Goal: Task Accomplishment & Management: Manage account settings

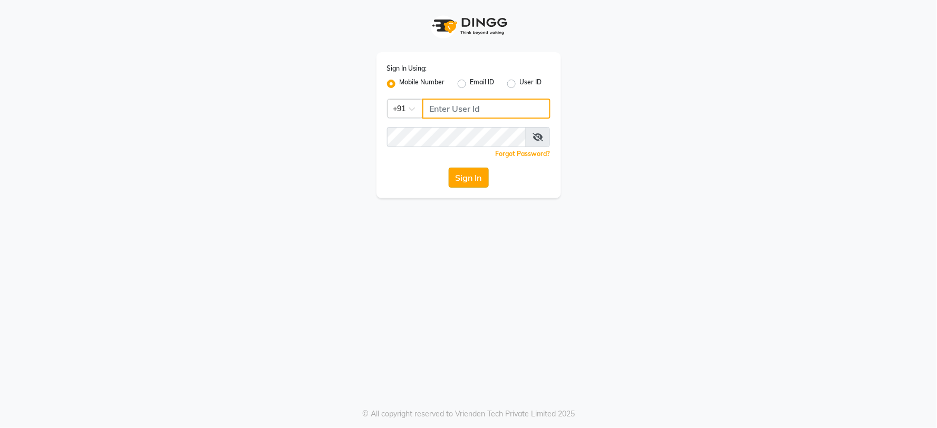
type input "9718544333"
click at [464, 180] on button "Sign In" at bounding box center [469, 178] width 40 height 20
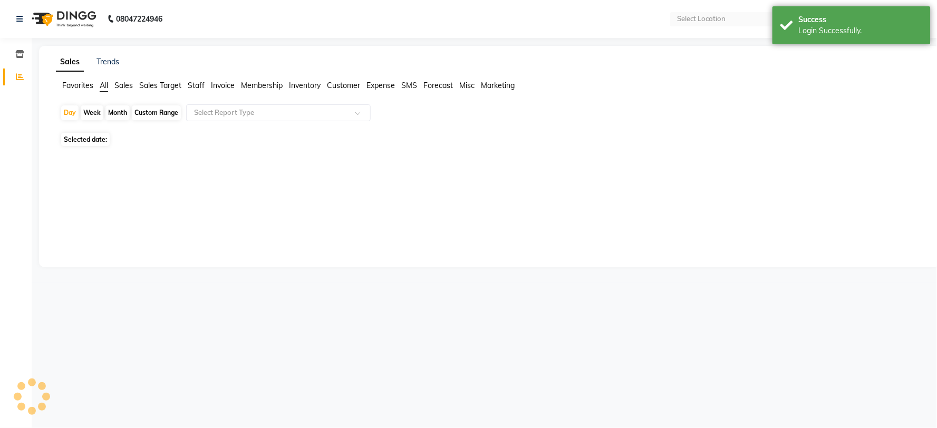
select select "en"
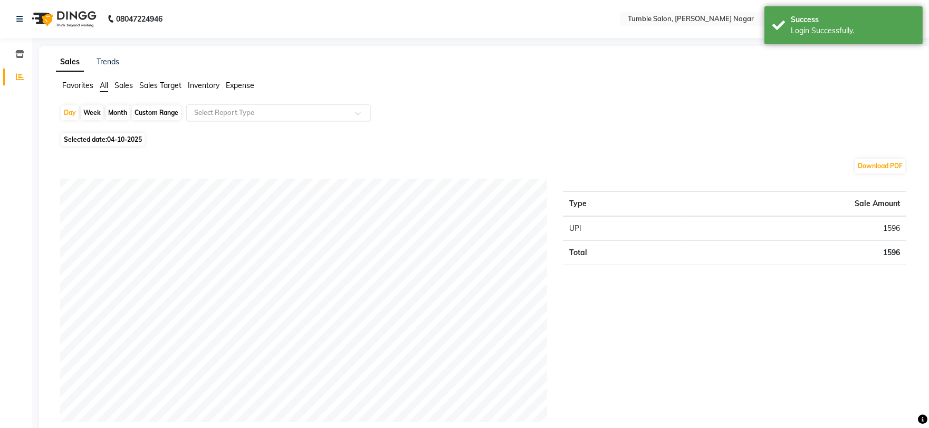
click at [211, 113] on input "text" at bounding box center [268, 113] width 152 height 11
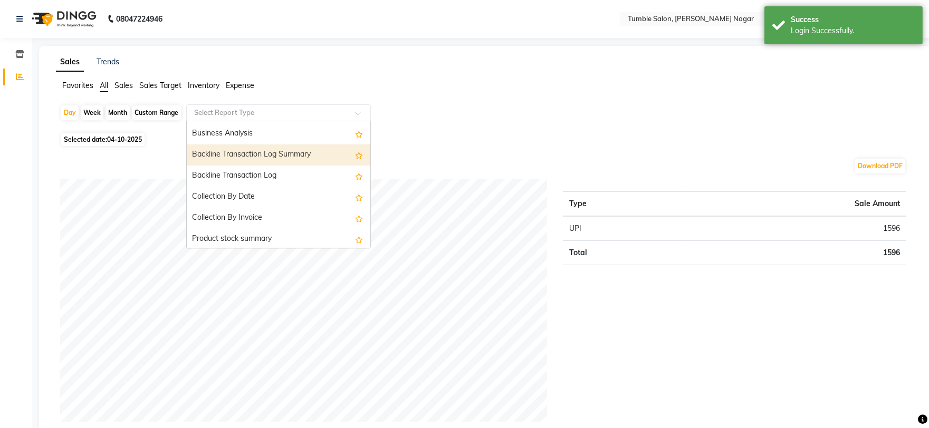
scroll to position [293, 0]
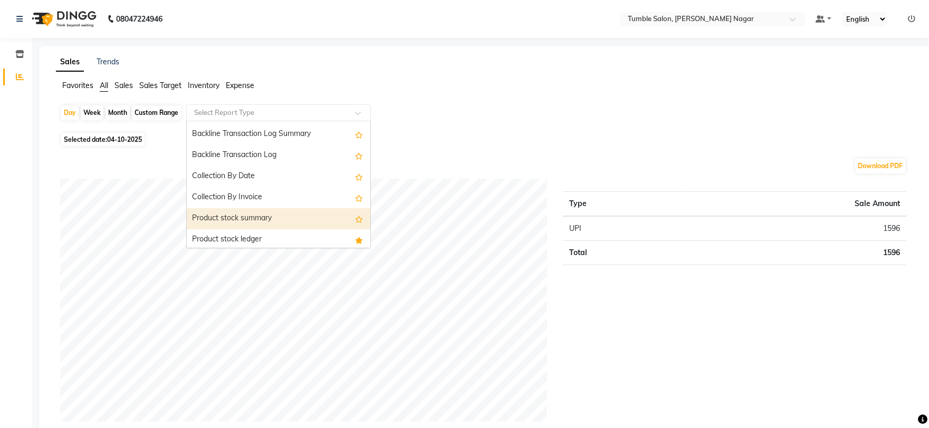
click at [231, 215] on div "Product stock summary" at bounding box center [279, 218] width 184 height 21
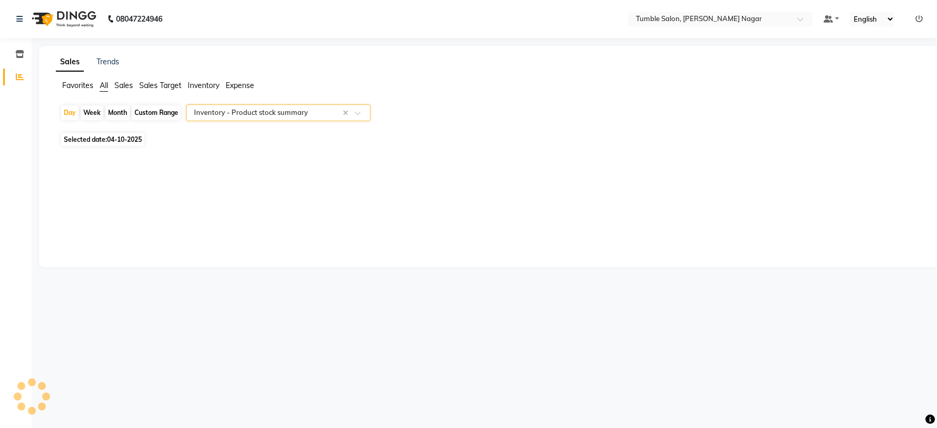
select select "full_report"
select select "csv"
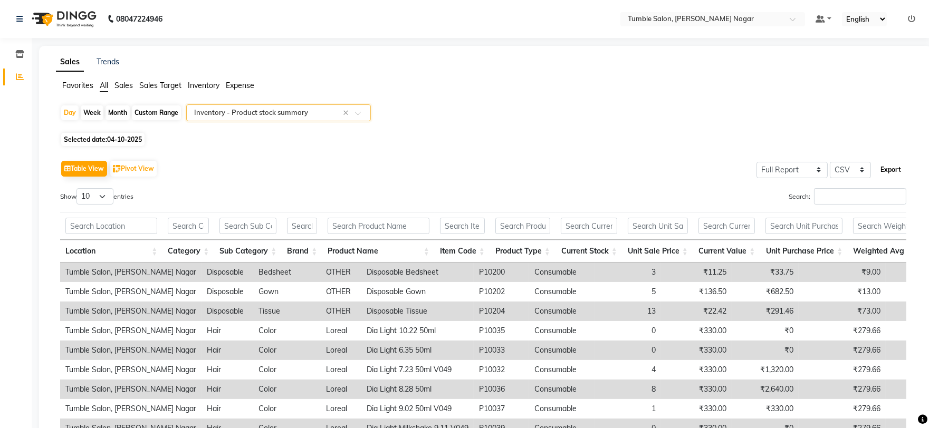
click at [894, 171] on button "Export" at bounding box center [890, 170] width 29 height 18
click at [24, 22] on link at bounding box center [21, 19] width 11 height 30
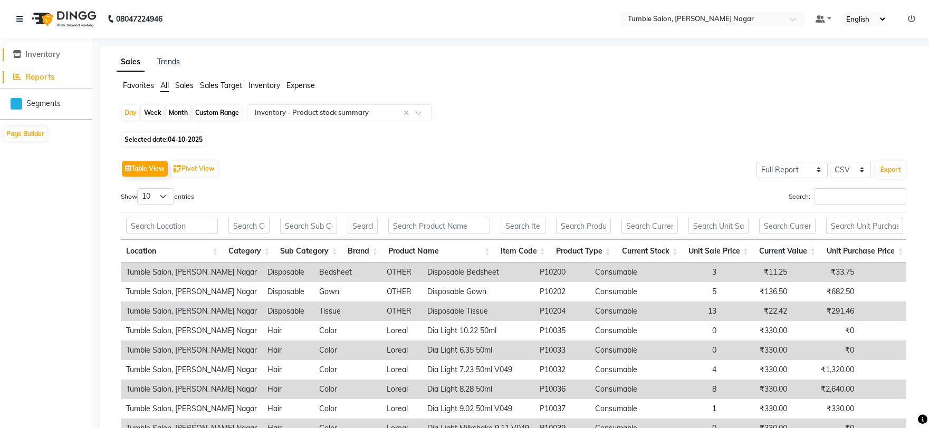
click at [64, 52] on link "Inventory" at bounding box center [46, 55] width 87 height 12
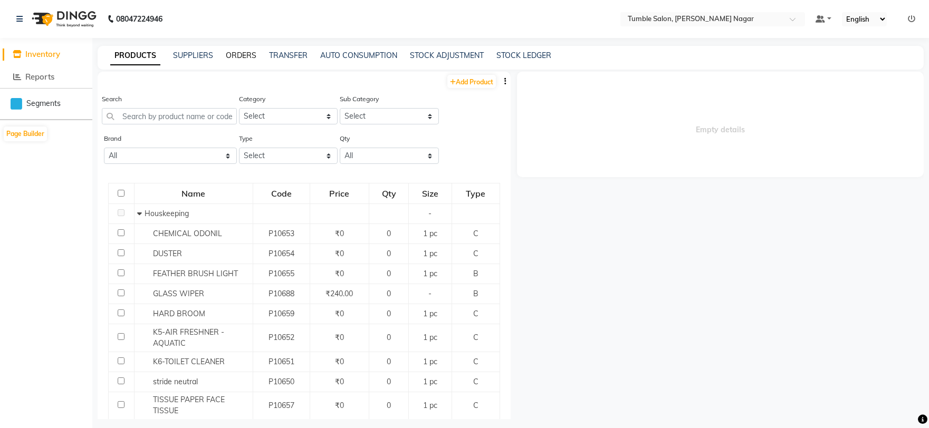
click at [234, 52] on link "ORDERS" at bounding box center [241, 55] width 31 height 9
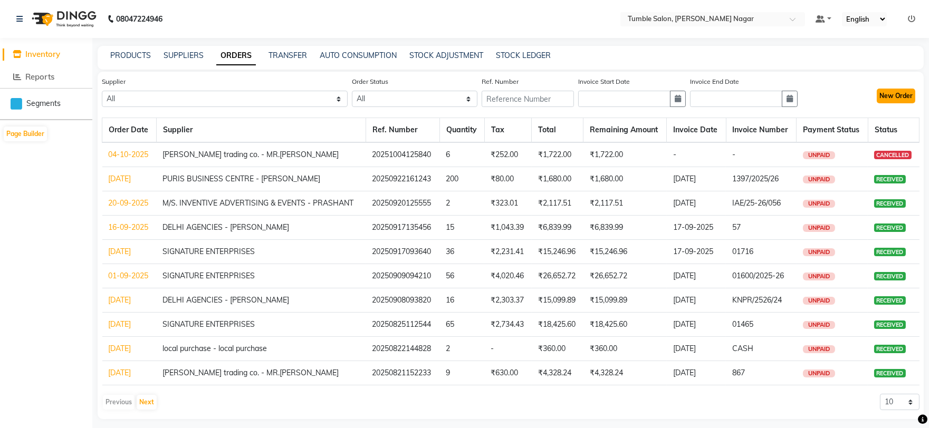
click at [908, 94] on button "New Order" at bounding box center [895, 96] width 38 height 15
select select "true"
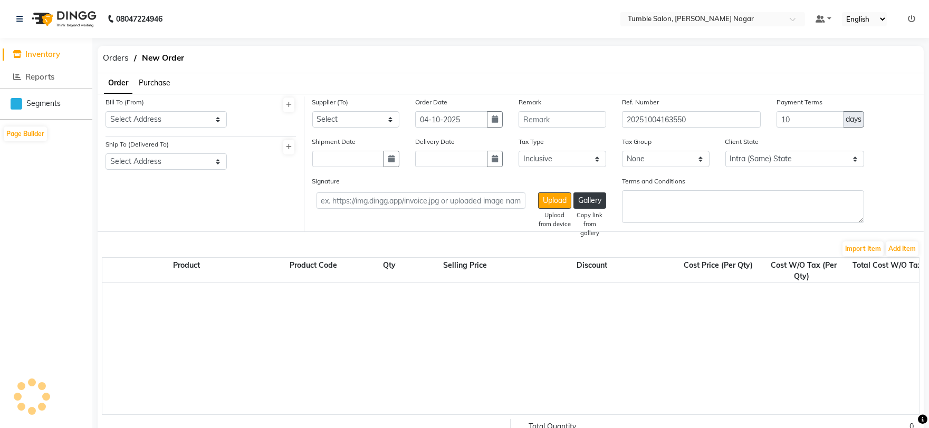
select select "3741"
click at [158, 120] on select "Select Address TUMBLE SALON" at bounding box center [165, 119] width 121 height 16
select select "1485"
click at [105, 111] on select "Select Address TUMBLE SALON" at bounding box center [165, 119] width 121 height 16
click at [156, 166] on select "Select Address TUMBLE SALON" at bounding box center [165, 161] width 121 height 16
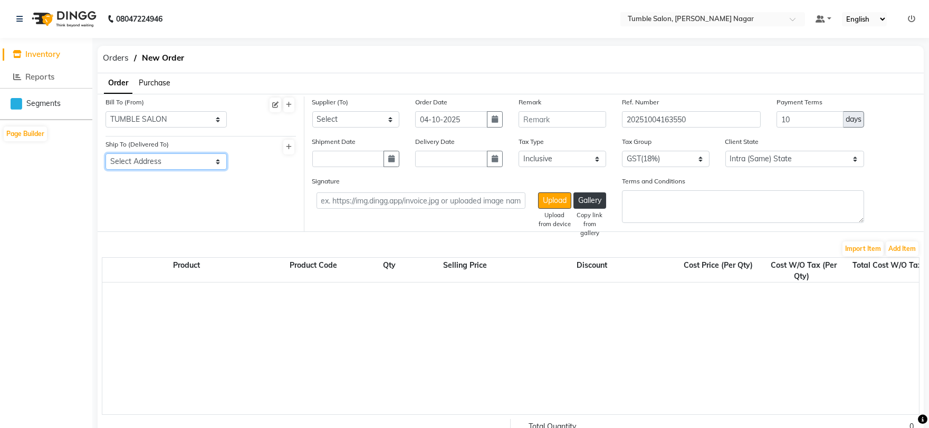
select select "1486"
click at [105, 153] on select "Select Address TUMBLE SALON" at bounding box center [165, 161] width 121 height 16
click at [351, 117] on select "Select SIGNATURE ENTERPRISES QUANTUM INC - QUANTUM inc HARKRISHAN MEDICAL - ANI…" at bounding box center [356, 119] width 88 height 16
select select "4808"
click at [312, 111] on select "Select SIGNATURE ENTERPRISES QUANTUM INC - QUANTUM inc HARKRISHAN MEDICAL - ANI…" at bounding box center [356, 119] width 88 height 16
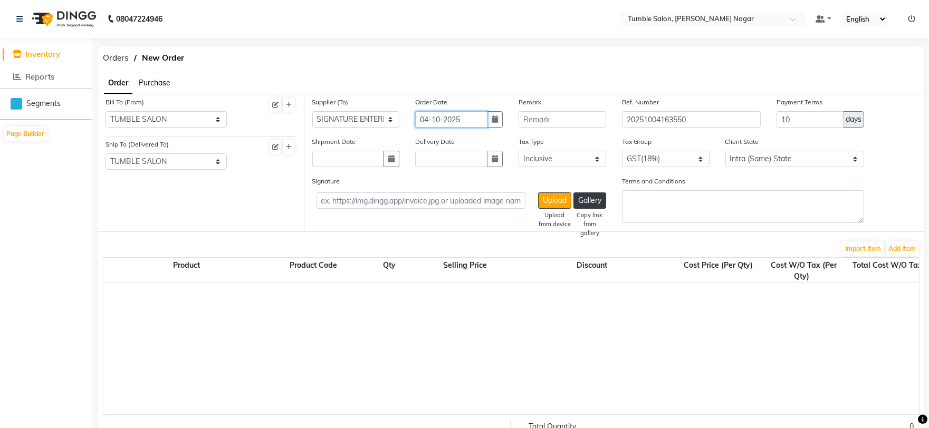
click at [431, 119] on input "04-10-2025" at bounding box center [451, 119] width 72 height 16
select select "10"
select select "2025"
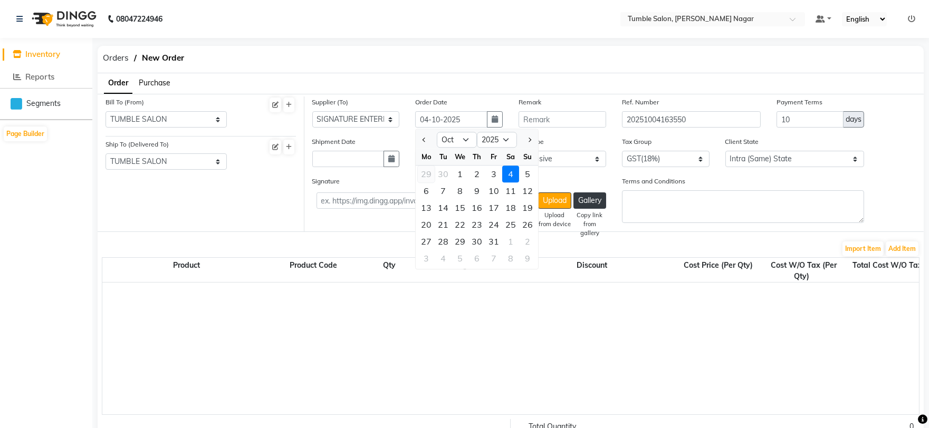
click at [426, 175] on div "29" at bounding box center [426, 174] width 17 height 17
type input "29-09-2025"
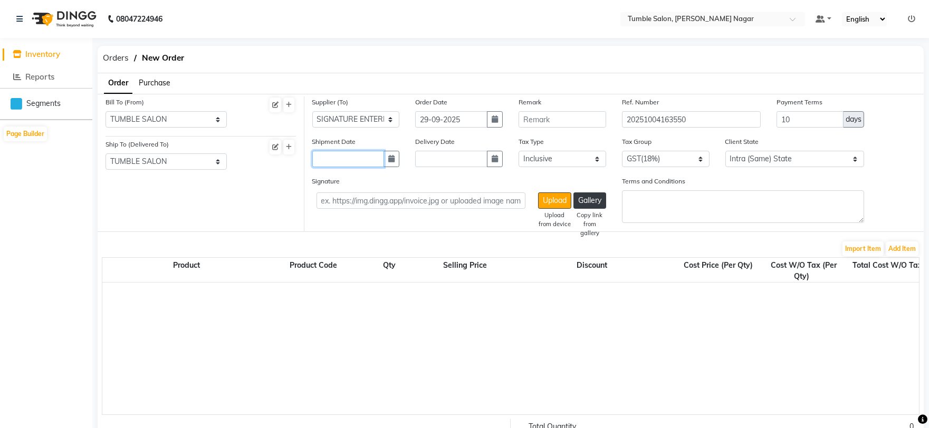
click at [335, 155] on input "text" at bounding box center [348, 159] width 72 height 16
select select "10"
select select "2025"
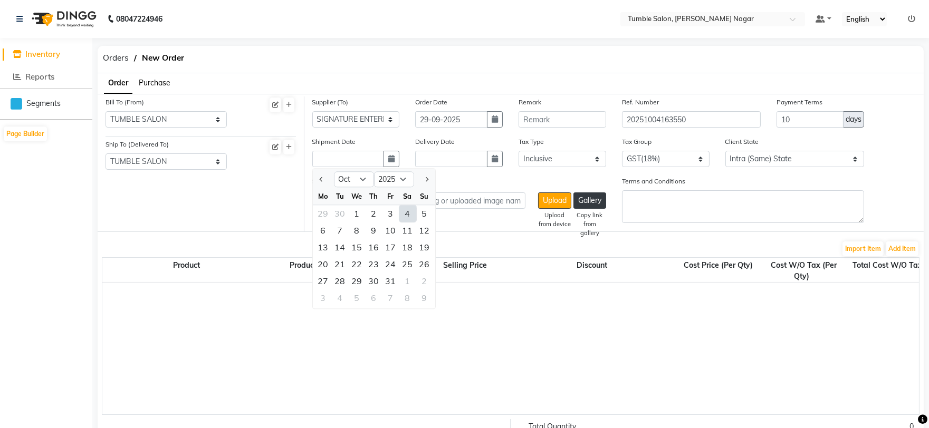
click at [406, 214] on div "4" at bounding box center [407, 213] width 17 height 17
type input "04-10-2025"
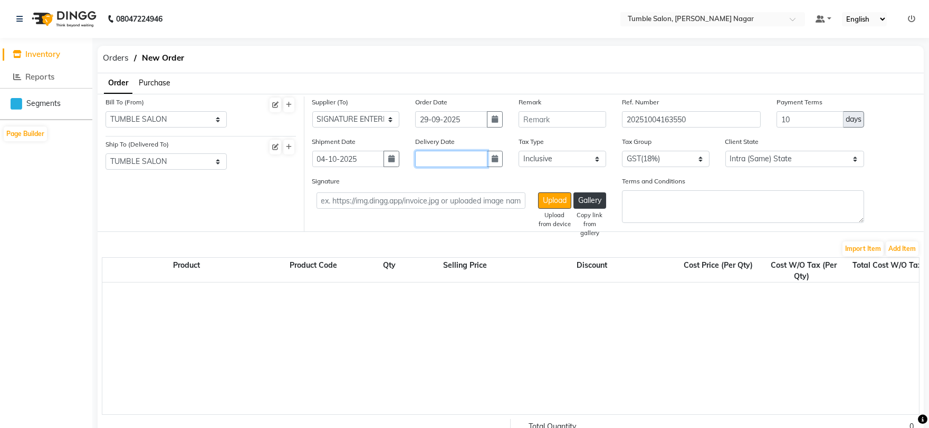
click at [433, 161] on input "text" at bounding box center [451, 159] width 72 height 16
select select "10"
select select "2025"
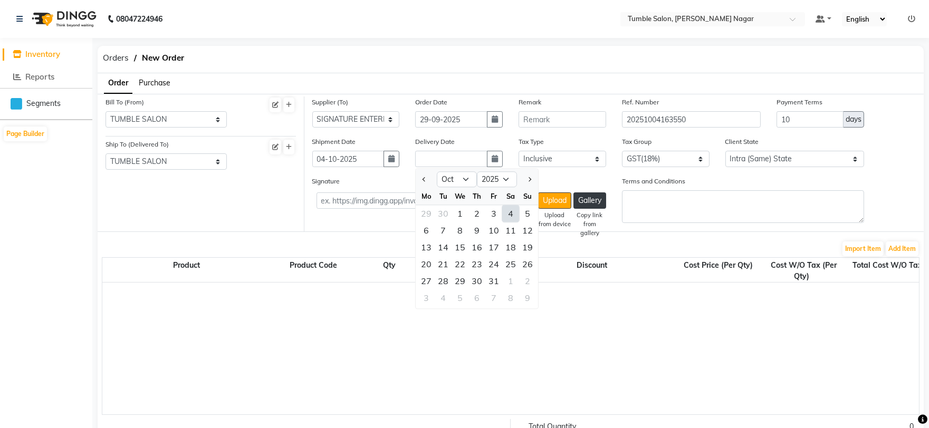
click at [509, 214] on div "4" at bounding box center [510, 213] width 17 height 17
type input "04-10-2025"
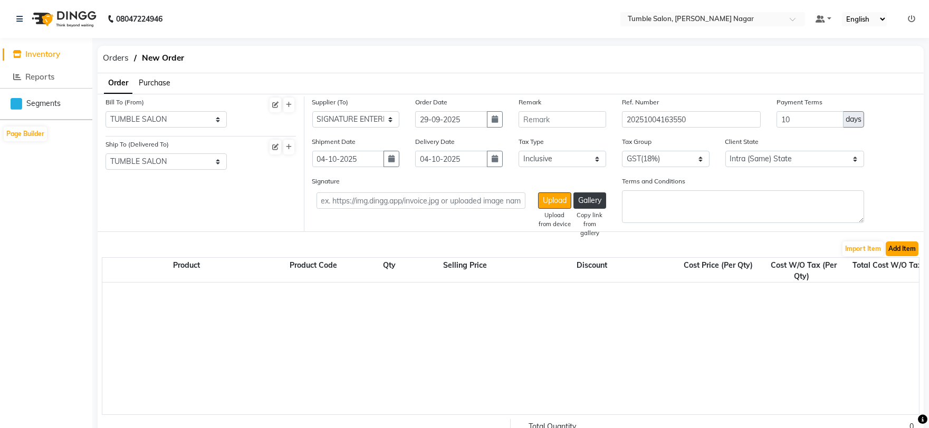
click at [908, 248] on button "Add Item" at bounding box center [901, 249] width 33 height 15
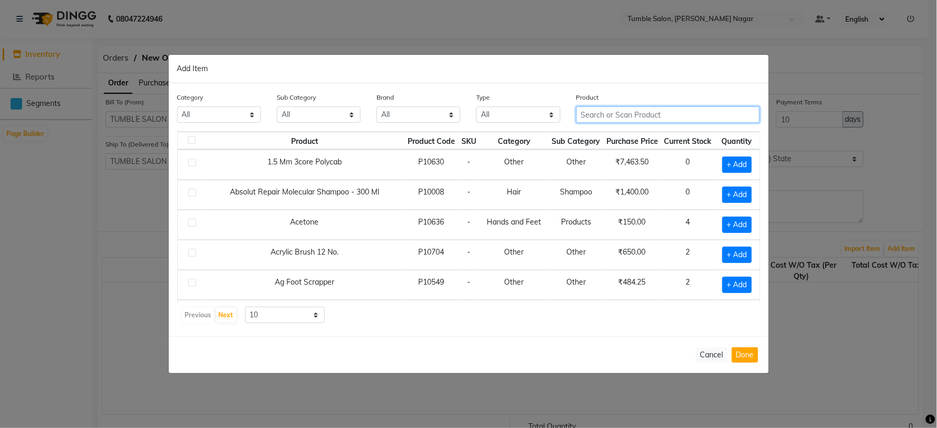
click at [592, 114] on input "text" at bounding box center [668, 115] width 184 height 16
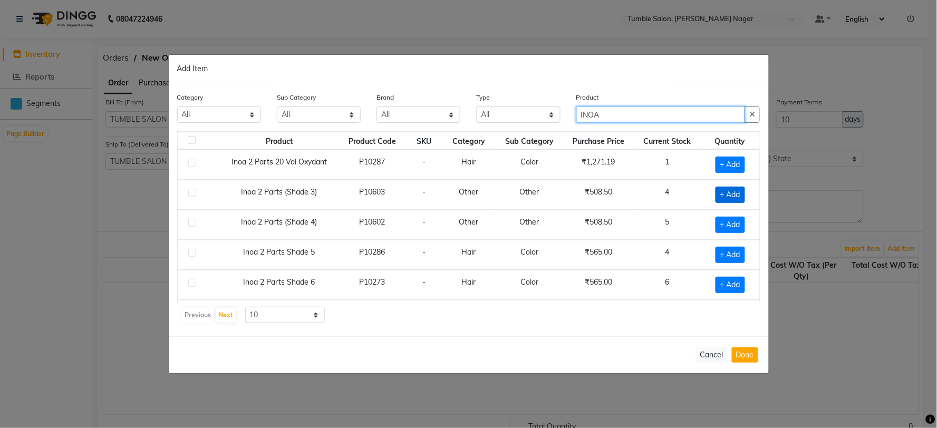
type input "INOA"
click at [730, 193] on span "+ Add" at bounding box center [731, 195] width 30 height 16
checkbox input "true"
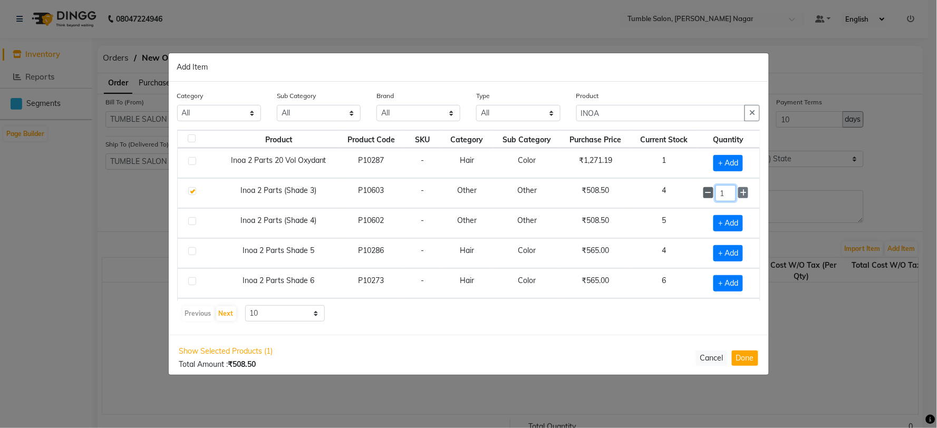
drag, startPoint x: 719, startPoint y: 192, endPoint x: 699, endPoint y: 194, distance: 19.6
click at [703, 194] on div "1" at bounding box center [728, 193] width 50 height 16
type input "10"
click at [744, 360] on button "Done" at bounding box center [745, 358] width 26 height 15
select select "3741"
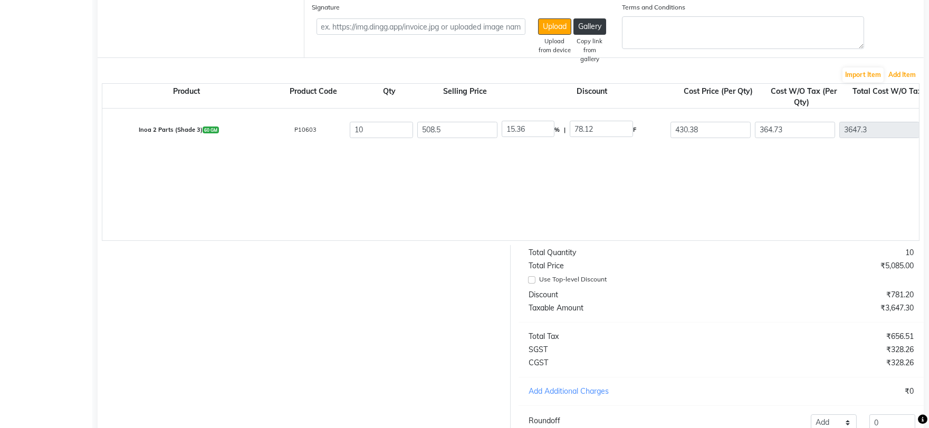
scroll to position [117, 0]
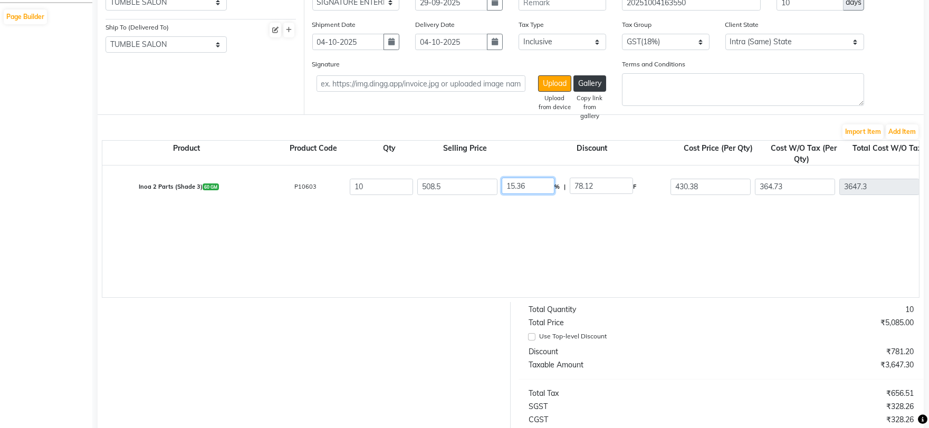
drag, startPoint x: 541, startPoint y: 188, endPoint x: 491, endPoint y: 187, distance: 50.1
type input "0"
type input "508.5"
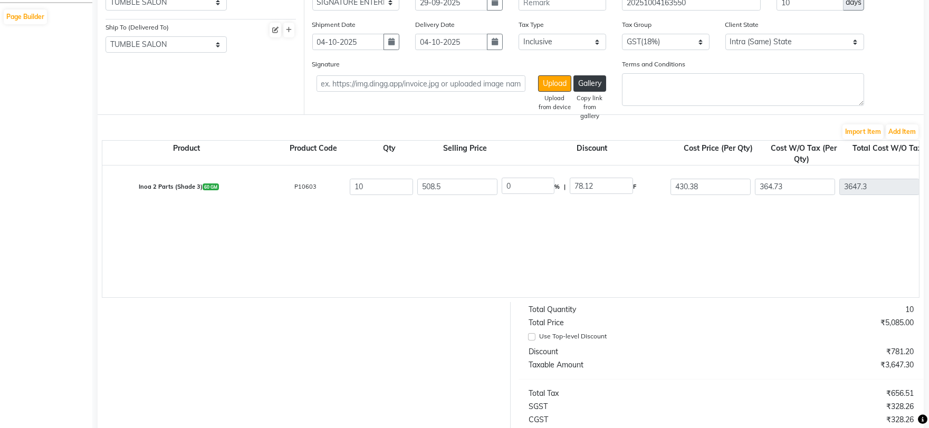
type input "430.93"
type input "4309.3"
type input "775.67"
type input "5084.97"
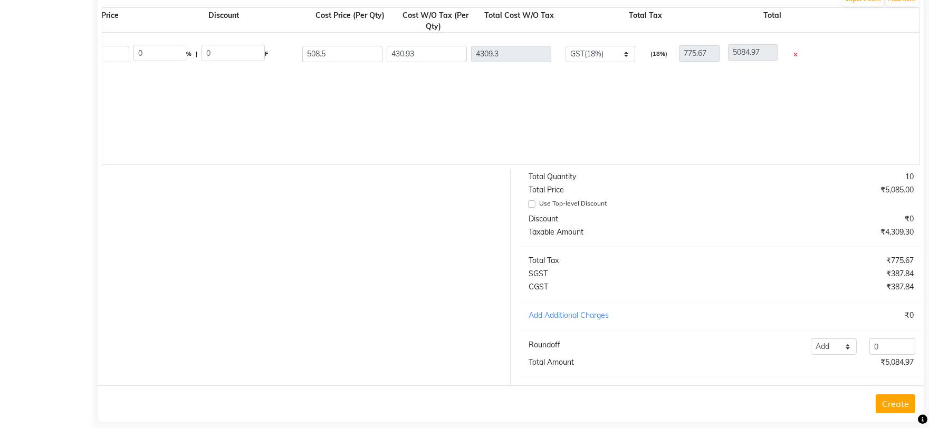
scroll to position [271, 0]
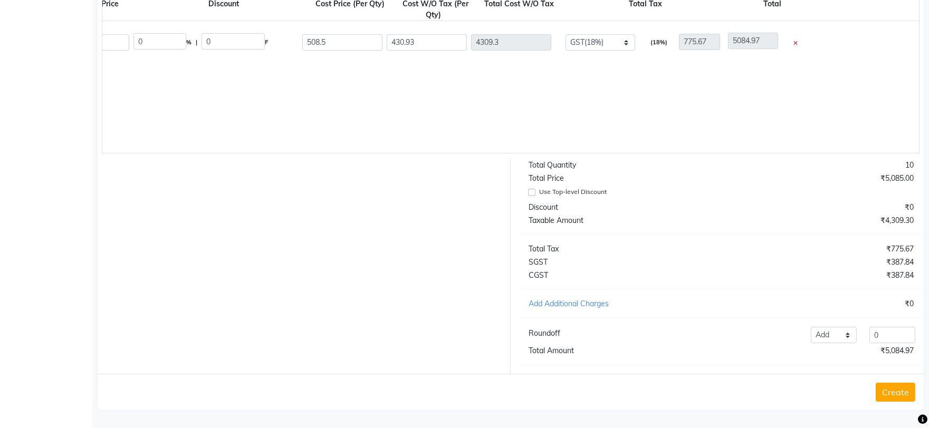
click at [892, 388] on button "Create" at bounding box center [895, 392] width 40 height 19
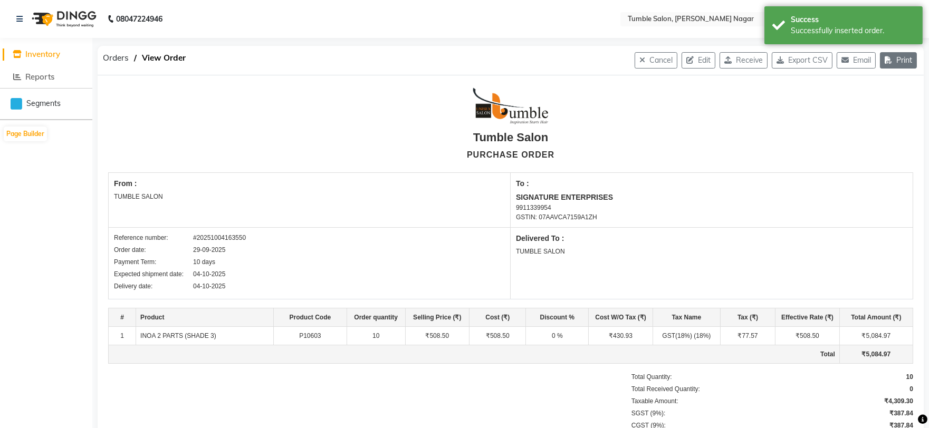
click at [899, 61] on button "Print" at bounding box center [898, 60] width 37 height 16
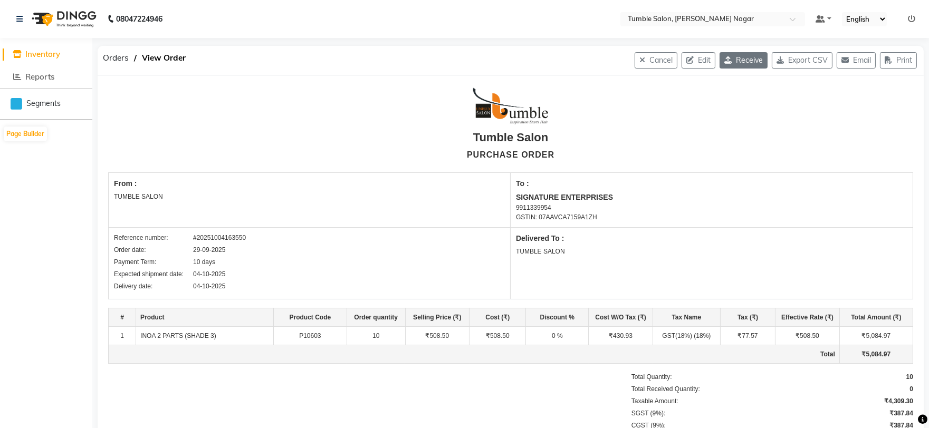
click at [729, 61] on button "Receive" at bounding box center [743, 60] width 48 height 16
select select "1485"
select select "1486"
select select "4808"
select select "true"
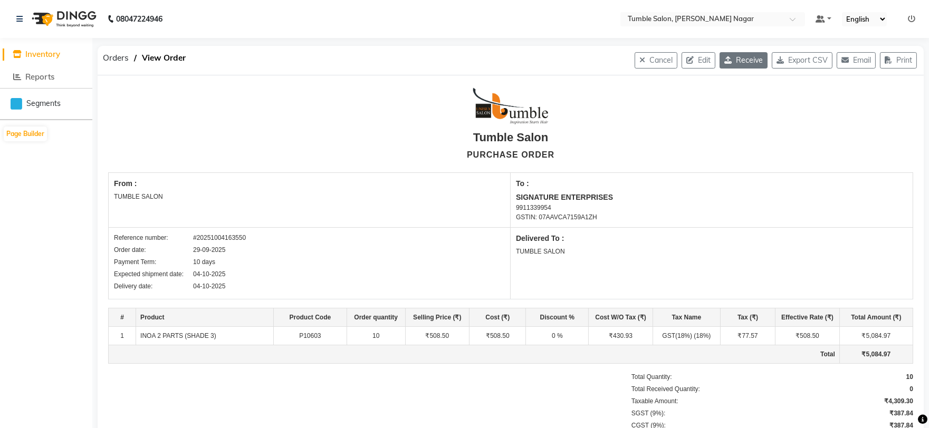
select select "3741"
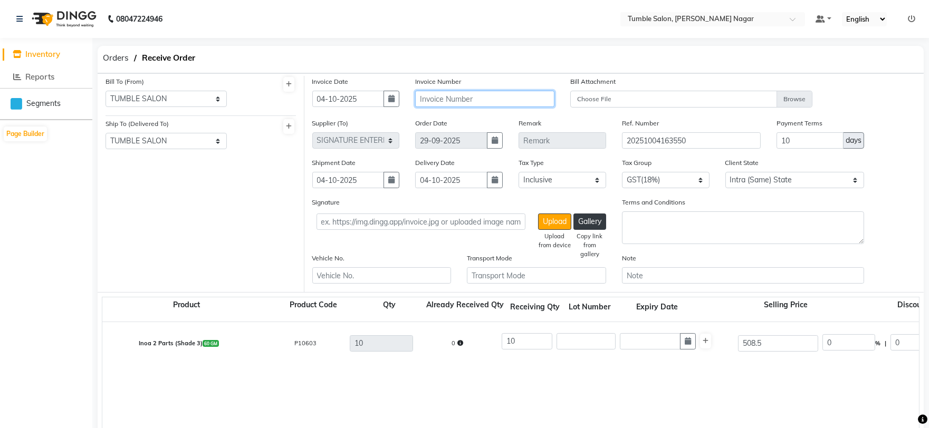
click at [436, 100] on input "text" at bounding box center [484, 99] width 139 height 16
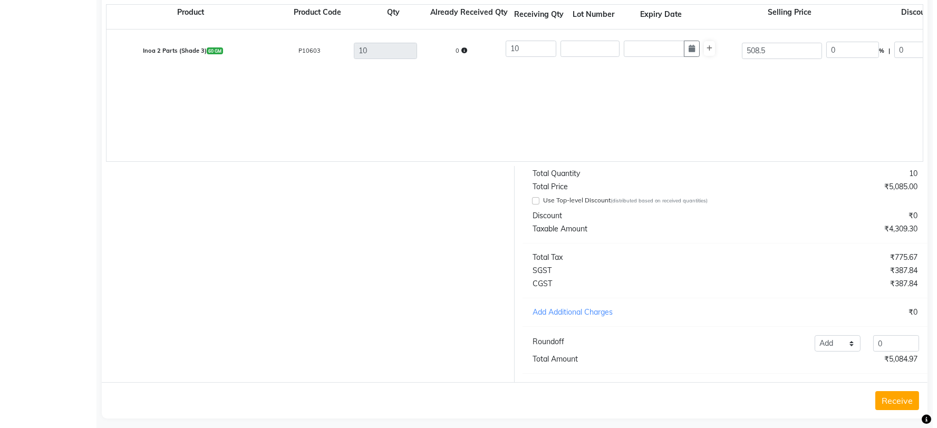
scroll to position [311, 0]
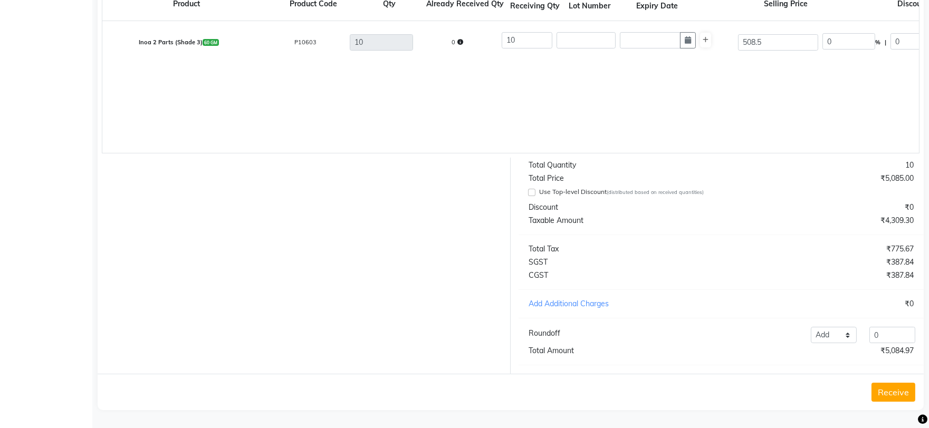
type input "SE/01846/25-26"
click at [891, 391] on button "Receive" at bounding box center [893, 392] width 44 height 19
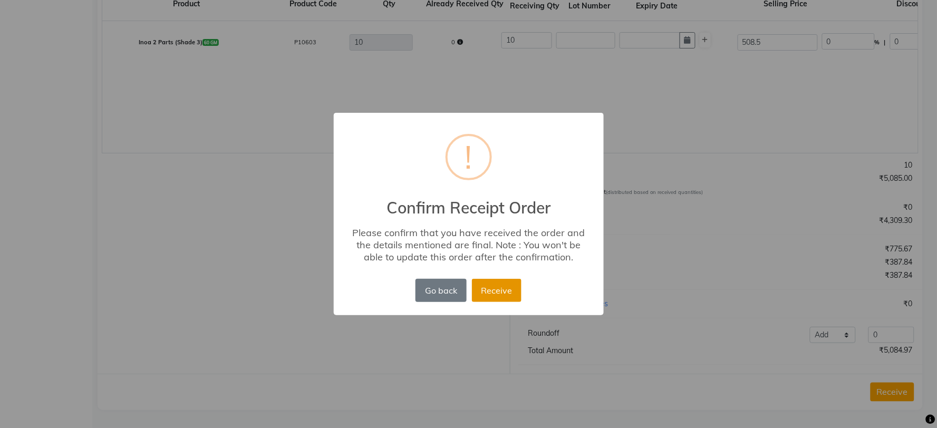
click at [488, 284] on button "Receive" at bounding box center [497, 290] width 50 height 23
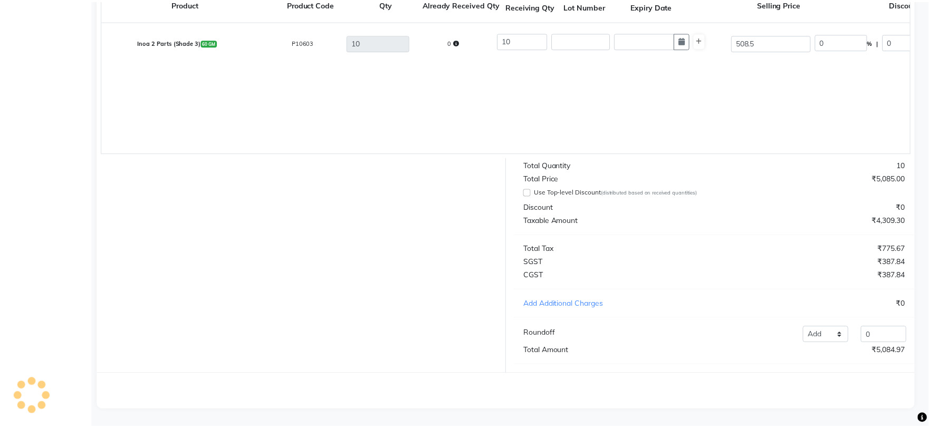
scroll to position [0, 0]
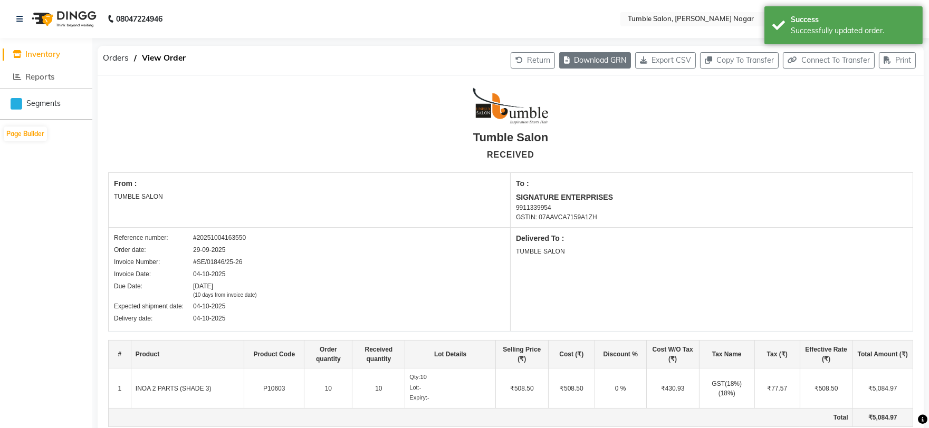
click at [599, 64] on button "Download GRN" at bounding box center [595, 60] width 72 height 16
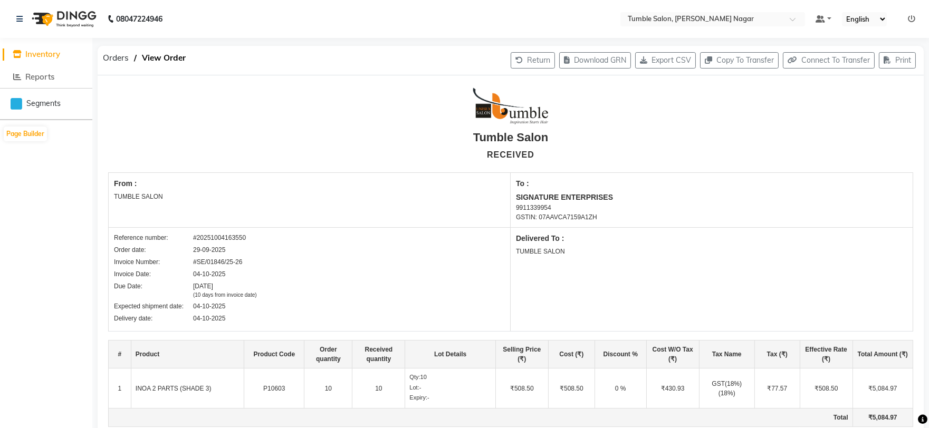
click at [37, 54] on span "Inventory" at bounding box center [42, 54] width 35 height 10
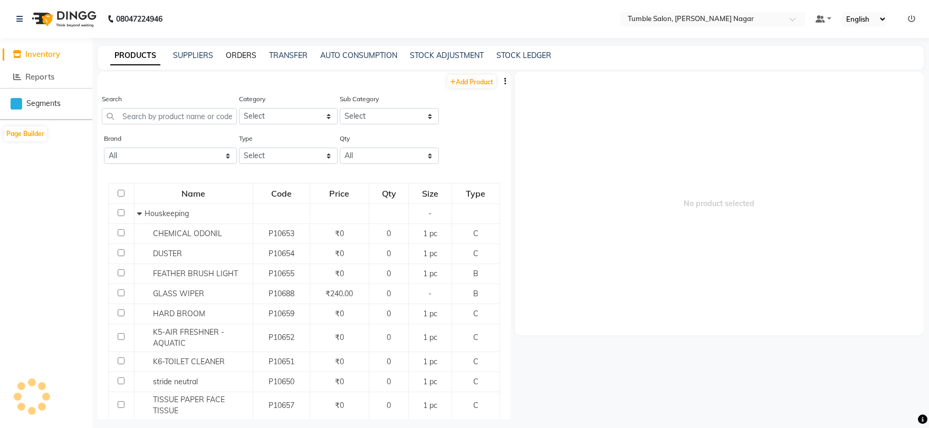
click at [235, 54] on link "ORDERS" at bounding box center [241, 55] width 31 height 9
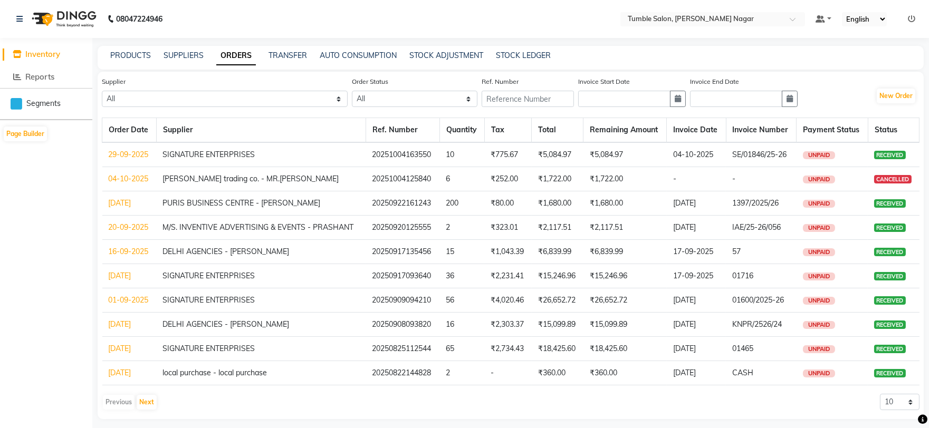
click at [137, 180] on link "04-10-2025" at bounding box center [129, 178] width 40 height 9
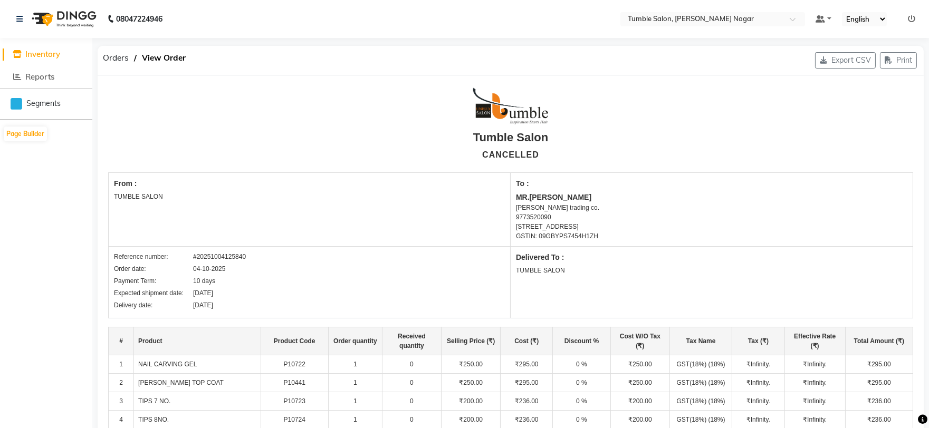
click at [43, 55] on span "Inventory" at bounding box center [42, 54] width 35 height 10
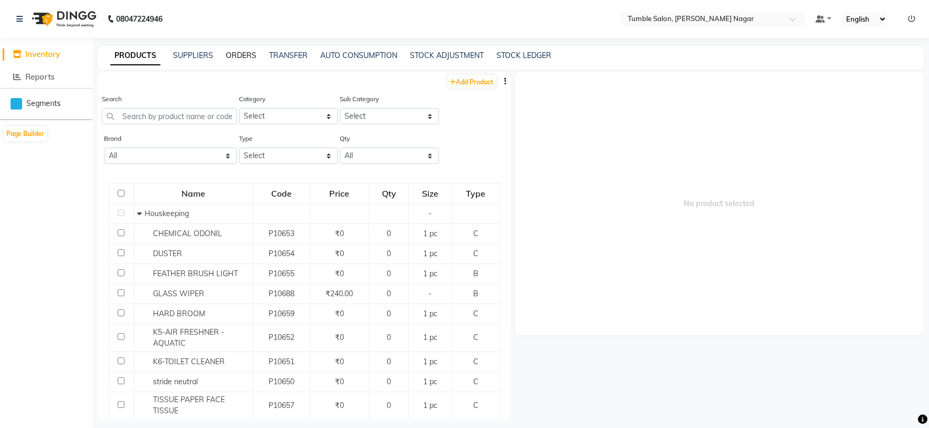
click at [236, 58] on link "ORDERS" at bounding box center [241, 55] width 31 height 9
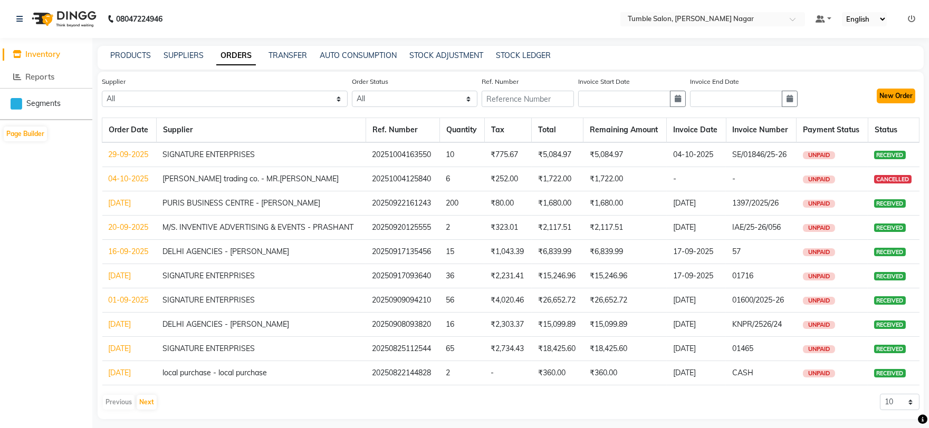
click at [899, 96] on button "New Order" at bounding box center [895, 96] width 38 height 15
select select "true"
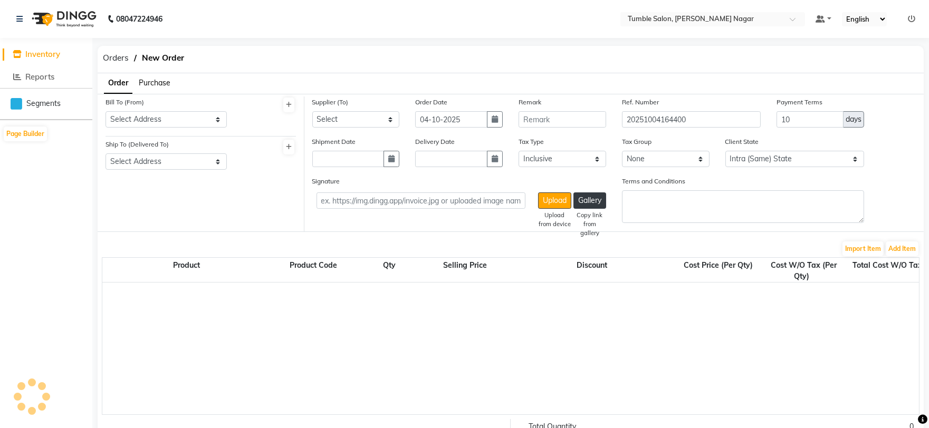
select select "3741"
click at [138, 118] on select "Select Address TUMBLE SALON" at bounding box center [165, 119] width 121 height 16
select select "1485"
click at [105, 111] on select "Select Address TUMBLE SALON" at bounding box center [165, 119] width 121 height 16
click at [138, 161] on select "Select Address TUMBLE SALON" at bounding box center [165, 161] width 121 height 16
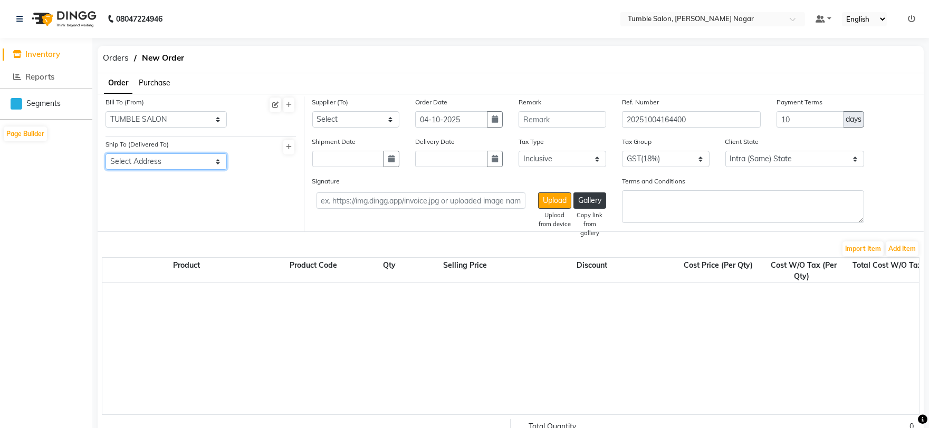
select select "1486"
click at [105, 153] on select "Select Address TUMBLE SALON" at bounding box center [165, 161] width 121 height 16
click at [335, 119] on select "Select SIGNATURE ENTERPRISES QUANTUM INC - QUANTUM inc HARKRISHAN MEDICAL - ANI…" at bounding box center [356, 119] width 88 height 16
select select "5680"
click at [312, 111] on select "Select SIGNATURE ENTERPRISES QUANTUM INC - QUANTUM inc HARKRISHAN MEDICAL - ANI…" at bounding box center [356, 119] width 88 height 16
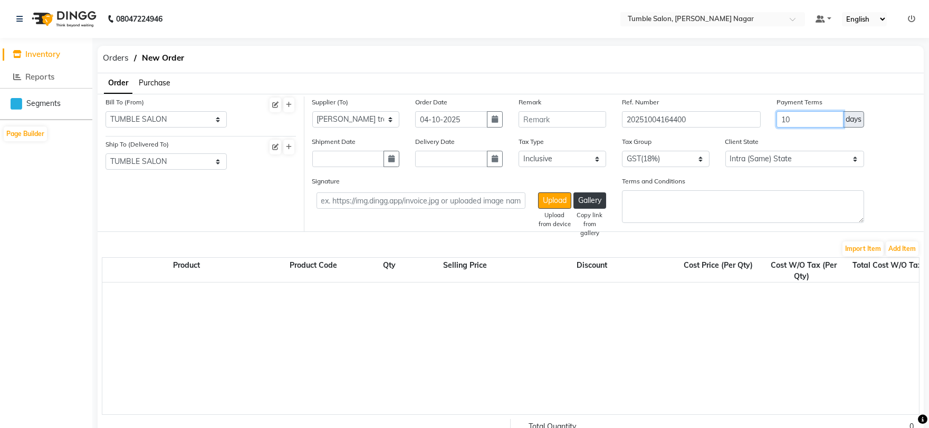
click at [825, 122] on input "10" at bounding box center [809, 119] width 67 height 16
type input "1"
click at [718, 101] on div "Ref. Number 20251004164400" at bounding box center [691, 111] width 139 height 31
drag, startPoint x: 799, startPoint y: 120, endPoint x: 757, endPoint y: 119, distance: 42.7
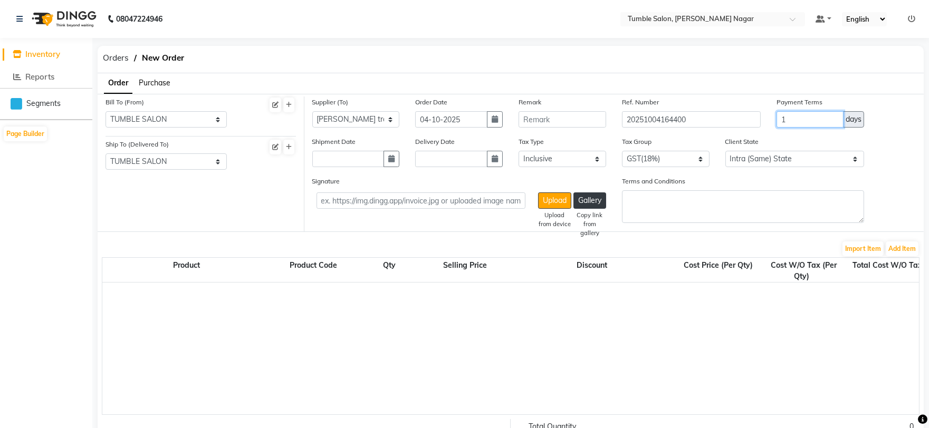
click at [757, 119] on div "Supplier (To) Select SIGNATURE ENTERPRISES QUANTUM INC - QUANTUM inc HARKRISHAN…" at bounding box center [614, 116] width 620 height 40
click at [779, 119] on input "ADVANCE" at bounding box center [809, 119] width 67 height 16
type input "100 % ADVANCE"
click at [350, 159] on input "text" at bounding box center [348, 159] width 72 height 16
select select "10"
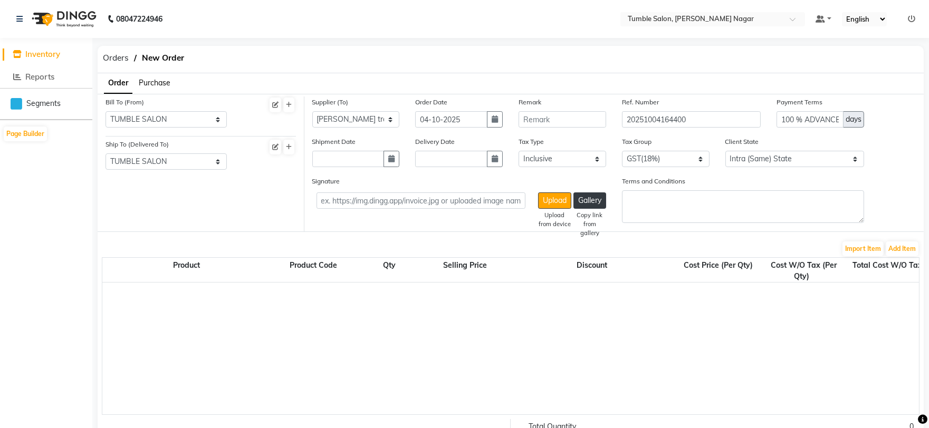
select select "2025"
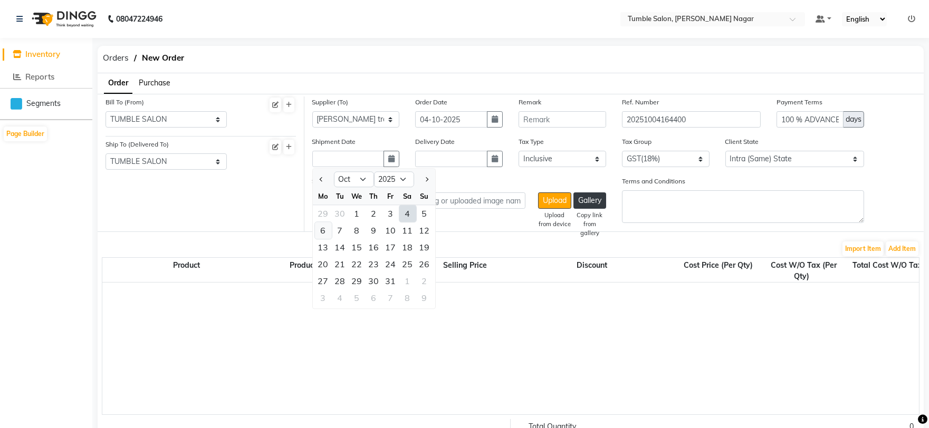
click at [318, 229] on div "6" at bounding box center [323, 230] width 17 height 17
type input "[DATE]"
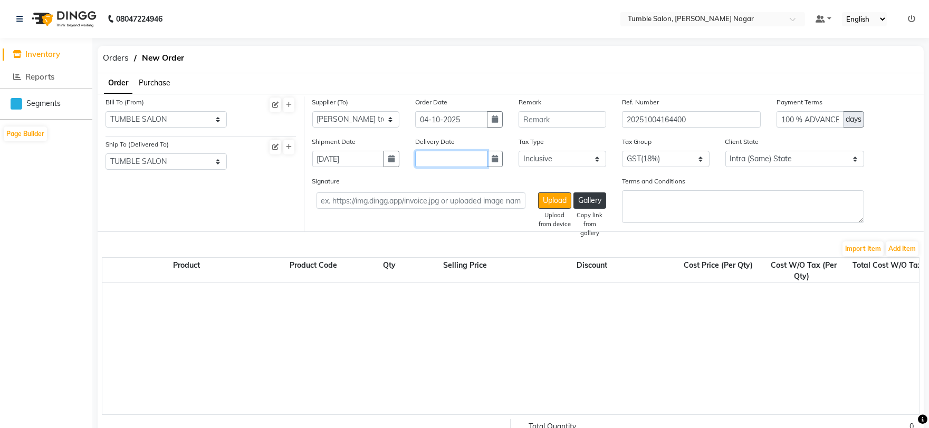
click at [441, 159] on input "text" at bounding box center [451, 159] width 72 height 16
select select "10"
select select "2025"
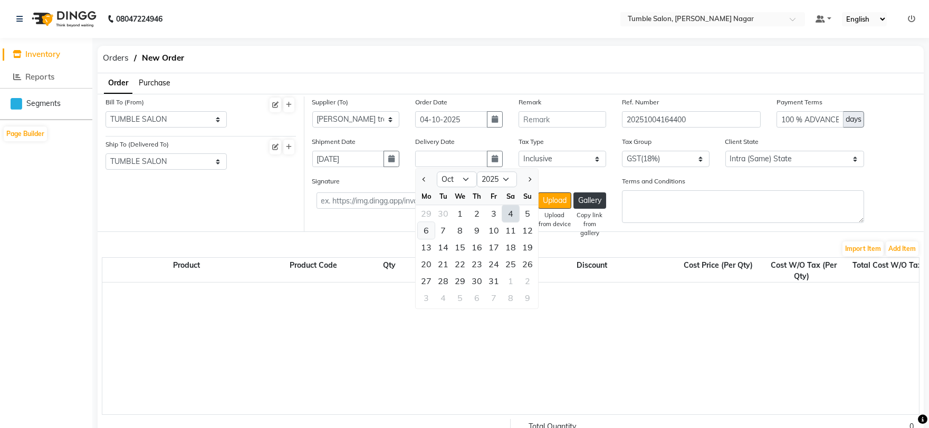
click at [423, 235] on div "6" at bounding box center [426, 230] width 17 height 17
type input "[DATE]"
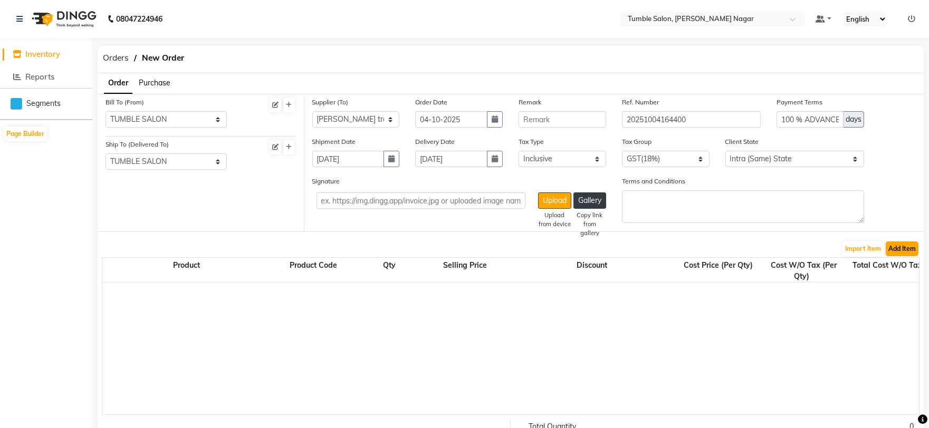
click at [900, 249] on button "Add Item" at bounding box center [901, 249] width 33 height 15
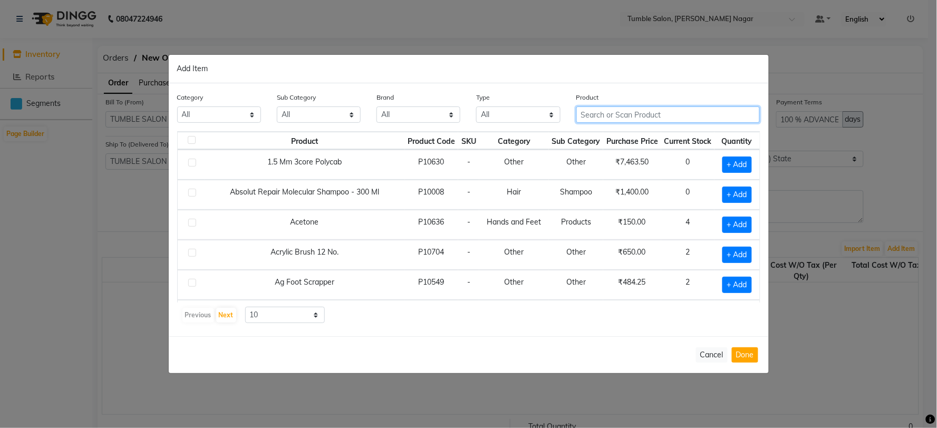
click at [619, 112] on input "text" at bounding box center [668, 115] width 184 height 16
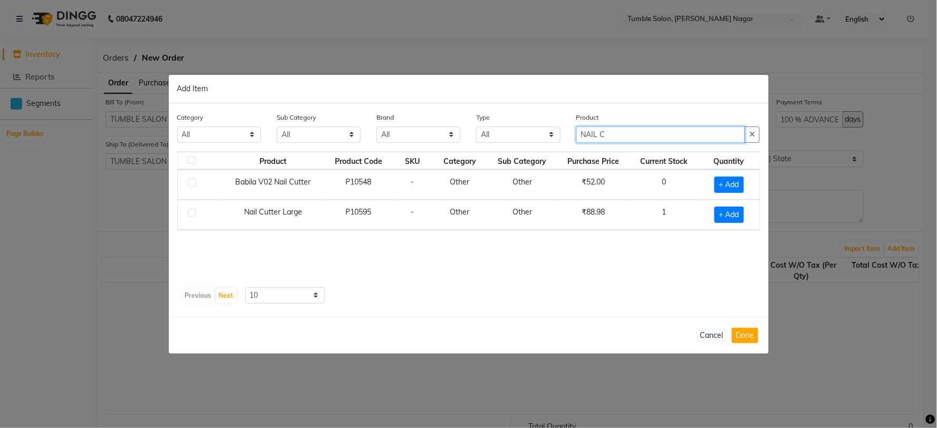
type input "NAIL CA"
drag, startPoint x: 522, startPoint y: 127, endPoint x: 516, endPoint y: 128, distance: 6.4
click at [516, 128] on div "Category All Hair Skin Makeup Personal Care Appliances [PERSON_NAME] Waxing Dis…" at bounding box center [468, 132] width 599 height 40
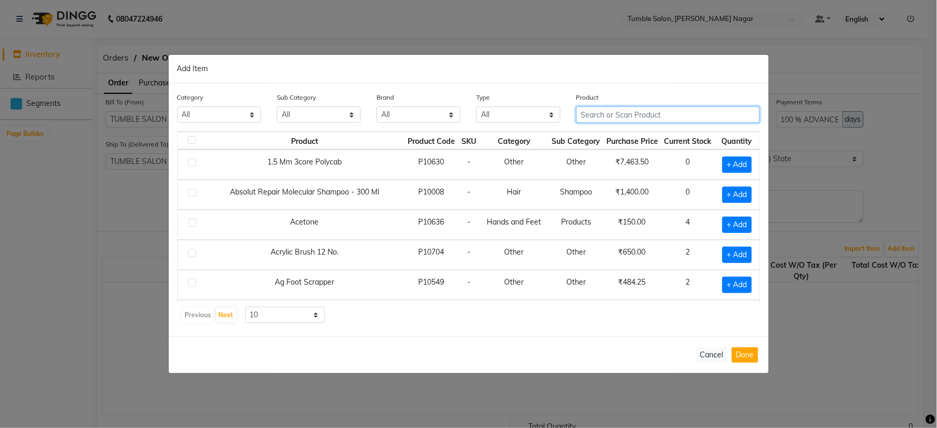
type input "V"
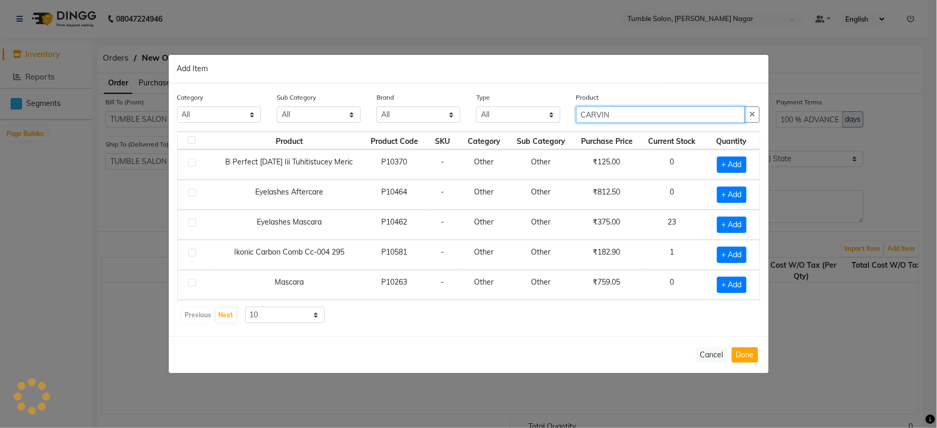
type input "CARVING"
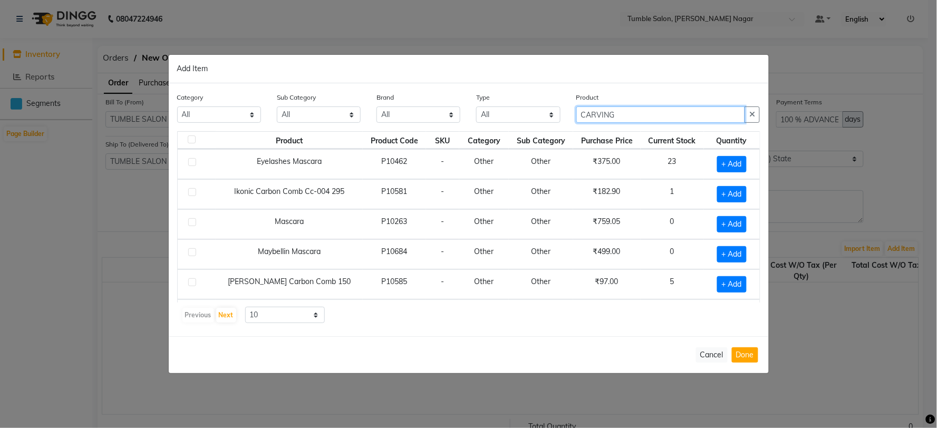
scroll to position [150, 0]
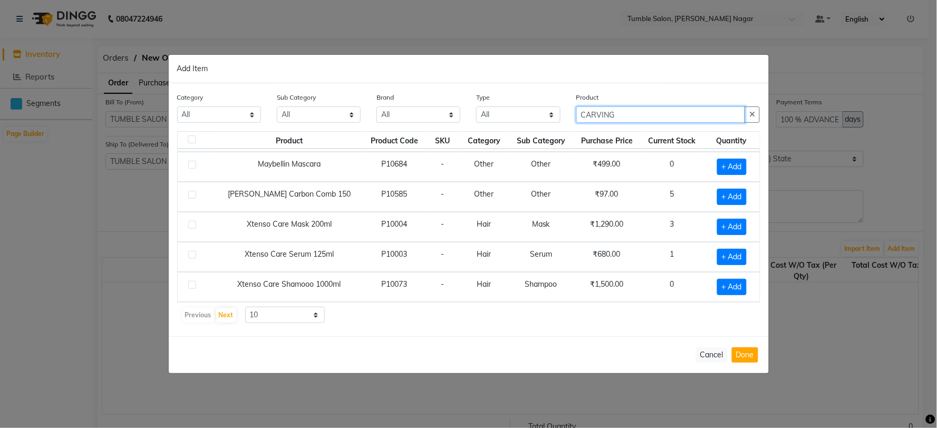
drag, startPoint x: 633, startPoint y: 116, endPoint x: 545, endPoint y: 118, distance: 88.1
click at [545, 118] on div "Category All Hair Skin Makeup Personal Care Appliances [PERSON_NAME] Waxing Dis…" at bounding box center [468, 112] width 599 height 40
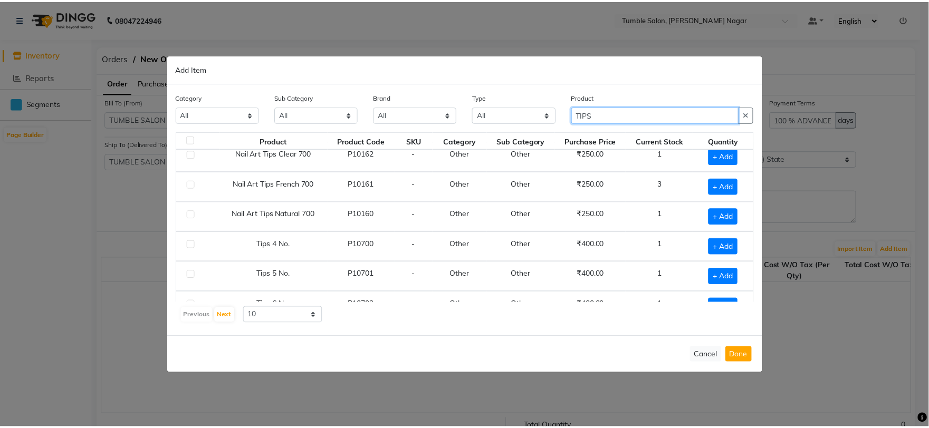
scroll to position [0, 0]
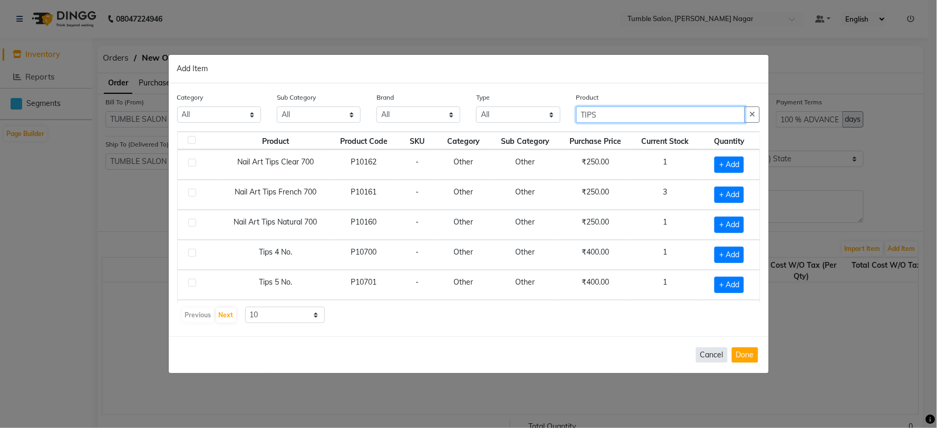
type input "TIPS"
click at [713, 354] on button "Cancel" at bounding box center [712, 355] width 32 height 15
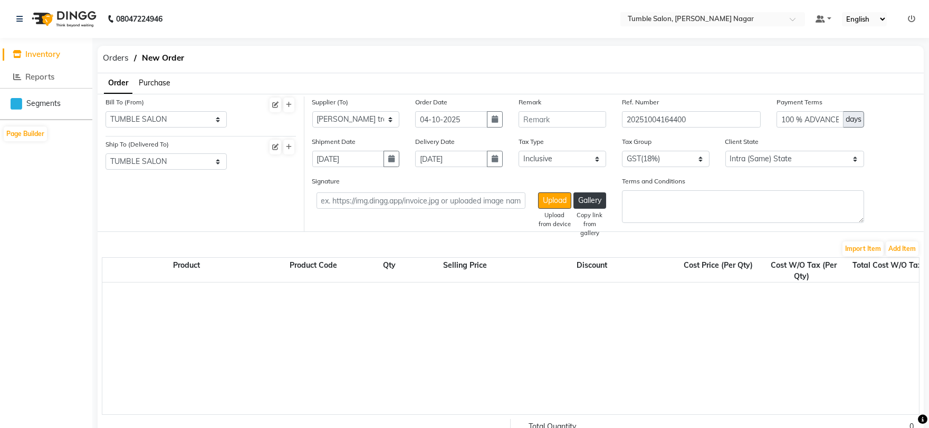
click at [40, 54] on span "Inventory" at bounding box center [42, 54] width 35 height 10
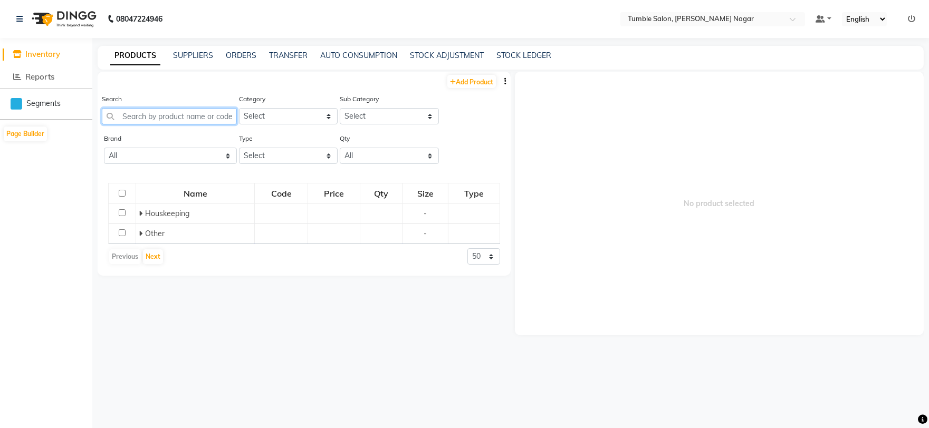
click at [192, 120] on input "text" at bounding box center [169, 116] width 135 height 16
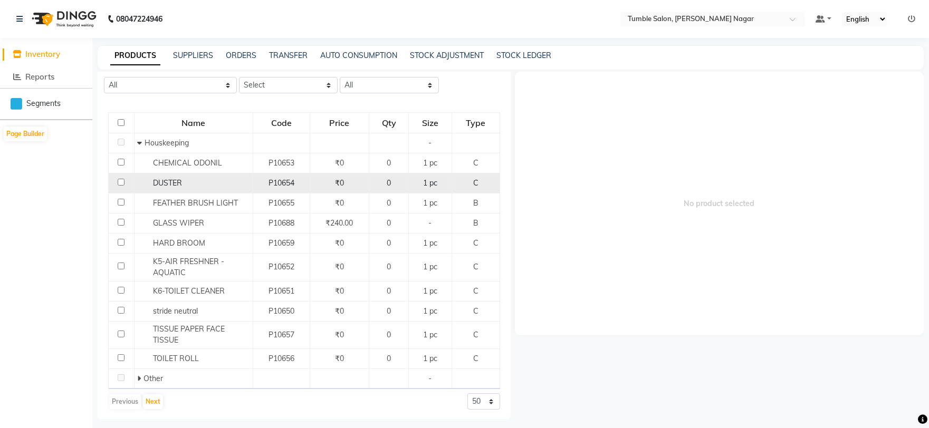
scroll to position [73, 0]
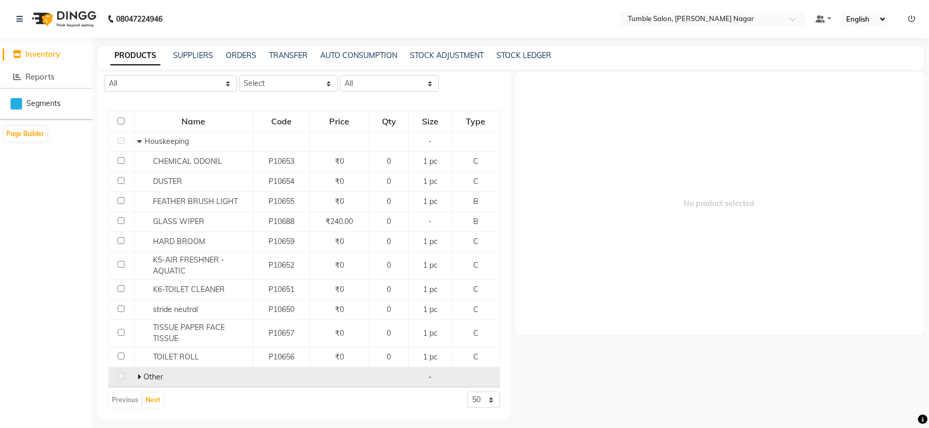
click at [153, 377] on span "Other" at bounding box center [153, 376] width 20 height 9
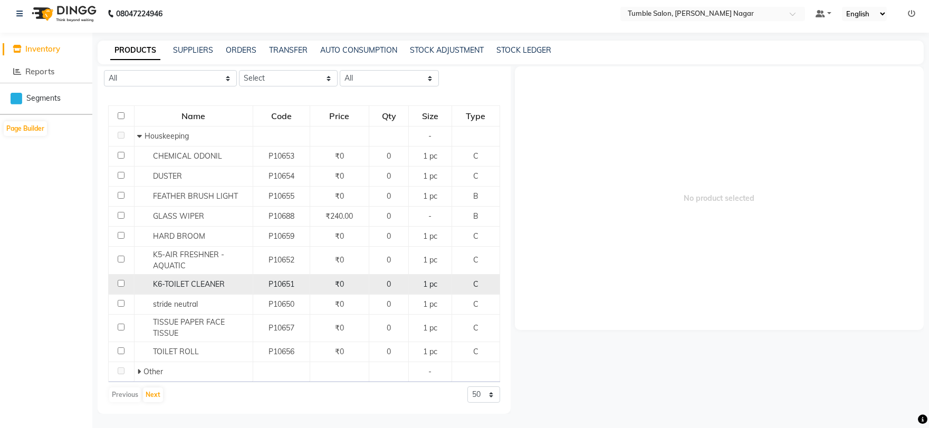
scroll to position [6, 0]
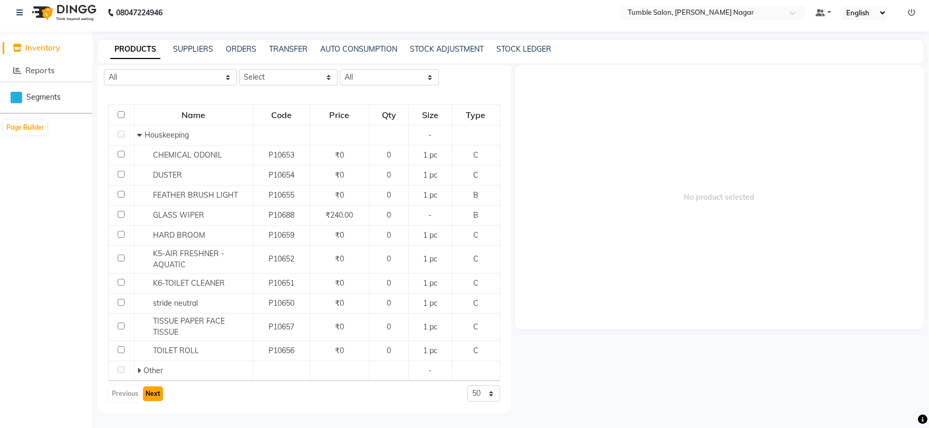
click at [159, 396] on button "Next" at bounding box center [153, 394] width 20 height 15
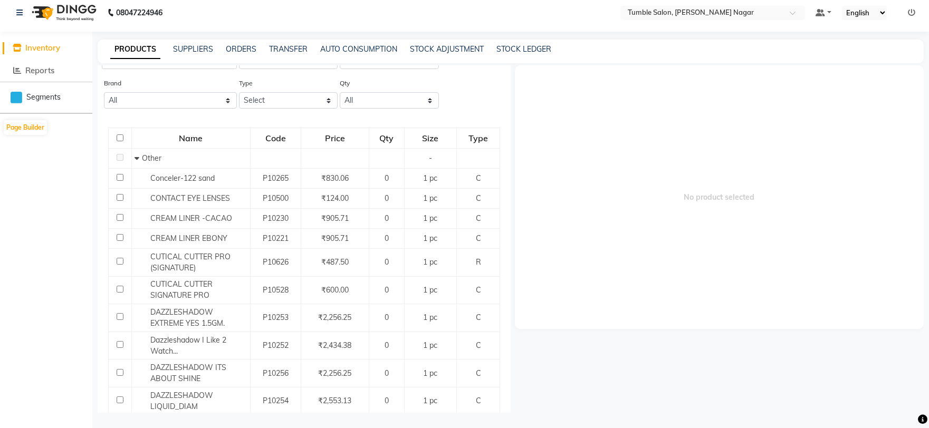
scroll to position [0, 0]
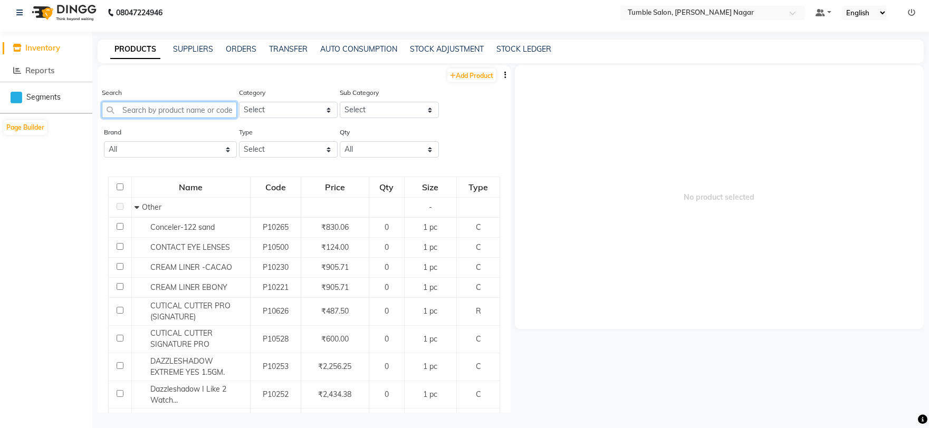
click at [159, 109] on input "text" at bounding box center [169, 110] width 135 height 16
click at [472, 72] on link "Add Product" at bounding box center [471, 75] width 49 height 13
select select "true"
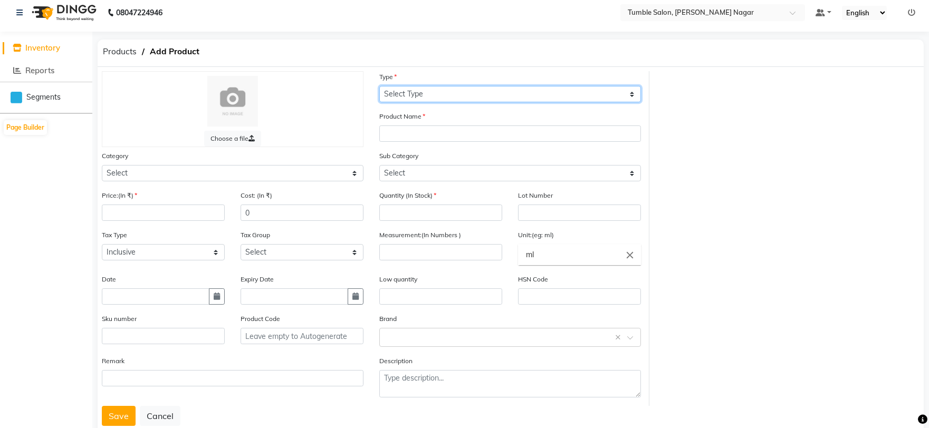
click at [443, 94] on select "Select Type Both Retail Consumable" at bounding box center [510, 94] width 262 height 16
select select "C"
click at [379, 86] on select "Select Type Both Retail Consumable" at bounding box center [510, 94] width 262 height 16
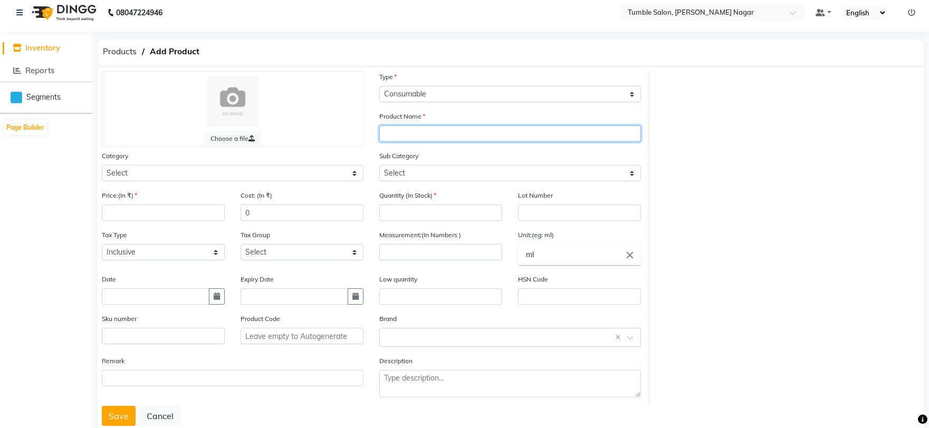
click at [415, 132] on input "text" at bounding box center [510, 134] width 262 height 16
click at [46, 49] on span "Inventory" at bounding box center [42, 48] width 35 height 10
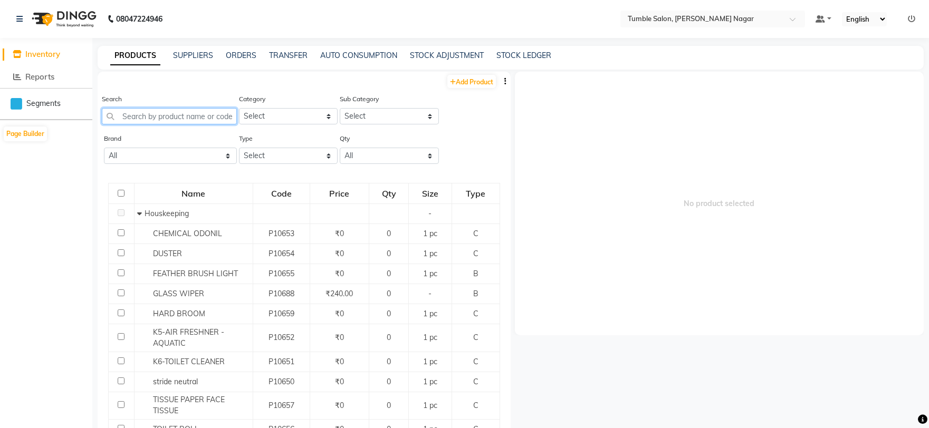
click at [132, 117] on input "text" at bounding box center [169, 116] width 135 height 16
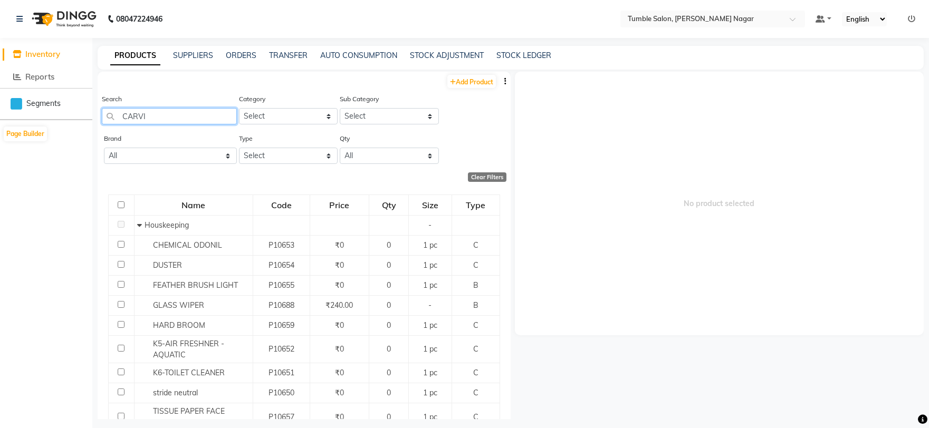
type input "CARVIN"
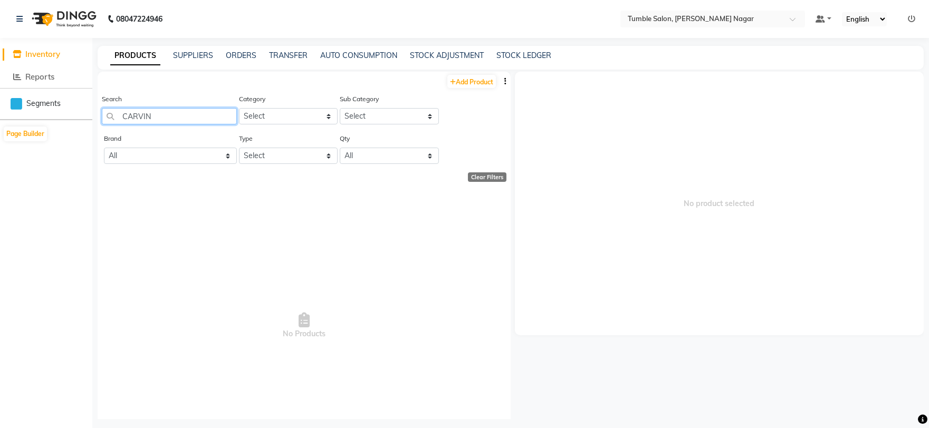
drag, startPoint x: 167, startPoint y: 122, endPoint x: 98, endPoint y: 121, distance: 69.6
click at [98, 121] on div "Search CARVIN Category Select Hair Skin Makeup Personal Care Appliances [PERSON…" at bounding box center [304, 113] width 413 height 40
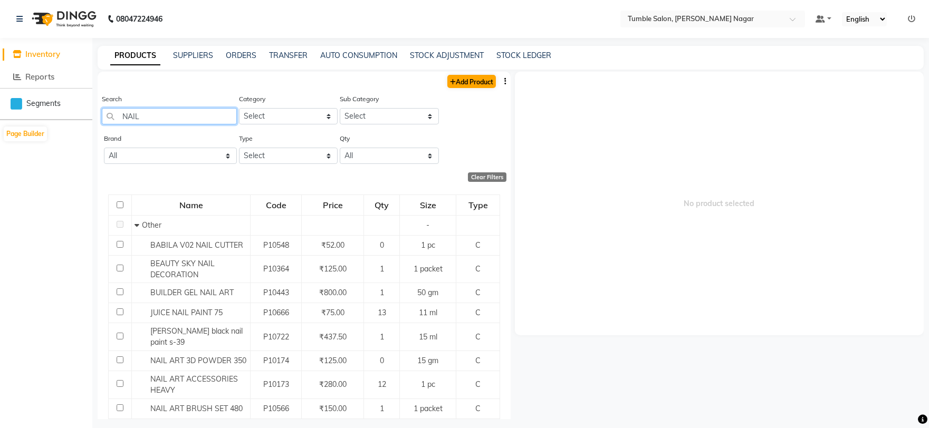
type input "NAIL"
click at [458, 80] on link "Add Product" at bounding box center [471, 81] width 49 height 13
select select "true"
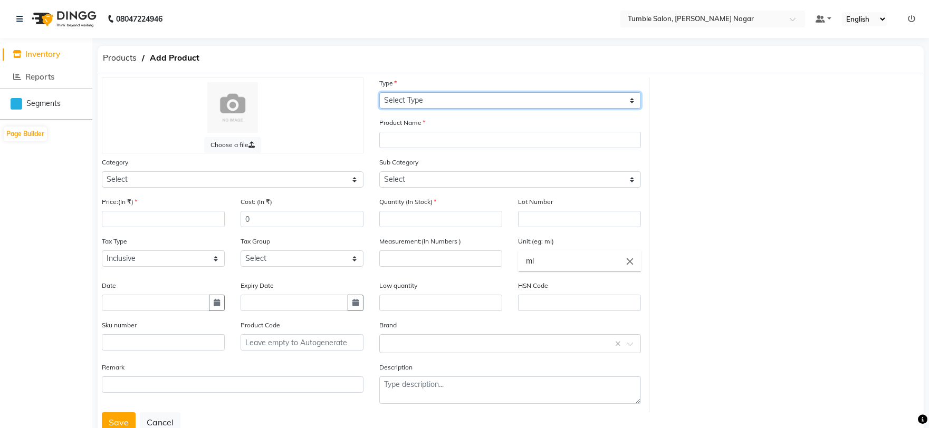
click at [429, 99] on select "Select Type Both Retail Consumable" at bounding box center [510, 100] width 262 height 16
select select "C"
click at [379, 92] on select "Select Type Both Retail Consumable" at bounding box center [510, 100] width 262 height 16
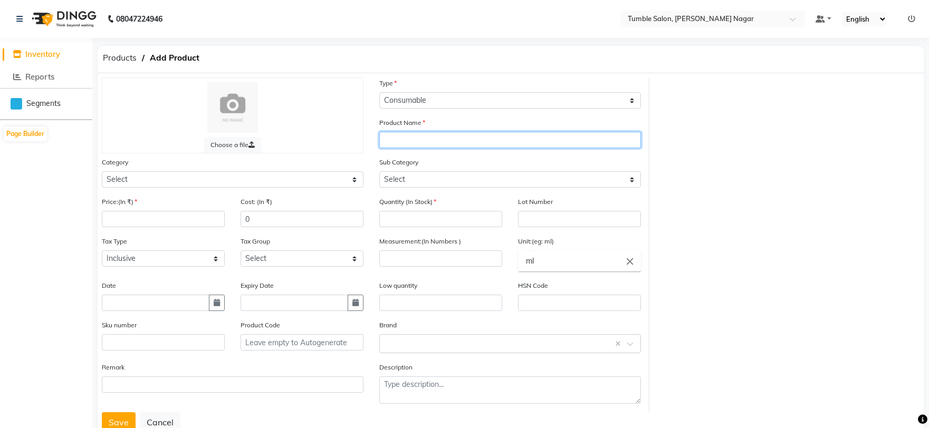
click at [422, 138] on input "text" at bounding box center [510, 140] width 262 height 16
type input "NAIL CARVING GEL"
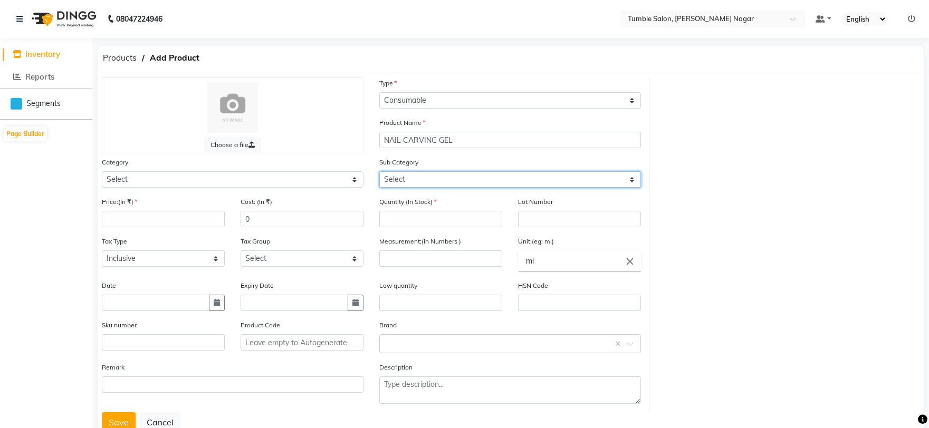
click at [420, 178] on select "Select" at bounding box center [510, 179] width 262 height 16
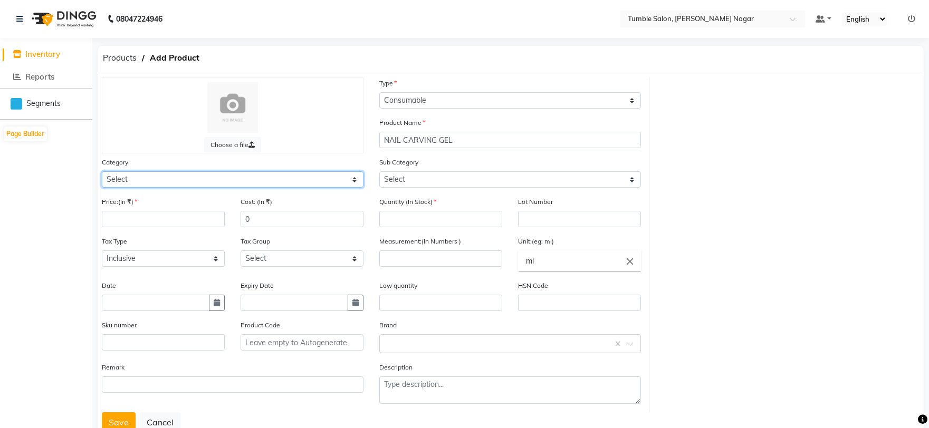
click at [159, 183] on select "Select Hair Skin Makeup Personal Care Appliances [PERSON_NAME] Waxing Disposabl…" at bounding box center [233, 179] width 262 height 16
select select "1000"
click at [102, 171] on select "Select Hair Skin Makeup Personal Care Appliances [PERSON_NAME] Waxing Disposabl…" at bounding box center [233, 179] width 262 height 16
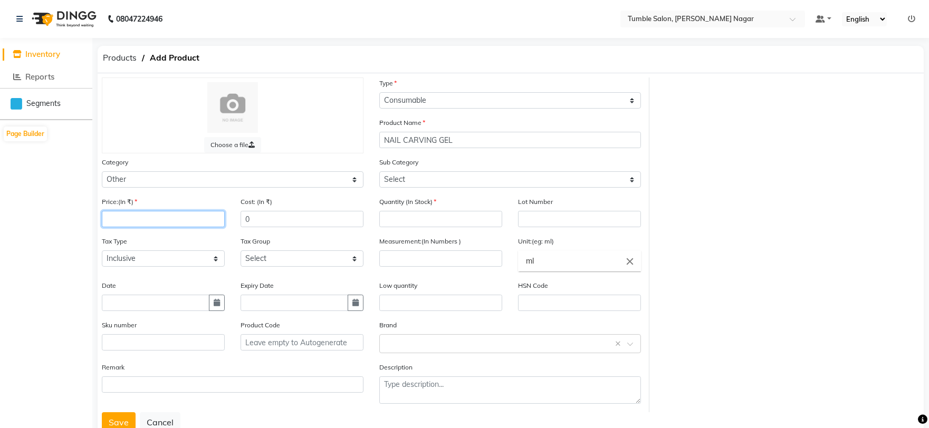
click at [140, 218] on input "number" at bounding box center [163, 219] width 123 height 16
type input "0"
click at [417, 221] on input "number" at bounding box center [440, 219] width 123 height 16
type input "0"
drag, startPoint x: 114, startPoint y: 219, endPoint x: 101, endPoint y: 219, distance: 13.7
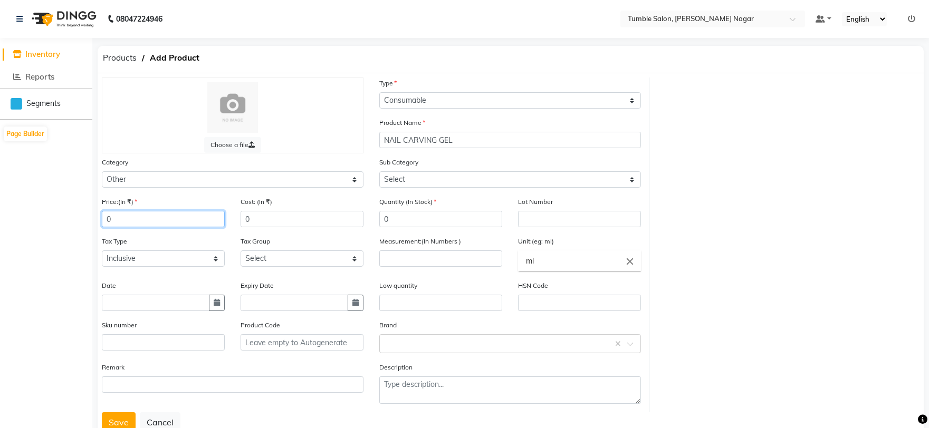
click at [101, 219] on div "Price:(In ₹) 0" at bounding box center [163, 216] width 139 height 40
click at [264, 220] on input "0" at bounding box center [301, 219] width 123 height 16
drag, startPoint x: 129, startPoint y: 218, endPoint x: 98, endPoint y: 219, distance: 30.6
click at [98, 219] on div "Price:(In ₹) 250" at bounding box center [163, 216] width 139 height 40
type input "0"
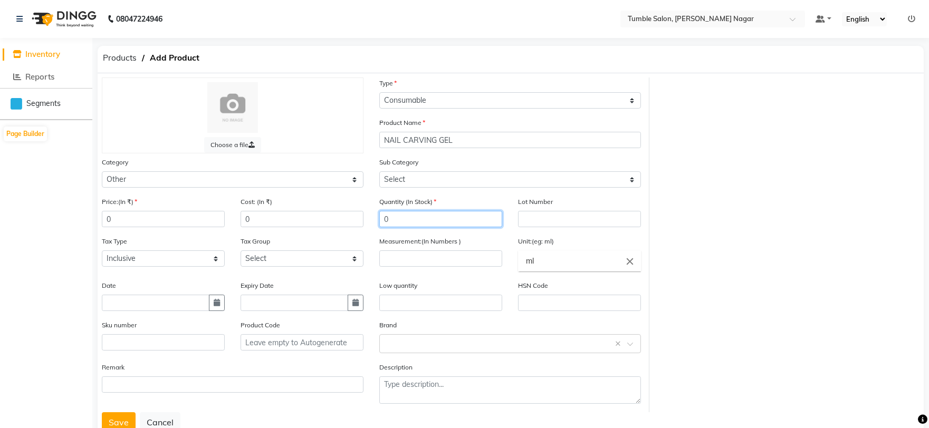
click at [431, 223] on input "0" at bounding box center [440, 219] width 123 height 16
click at [464, 257] on input "number" at bounding box center [440, 258] width 123 height 16
click at [414, 257] on input "number" at bounding box center [440, 258] width 123 height 16
type input "1"
click at [633, 264] on icon "close" at bounding box center [630, 261] width 12 height 12
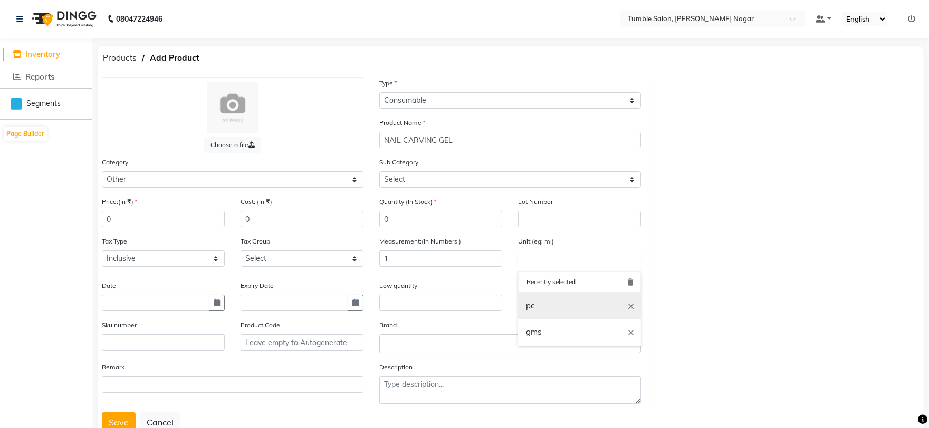
click at [556, 306] on link "pc" at bounding box center [579, 306] width 123 height 27
type input "pc"
click at [115, 420] on button "Save" at bounding box center [119, 422] width 34 height 20
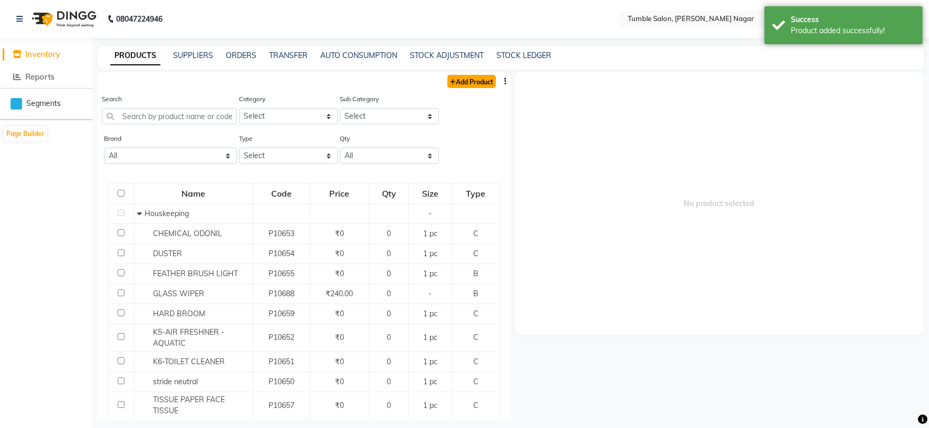
click at [455, 78] on link "Add Product" at bounding box center [471, 81] width 49 height 13
select select "true"
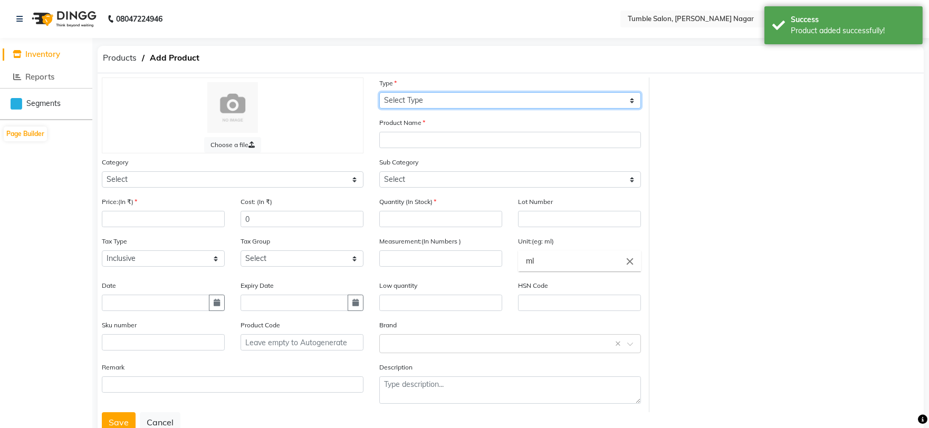
click at [407, 101] on select "Select Type Both Retail Consumable" at bounding box center [510, 100] width 262 height 16
select select "C"
click at [379, 92] on select "Select Type Both Retail Consumable" at bounding box center [510, 100] width 262 height 16
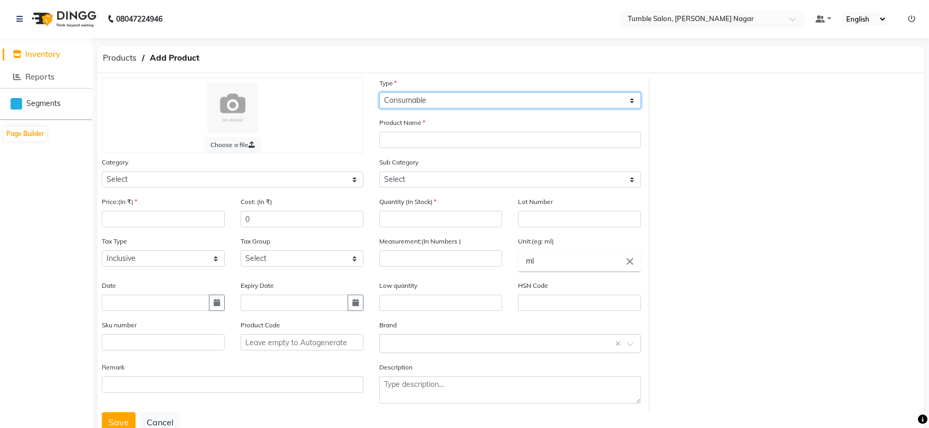
click at [428, 101] on select "Select Type Both Retail Consumable" at bounding box center [510, 100] width 262 height 16
click at [379, 92] on select "Select Type Both Retail Consumable" at bounding box center [510, 100] width 262 height 16
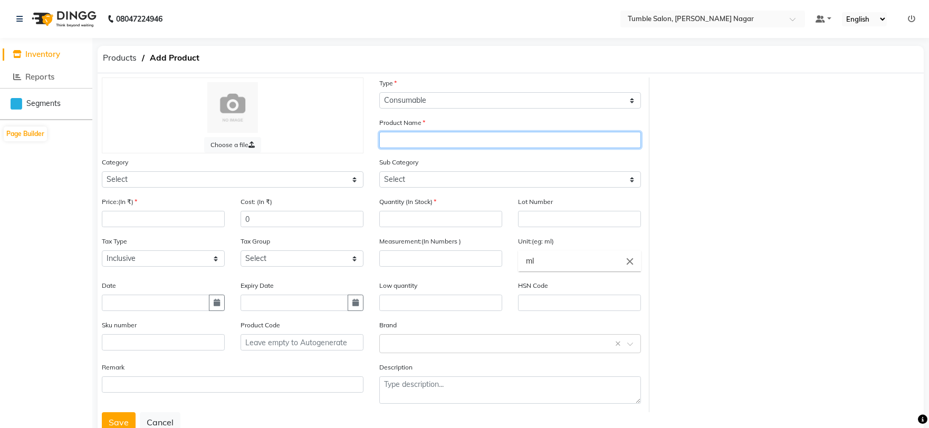
click at [411, 139] on input "text" at bounding box center [510, 140] width 262 height 16
type input "TOP"
click at [41, 53] on span "Inventory" at bounding box center [42, 54] width 35 height 10
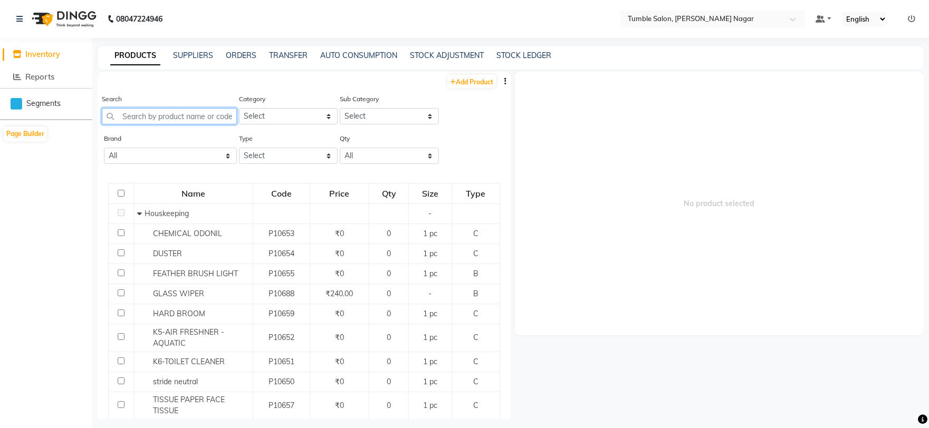
click at [173, 113] on input "text" at bounding box center [169, 116] width 135 height 16
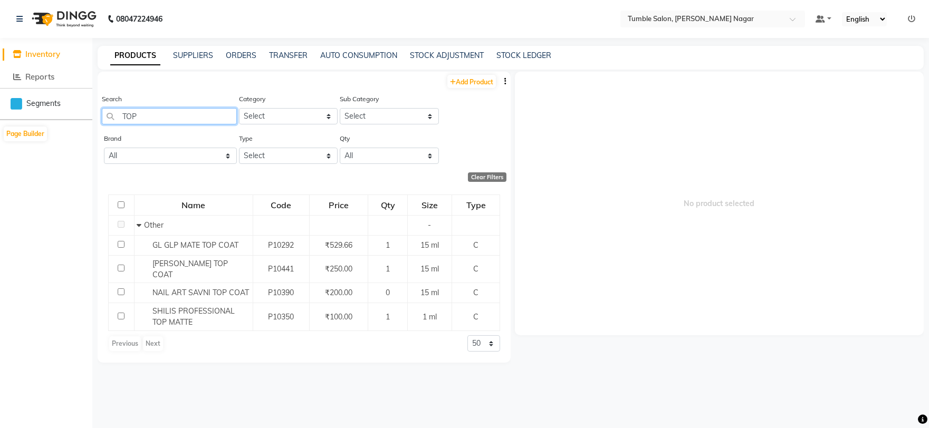
click at [192, 114] on input "TOP" at bounding box center [169, 116] width 135 height 16
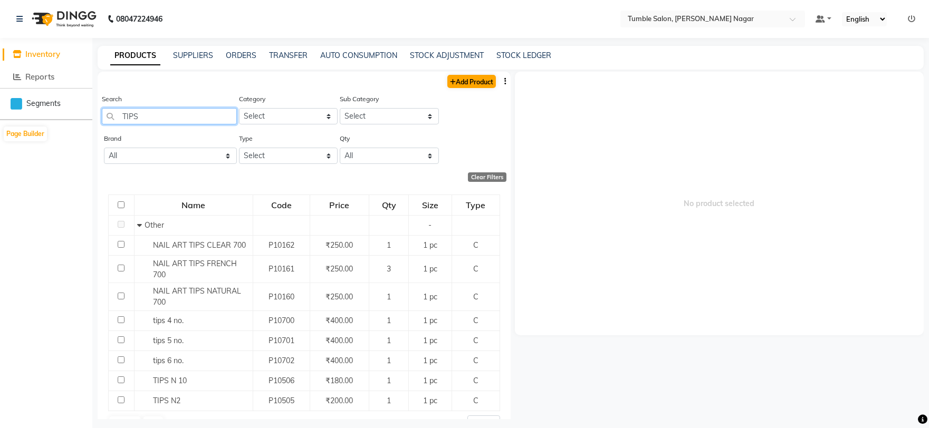
type input "TIPS"
click at [454, 85] on link "Add Product" at bounding box center [471, 81] width 49 height 13
select select "true"
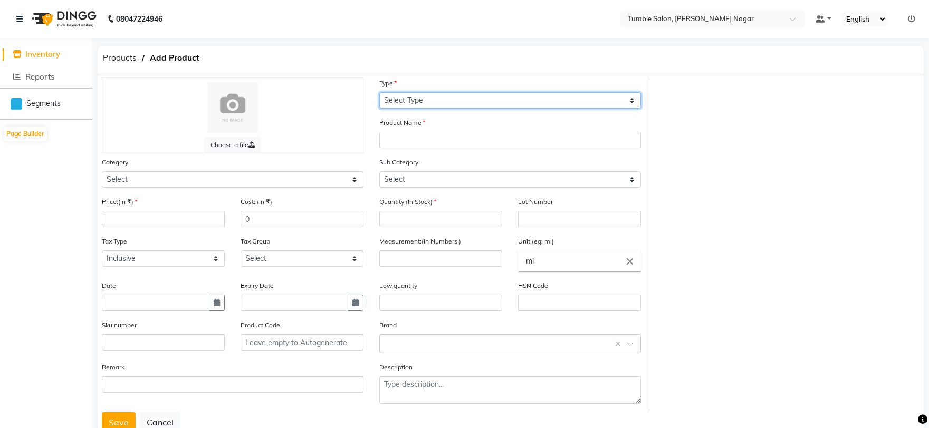
click at [418, 98] on select "Select Type Both Retail Consumable" at bounding box center [510, 100] width 262 height 16
select select "C"
click at [379, 92] on select "Select Type Both Retail Consumable" at bounding box center [510, 100] width 262 height 16
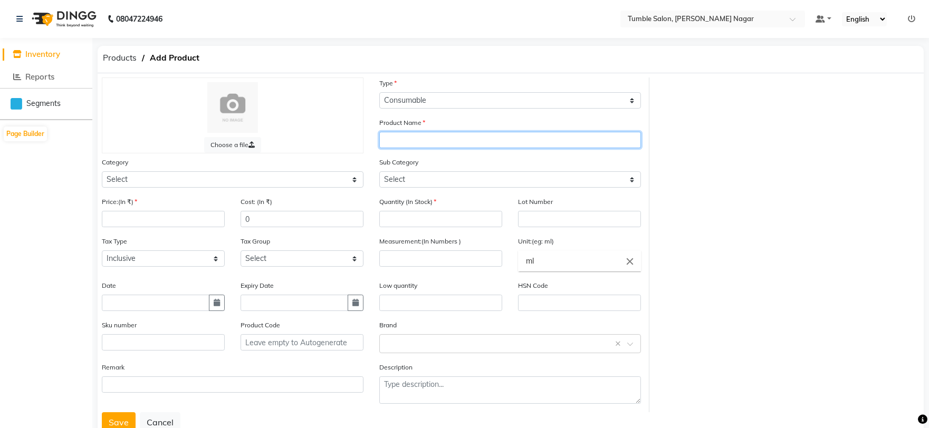
click at [392, 138] on input "text" at bounding box center [510, 140] width 262 height 16
type input "TIPS 7 NO"
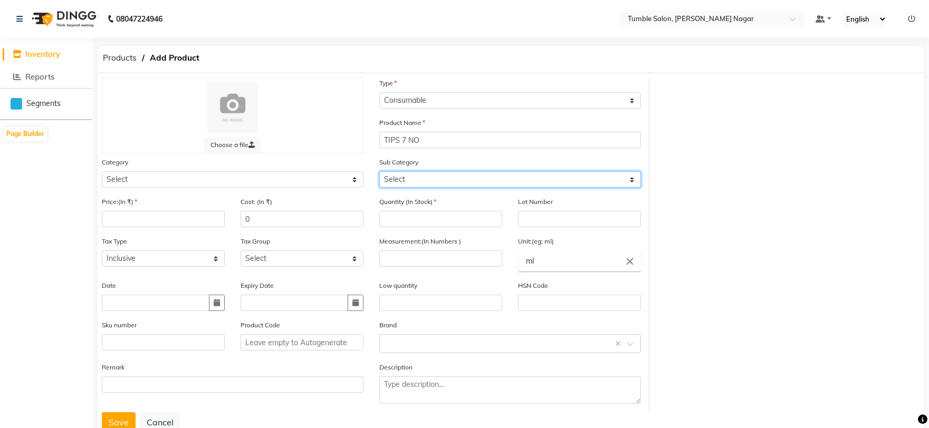
click at [424, 178] on select "Select" at bounding box center [510, 179] width 262 height 16
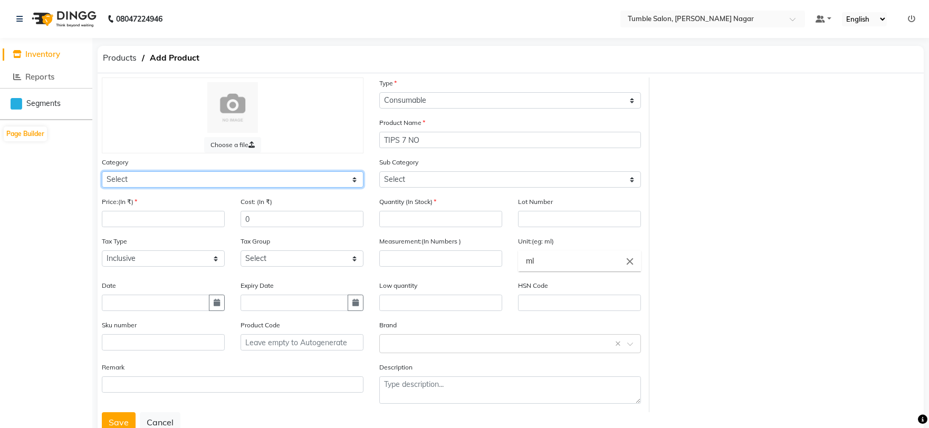
click at [133, 178] on select "Select Hair Skin Makeup Personal Care Appliances [PERSON_NAME] Waxing Disposabl…" at bounding box center [233, 179] width 262 height 16
select select "1000"
click at [102, 171] on select "Select Hair Skin Makeup Personal Care Appliances [PERSON_NAME] Waxing Disposabl…" at bounding box center [233, 179] width 262 height 16
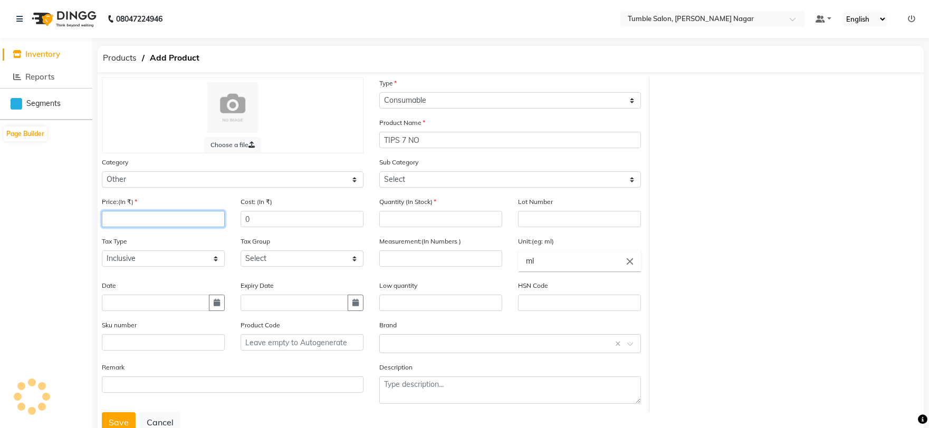
click at [145, 227] on input "number" at bounding box center [163, 219] width 123 height 16
type input "0"
click at [412, 225] on input "number" at bounding box center [440, 219] width 123 height 16
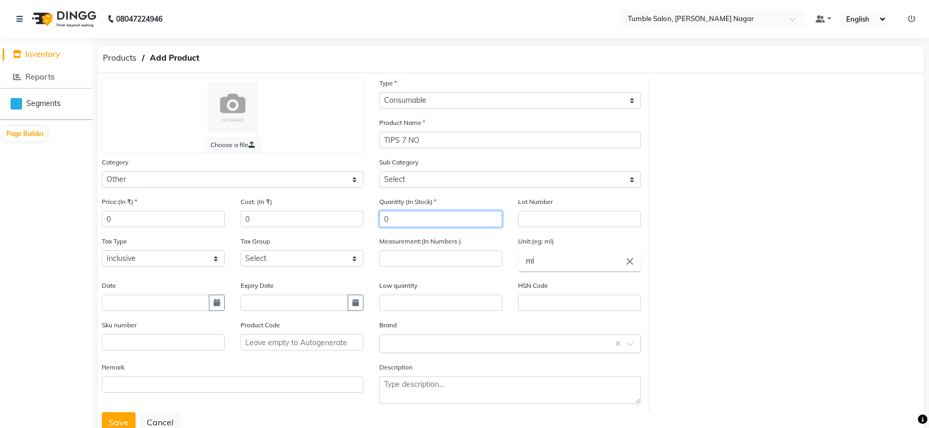
type input "0"
click at [408, 254] on input "number" at bounding box center [440, 258] width 123 height 16
type input "1"
click at [626, 259] on icon "close" at bounding box center [630, 261] width 12 height 12
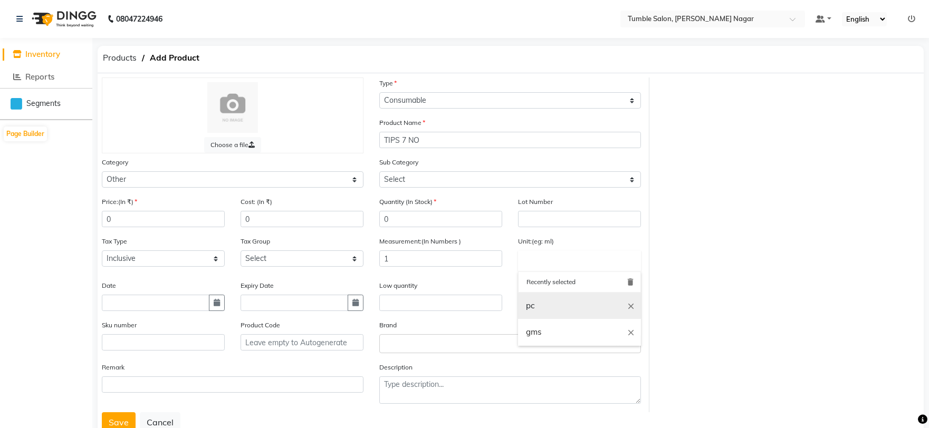
click at [555, 302] on link "pc" at bounding box center [579, 306] width 123 height 27
type input "pc"
click at [117, 422] on button "Save" at bounding box center [119, 422] width 34 height 20
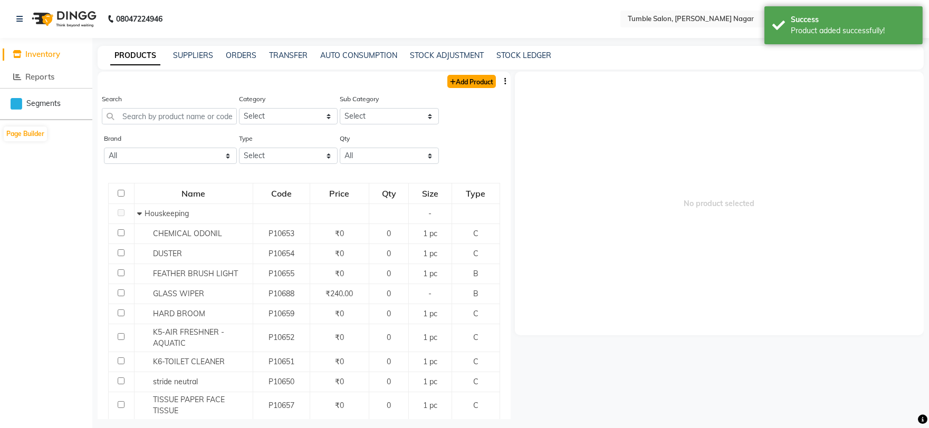
click at [454, 76] on link "Add Product" at bounding box center [471, 81] width 49 height 13
select select "true"
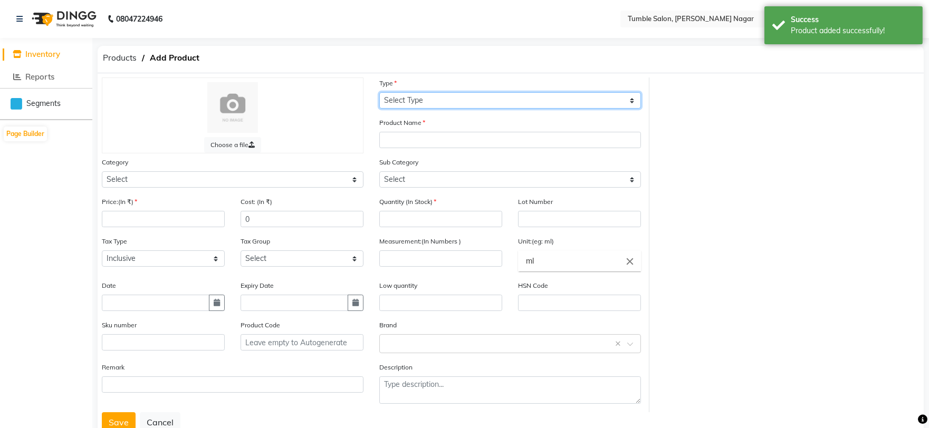
click at [440, 95] on select "Select Type Both Retail Consumable" at bounding box center [510, 100] width 262 height 16
select select "C"
click at [379, 92] on select "Select Type Both Retail Consumable" at bounding box center [510, 100] width 262 height 16
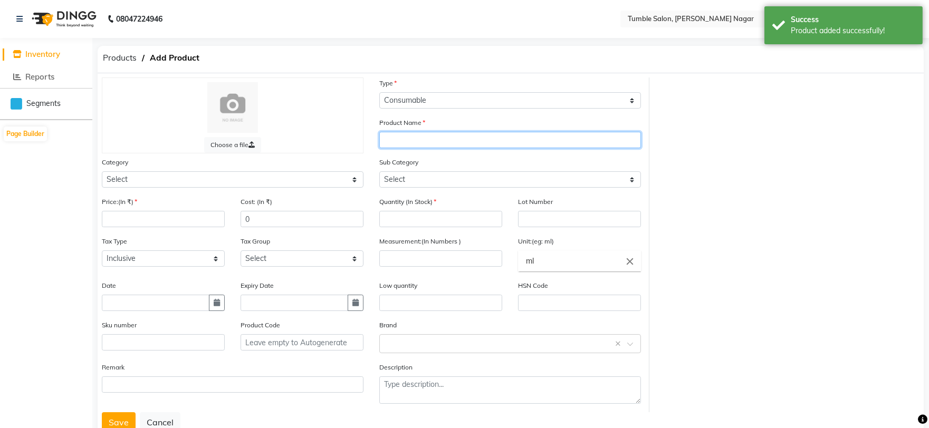
click at [406, 137] on input "text" at bounding box center [510, 140] width 262 height 16
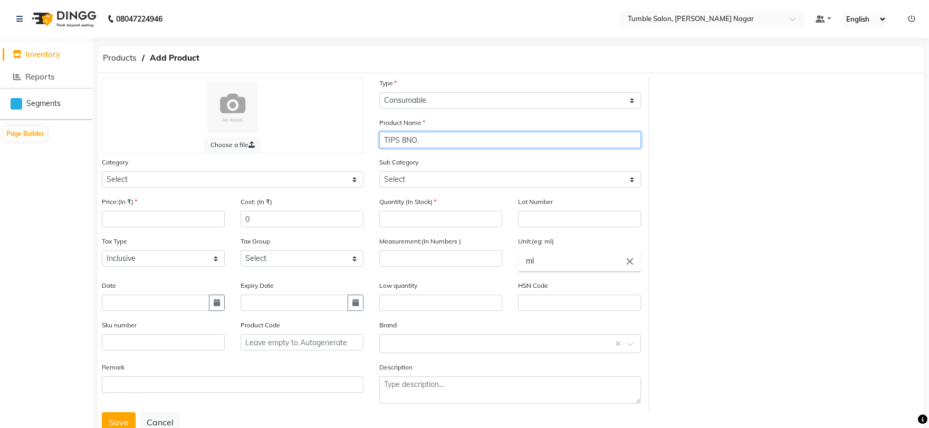
type input "TIPS 8NO."
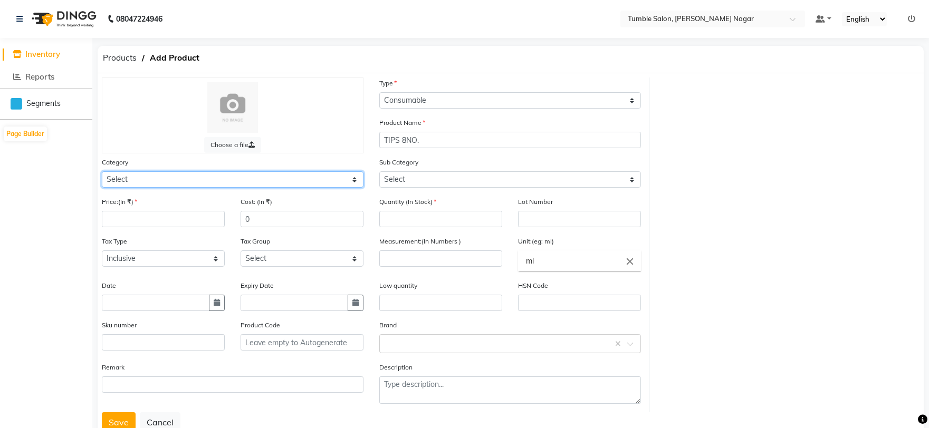
click at [234, 181] on select "Select Hair Skin Makeup Personal Care Appliances [PERSON_NAME] Waxing Disposabl…" at bounding box center [233, 179] width 262 height 16
select select "1000"
click at [102, 171] on select "Select Hair Skin Makeup Personal Care Appliances [PERSON_NAME] Waxing Disposabl…" at bounding box center [233, 179] width 262 height 16
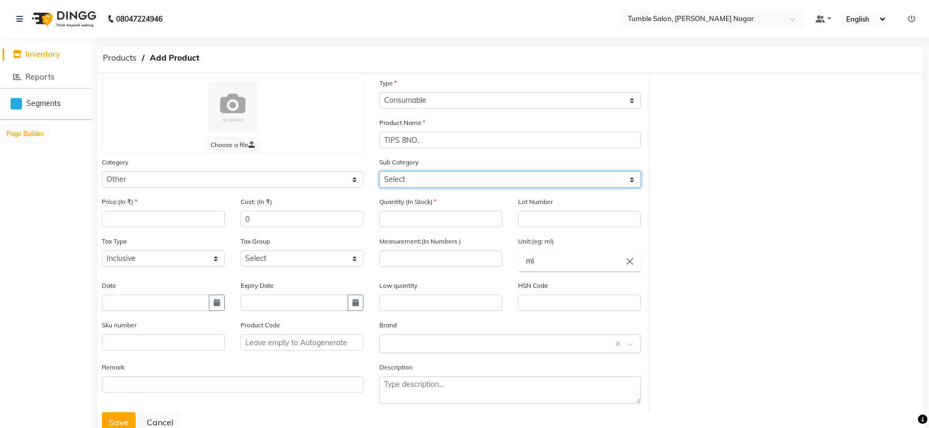
click at [420, 182] on select "Select Houskeeping Other" at bounding box center [510, 179] width 262 height 16
select select "1002"
click at [379, 171] on select "Select Houskeeping Other" at bounding box center [510, 179] width 262 height 16
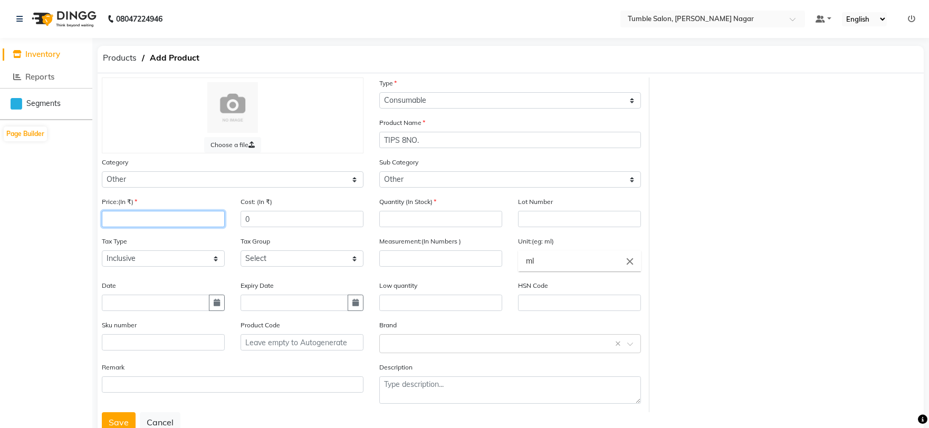
click at [157, 220] on input "number" at bounding box center [163, 219] width 123 height 16
type input "0"
click at [392, 214] on input "number" at bounding box center [440, 219] width 123 height 16
type input "0"
click at [391, 251] on input "number" at bounding box center [440, 258] width 123 height 16
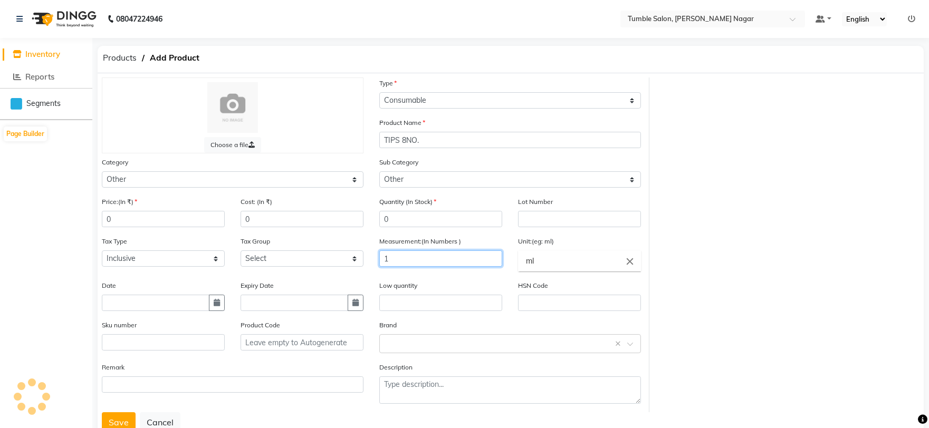
type input "1"
click at [628, 261] on icon "close" at bounding box center [630, 261] width 12 height 12
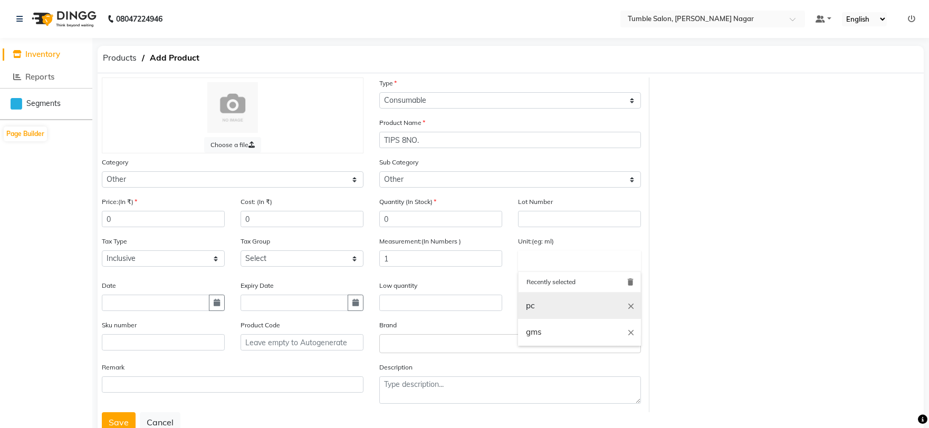
click at [571, 306] on link "pc" at bounding box center [579, 306] width 123 height 27
type input "pc"
click at [113, 424] on button "Save" at bounding box center [119, 422] width 34 height 20
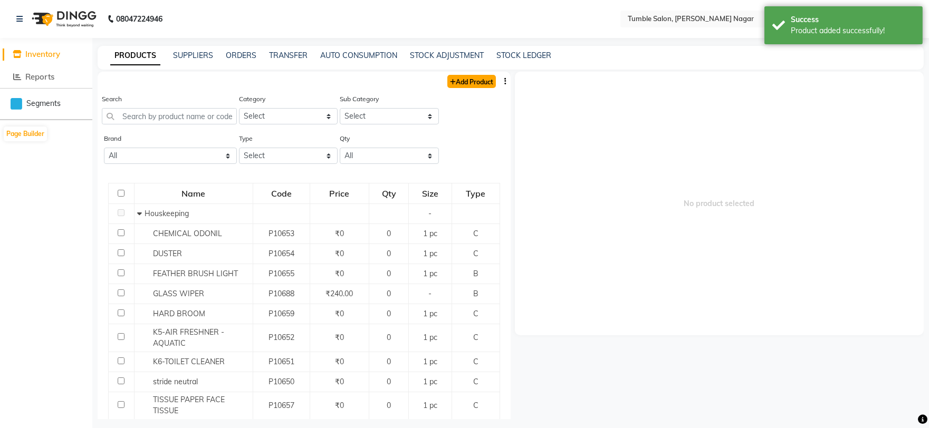
click at [465, 83] on link "Add Product" at bounding box center [471, 81] width 49 height 13
select select "true"
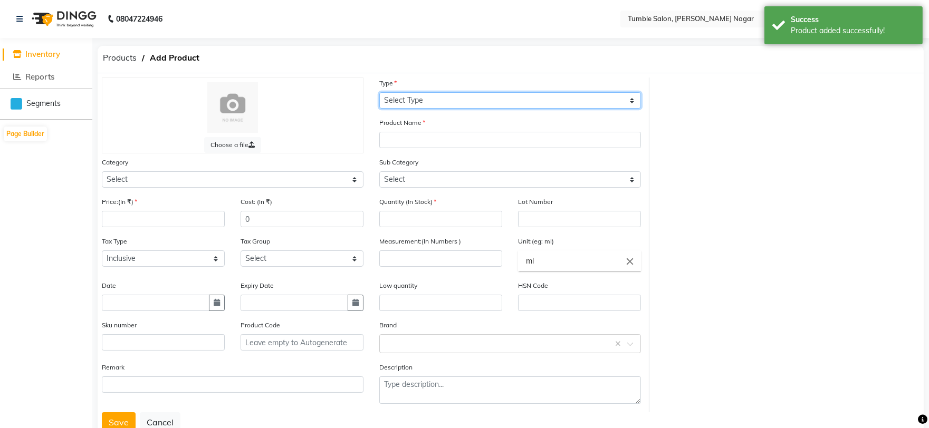
click at [409, 98] on select "Select Type Both Retail Consumable" at bounding box center [510, 100] width 262 height 16
select select "C"
click at [379, 92] on select "Select Type Both Retail Consumable" at bounding box center [510, 100] width 262 height 16
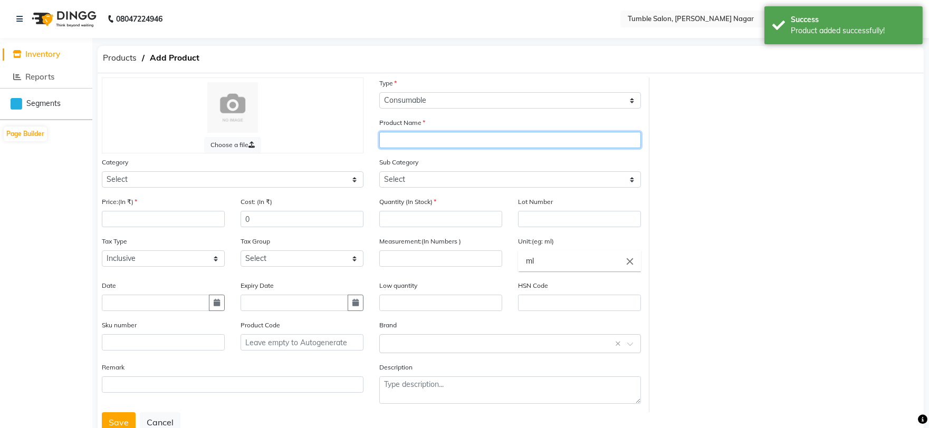
click at [419, 133] on input "text" at bounding box center [510, 140] width 262 height 16
type input "TIPS 9 NO."
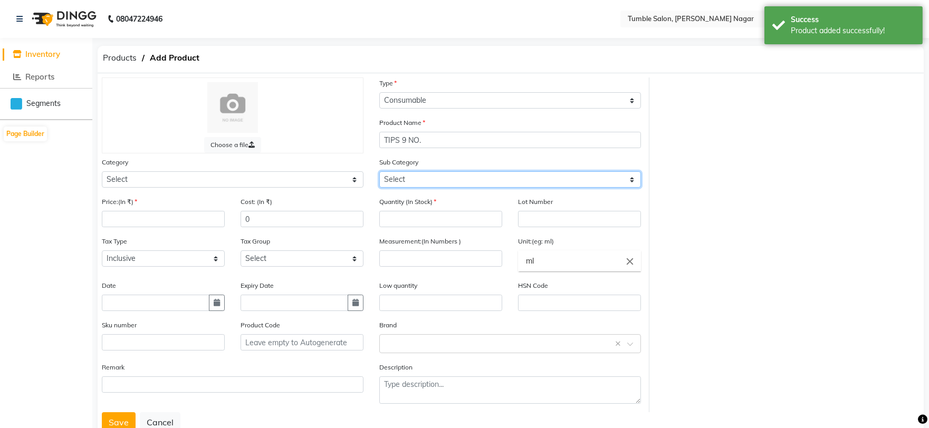
click at [416, 180] on select "Select" at bounding box center [510, 179] width 262 height 16
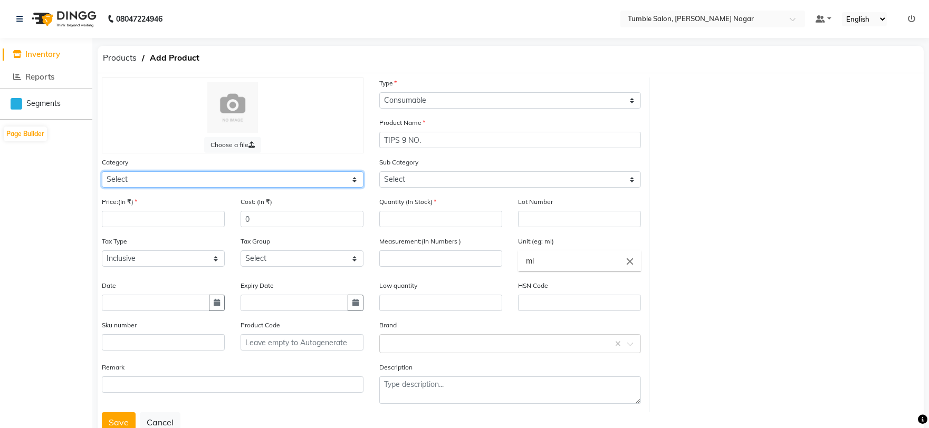
click at [209, 172] on select "Select Hair Skin Makeup Personal Care Appliances [PERSON_NAME] Waxing Disposabl…" at bounding box center [233, 179] width 262 height 16
select select "1000"
click at [102, 171] on select "Select Hair Skin Makeup Personal Care Appliances [PERSON_NAME] Waxing Disposabl…" at bounding box center [233, 179] width 262 height 16
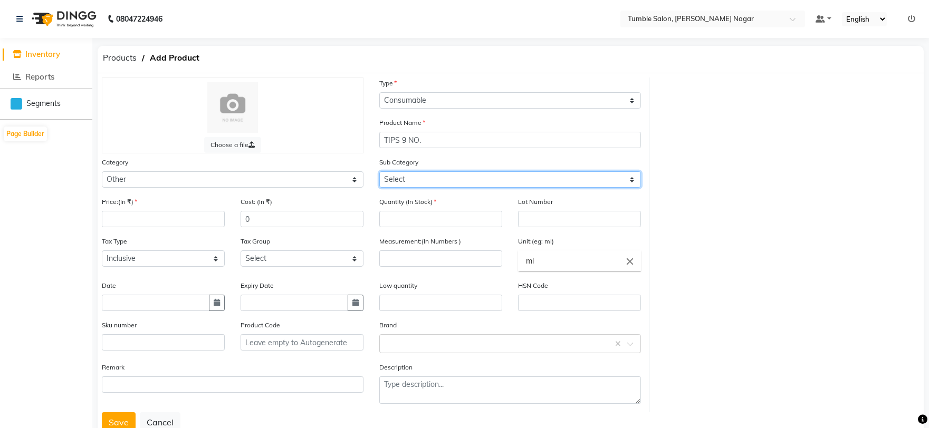
click at [401, 181] on select "Select Houskeeping Other" at bounding box center [510, 179] width 262 height 16
select select "1002"
click at [379, 171] on select "Select Houskeeping Other" at bounding box center [510, 179] width 262 height 16
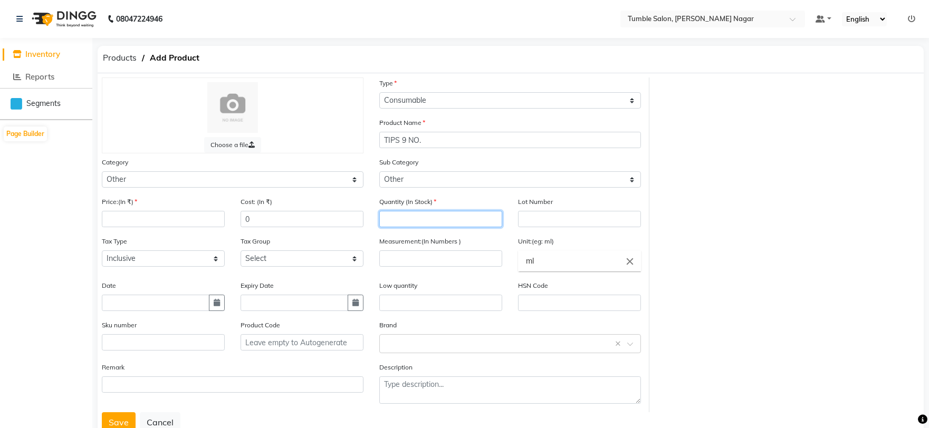
click at [410, 218] on input "number" at bounding box center [440, 219] width 123 height 16
type input "0"
click at [421, 260] on input "number" at bounding box center [440, 258] width 123 height 16
type input "1"
click at [630, 262] on icon "close" at bounding box center [630, 261] width 12 height 12
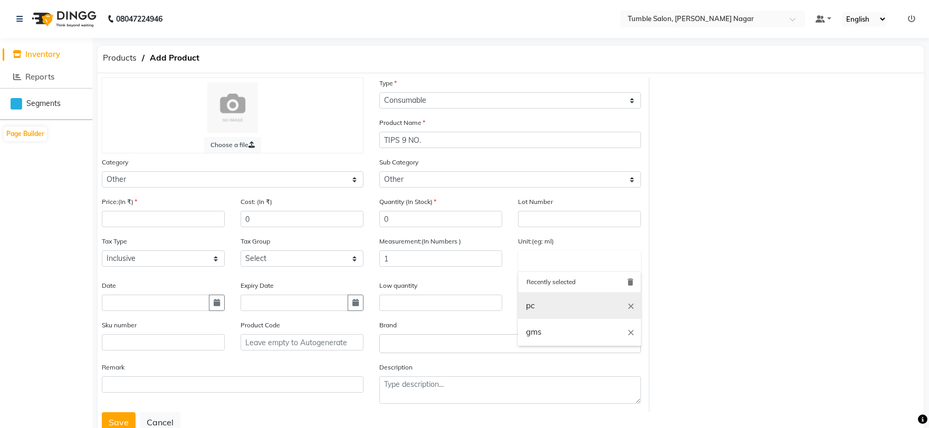
click at [562, 306] on link "pc" at bounding box center [579, 306] width 123 height 27
type input "pc"
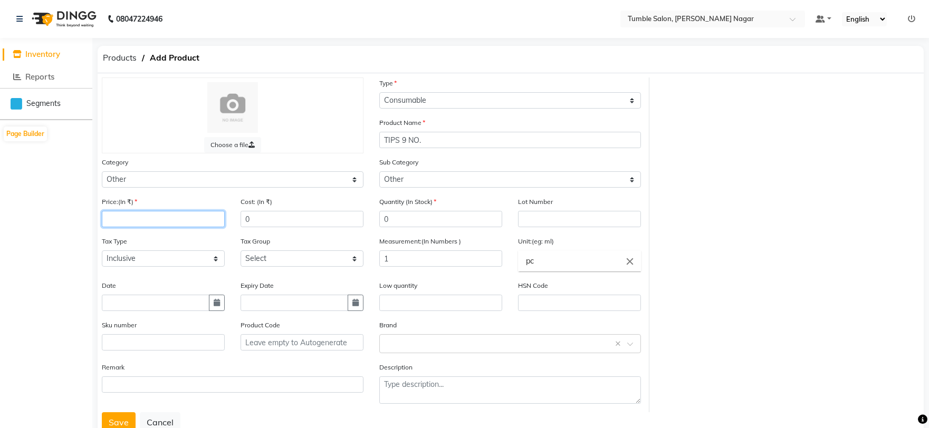
click at [185, 218] on input "number" at bounding box center [163, 219] width 123 height 16
type input "0"
click at [114, 420] on button "Save" at bounding box center [119, 422] width 34 height 20
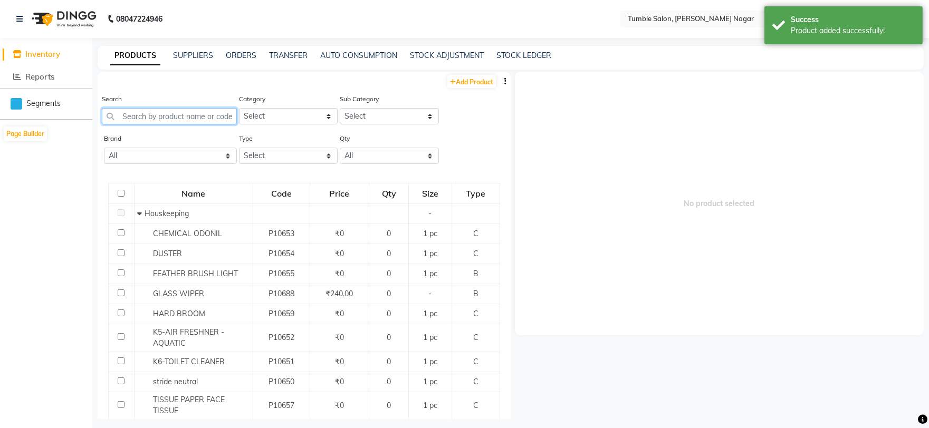
click at [204, 118] on input "text" at bounding box center [169, 116] width 135 height 16
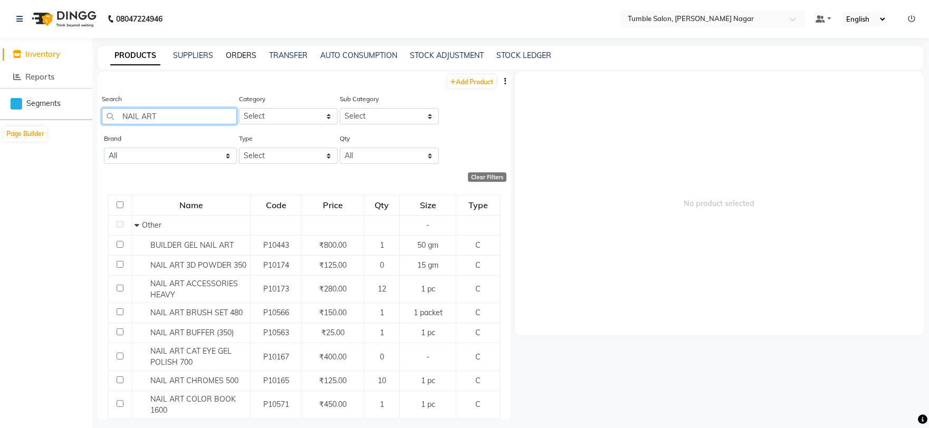
type input "NAIL ART"
click at [245, 57] on link "ORDERS" at bounding box center [241, 55] width 31 height 9
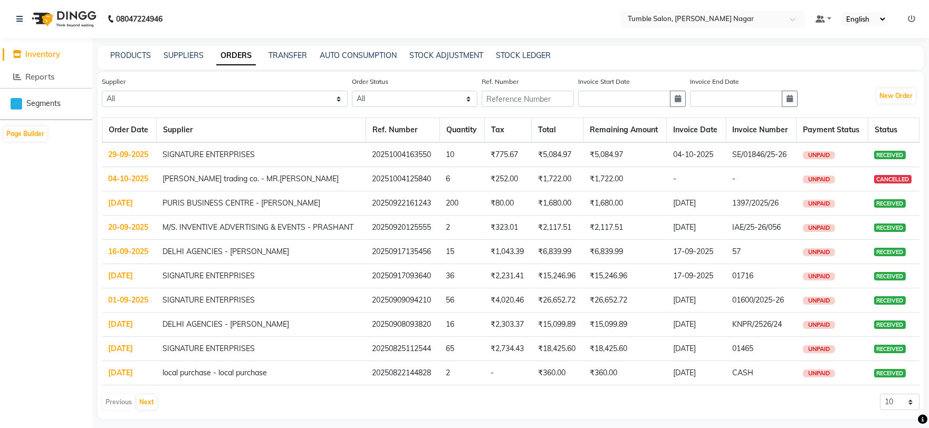
click at [870, 98] on div "Supplier All SIGNATURE ENTERPRISES QUANTUM INC - QUANTUM inc HARKRISHAN MEDICAL…" at bounding box center [510, 96] width 817 height 40
click at [883, 95] on button "New Order" at bounding box center [895, 96] width 38 height 15
select select "true"
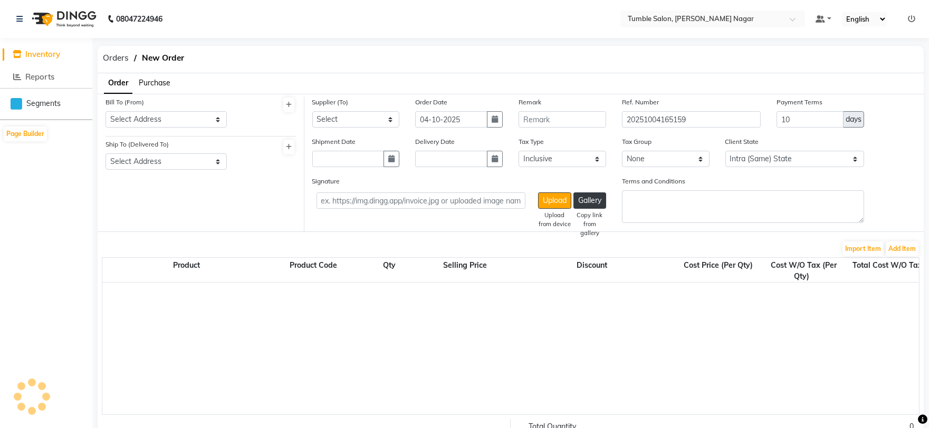
select select "3741"
click at [130, 118] on select "Select Address TUMBLE SALON" at bounding box center [165, 119] width 121 height 16
select select "1485"
click at [105, 111] on select "Select Address TUMBLE SALON" at bounding box center [165, 119] width 121 height 16
click at [142, 166] on select "Select Address TUMBLE SALON" at bounding box center [165, 161] width 121 height 16
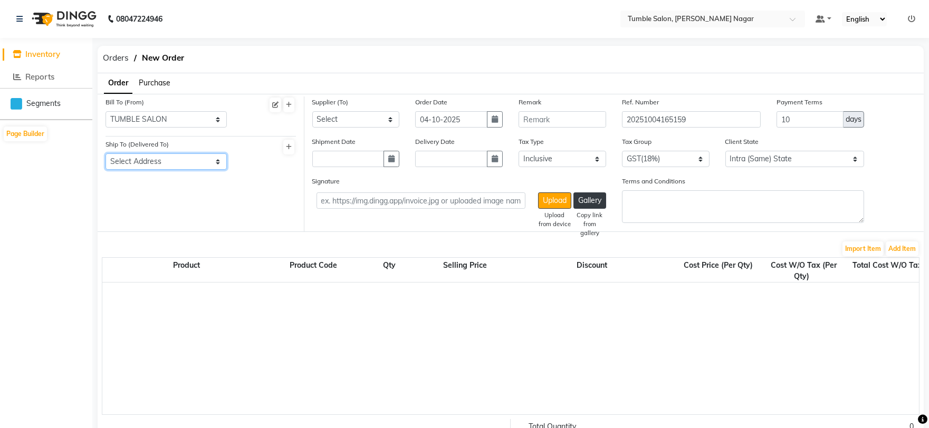
select select "1486"
click at [105, 153] on select "Select Address TUMBLE SALON" at bounding box center [165, 161] width 121 height 16
click at [328, 116] on select "Select SIGNATURE ENTERPRISES QUANTUM INC - QUANTUM inc HARKRISHAN MEDICAL - ANI…" at bounding box center [356, 119] width 88 height 16
select select "5680"
click at [312, 111] on select "Select SIGNATURE ENTERPRISES QUANTUM INC - QUANTUM inc HARKRISHAN MEDICAL - ANI…" at bounding box center [356, 119] width 88 height 16
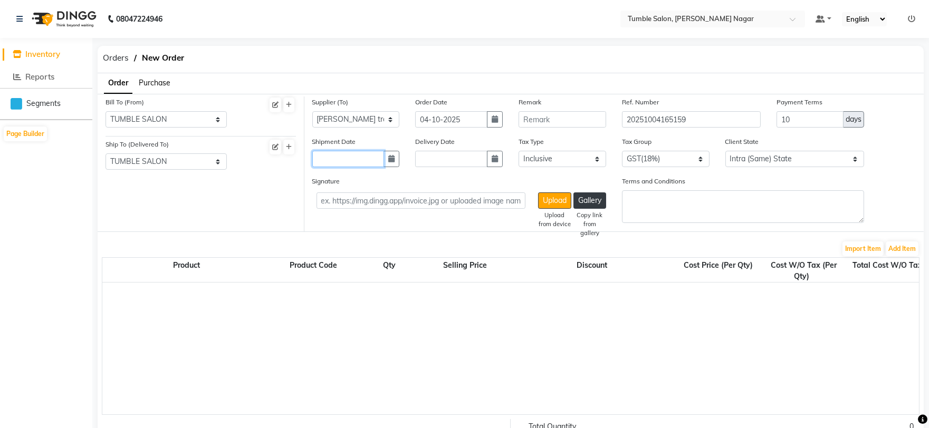
click at [339, 155] on input "text" at bounding box center [348, 159] width 72 height 16
select select "10"
select select "2025"
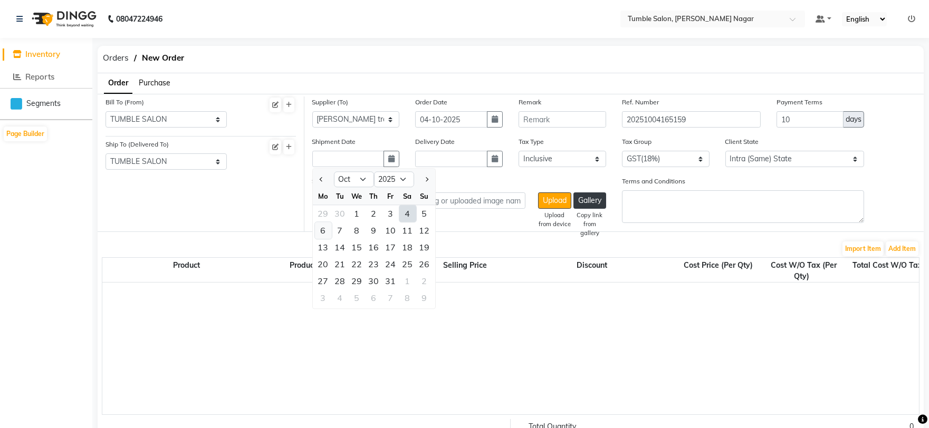
click at [324, 233] on div "6" at bounding box center [323, 230] width 17 height 17
type input "[DATE]"
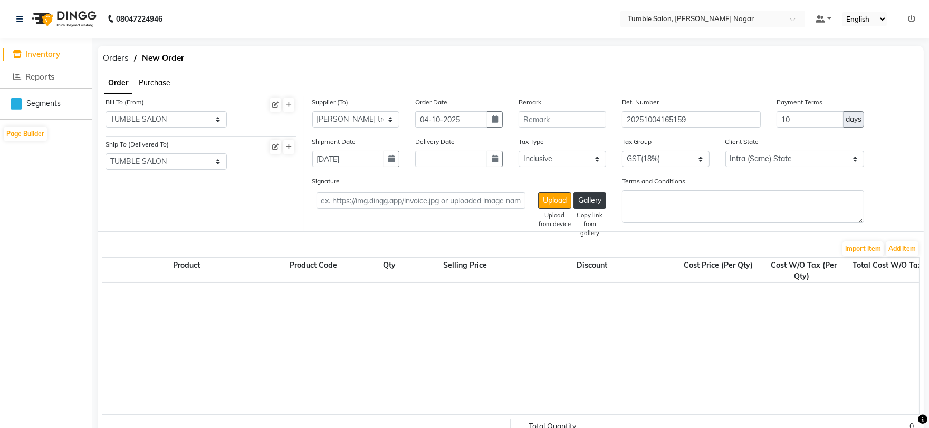
click at [433, 149] on div "Delivery Date" at bounding box center [459, 151] width 88 height 31
click at [437, 158] on input "text" at bounding box center [451, 159] width 72 height 16
select select "10"
select select "2025"
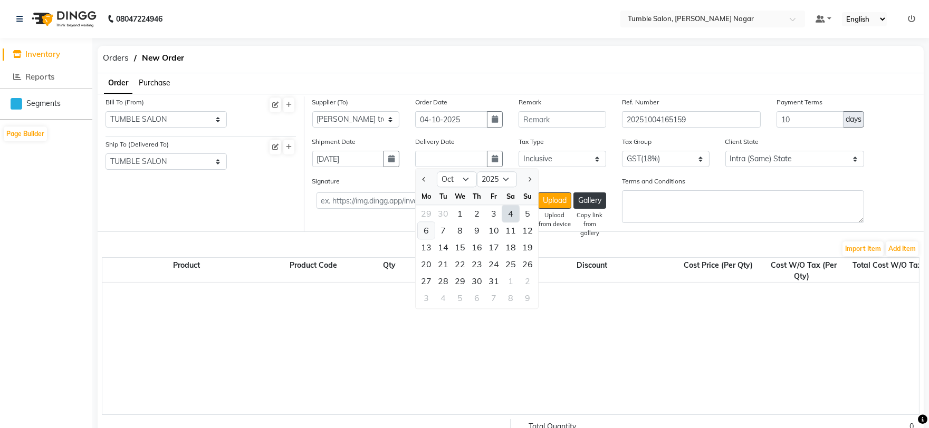
click at [427, 231] on div "6" at bounding box center [426, 230] width 17 height 17
type input "[DATE]"
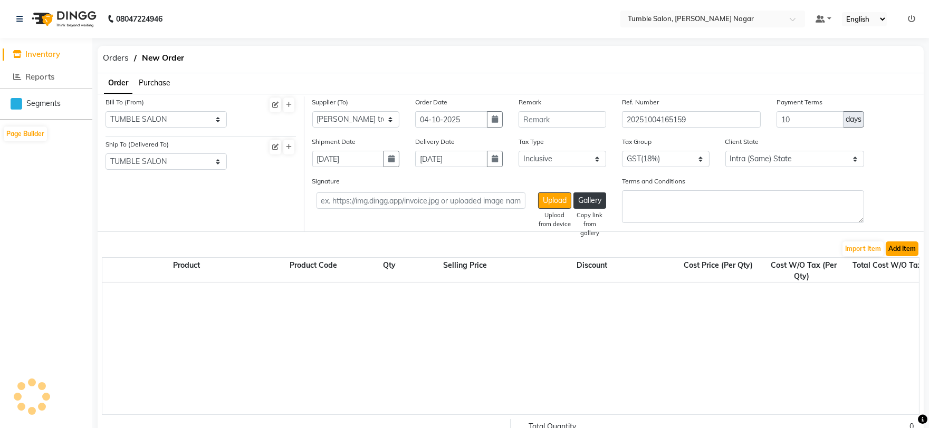
click at [901, 248] on button "Add Item" at bounding box center [901, 249] width 33 height 15
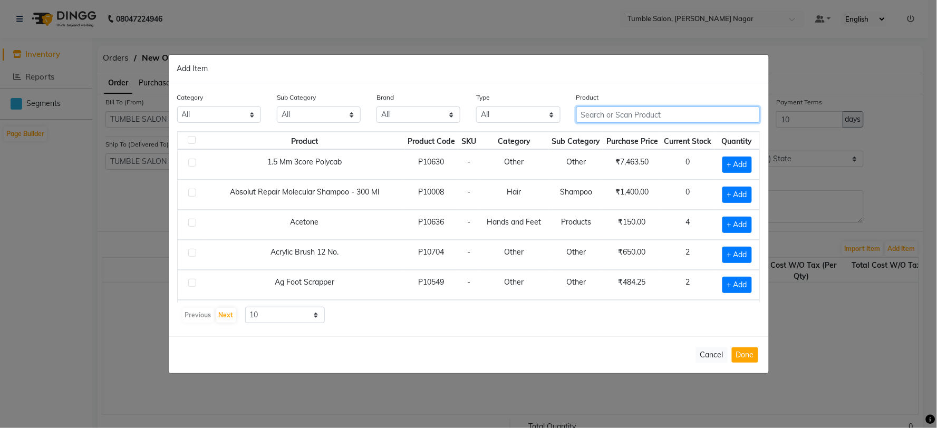
click at [655, 113] on input "text" at bounding box center [668, 115] width 184 height 16
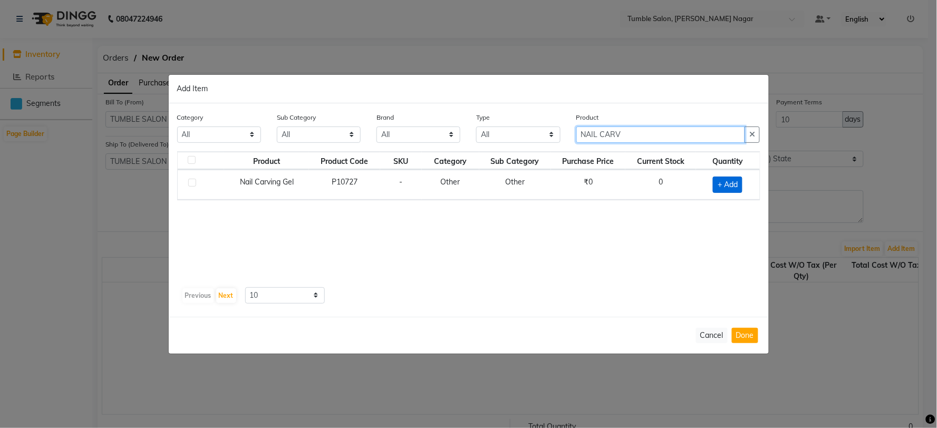
type input "NAIL CARV"
click at [738, 187] on span "+ Add" at bounding box center [728, 185] width 30 height 16
checkbox input "true"
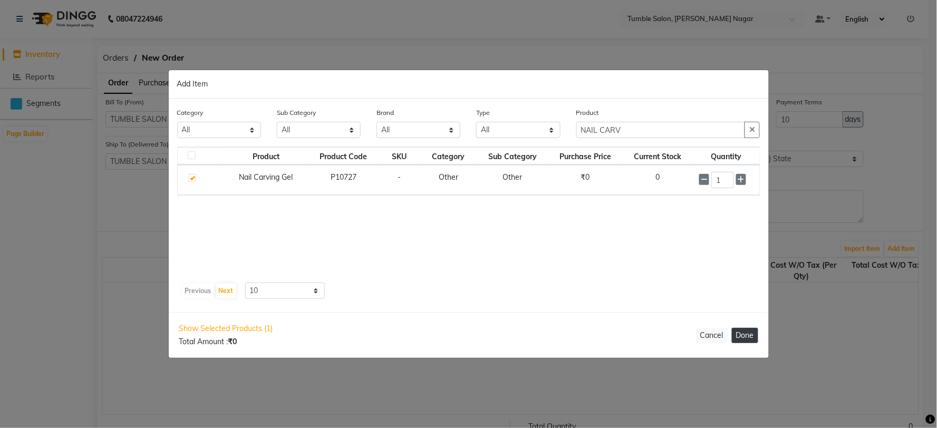
click at [747, 331] on button "Done" at bounding box center [745, 335] width 26 height 15
select select "3741"
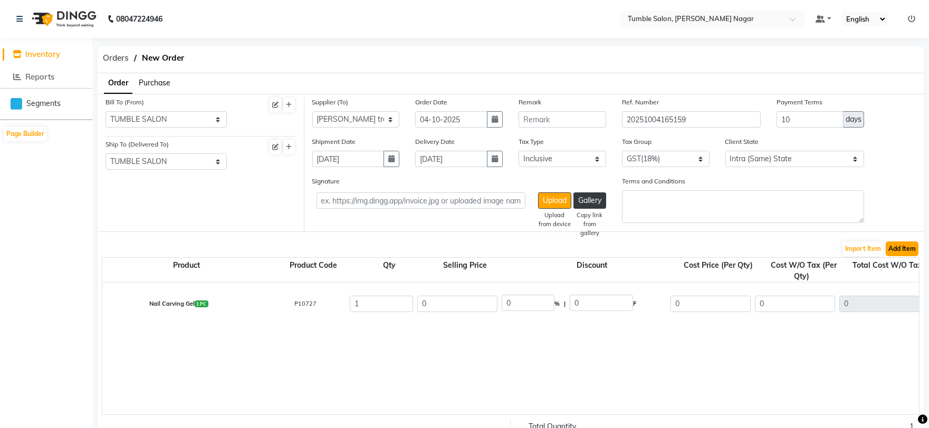
click at [905, 247] on button "Add Item" at bounding box center [901, 249] width 33 height 15
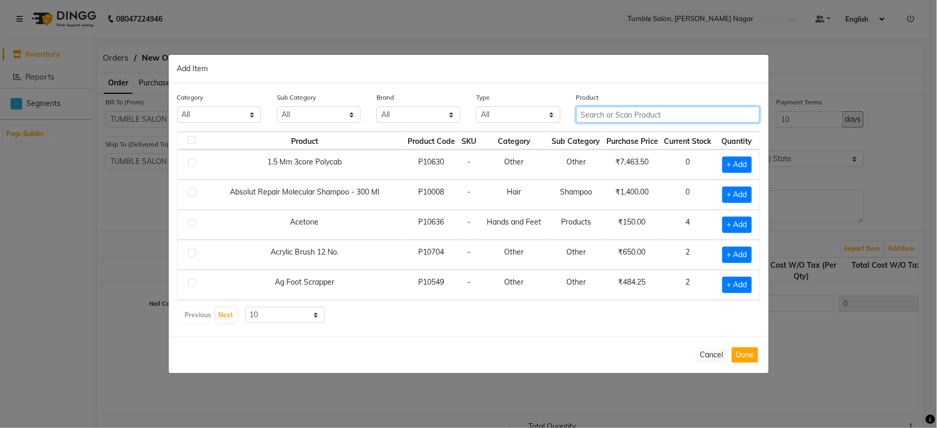
click at [647, 117] on input "text" at bounding box center [668, 115] width 184 height 16
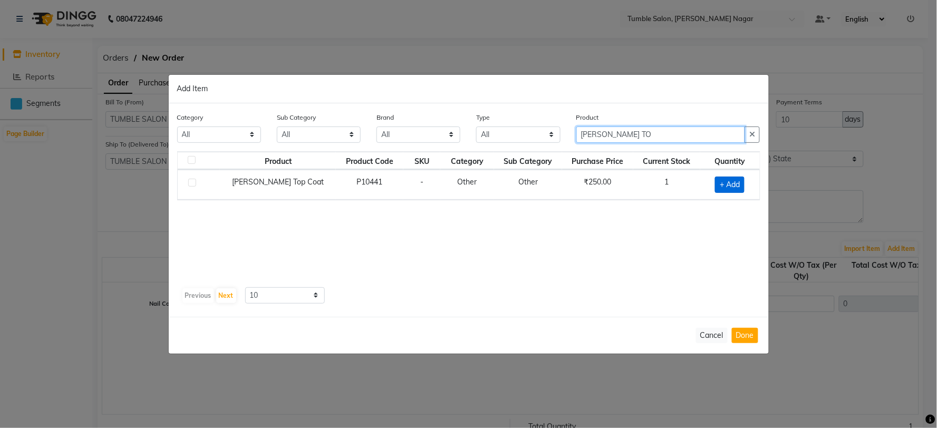
type input "[PERSON_NAME] TO"
click at [732, 188] on span "+ Add" at bounding box center [730, 185] width 30 height 16
checkbox input "true"
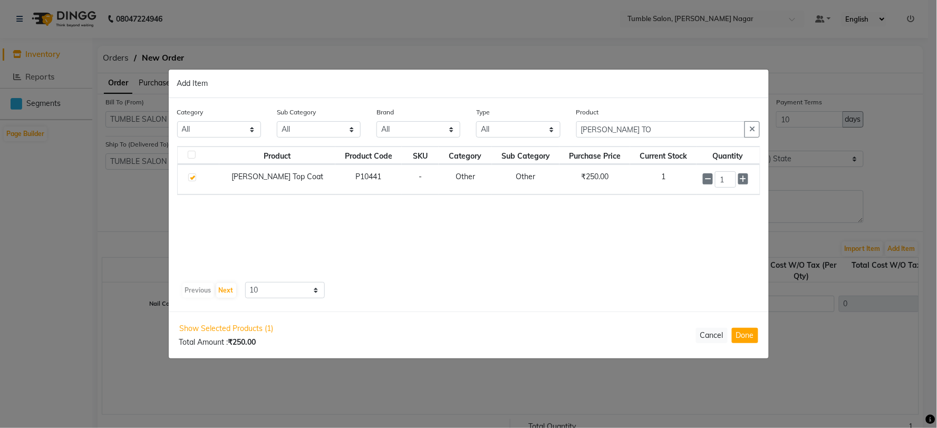
click at [751, 343] on div "Show Selected Products (1) Total Amount : ₹250.00 Cancel Done" at bounding box center [469, 335] width 600 height 47
click at [748, 338] on button "Done" at bounding box center [745, 335] width 26 height 15
select select "3741"
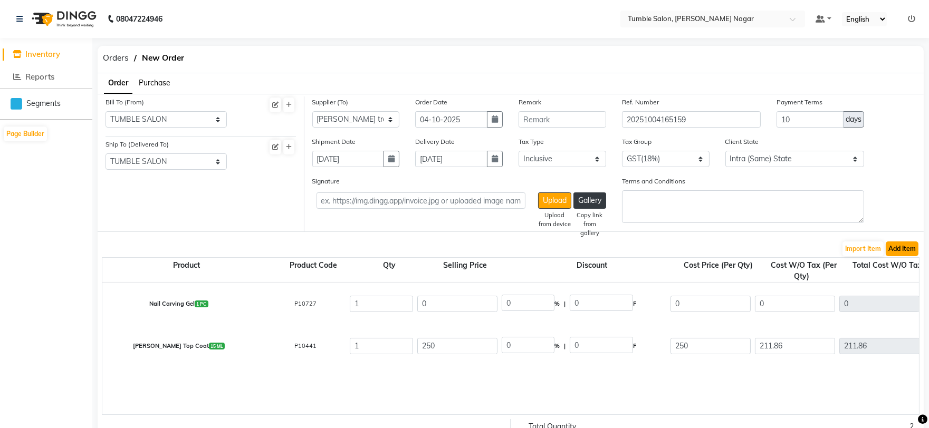
click at [902, 249] on button "Add Item" at bounding box center [901, 249] width 33 height 15
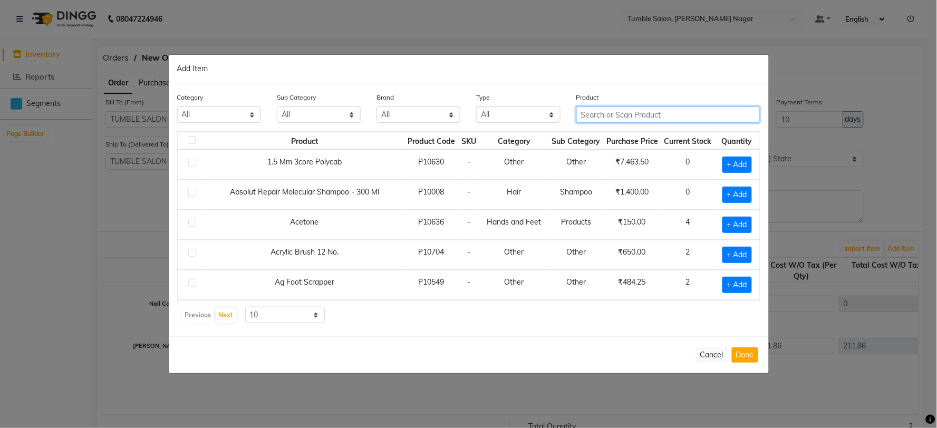
click at [618, 109] on input "text" at bounding box center [668, 115] width 184 height 16
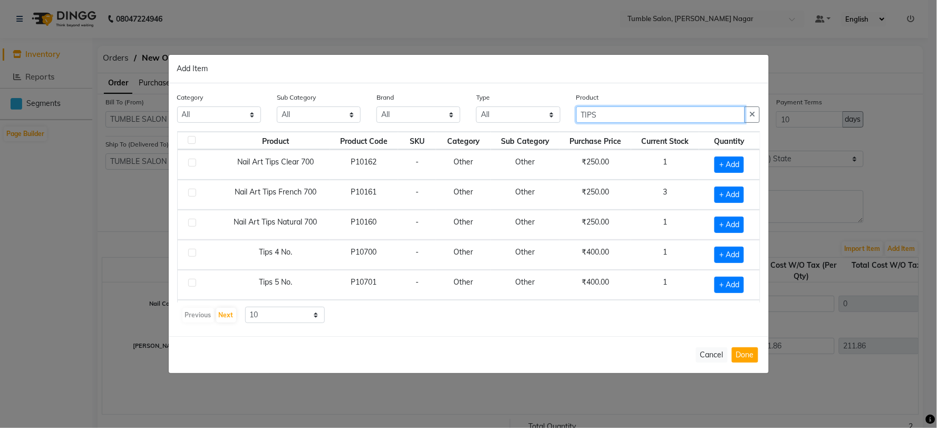
scroll to position [59, 0]
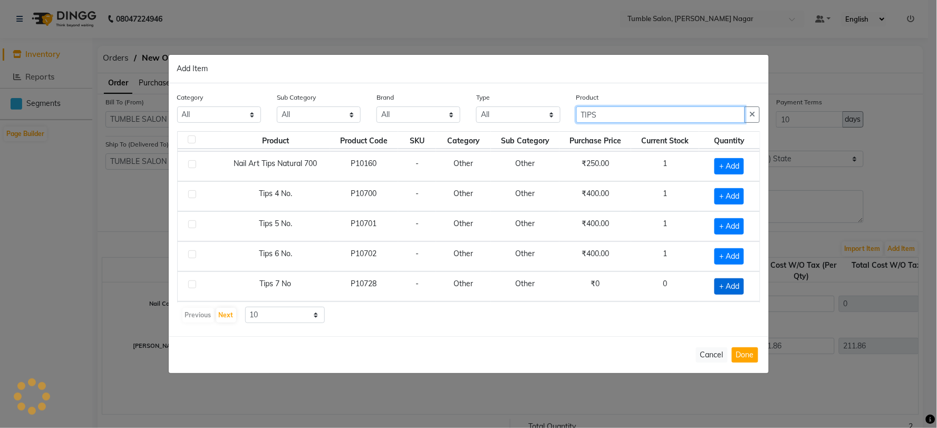
type input "TIPS"
click at [718, 291] on span "+ Add" at bounding box center [730, 286] width 30 height 16
checkbox input "true"
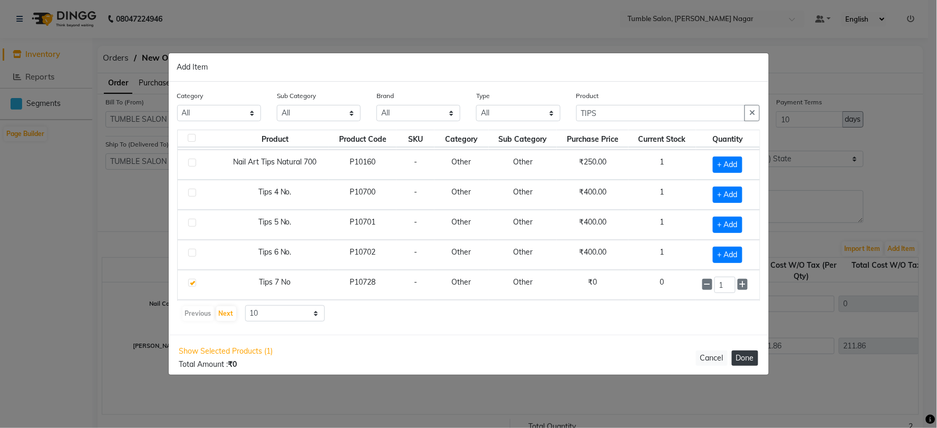
click at [748, 360] on button "Done" at bounding box center [745, 358] width 26 height 15
select select "3741"
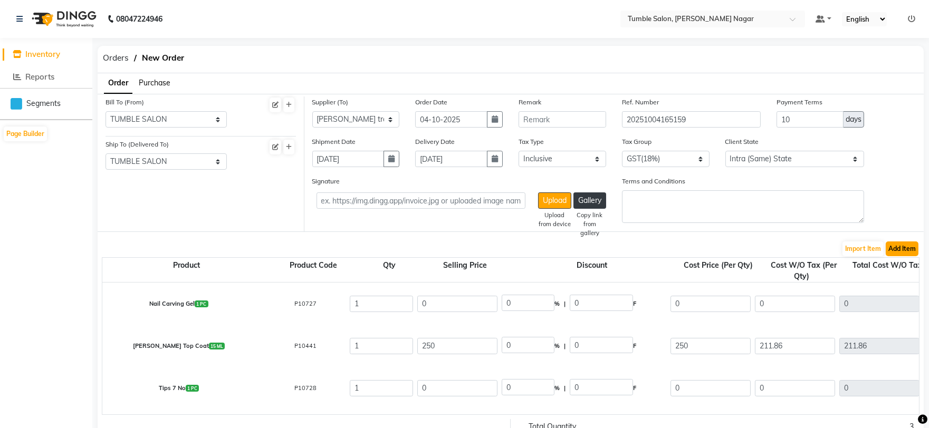
click at [911, 248] on button "Add Item" at bounding box center [901, 249] width 33 height 15
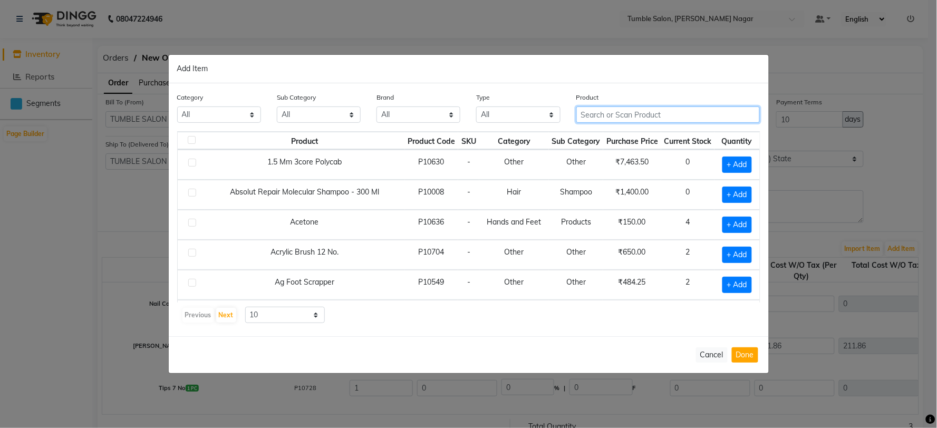
click at [640, 120] on input "text" at bounding box center [668, 115] width 184 height 16
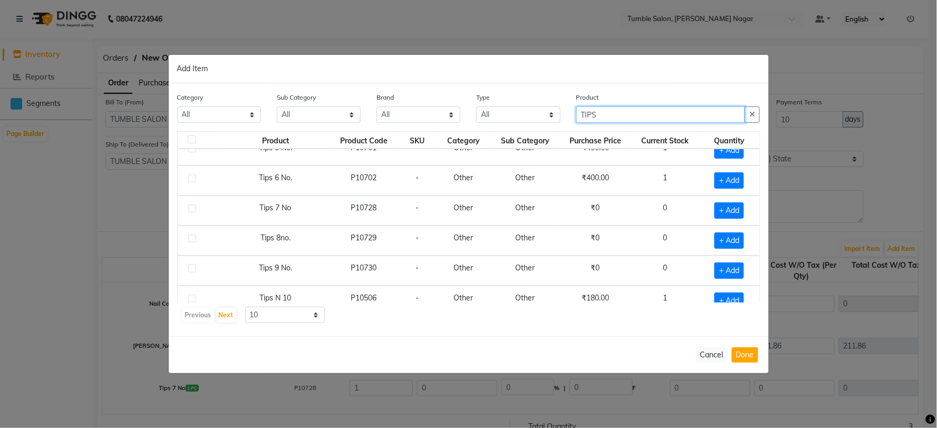
scroll to position [150, 0]
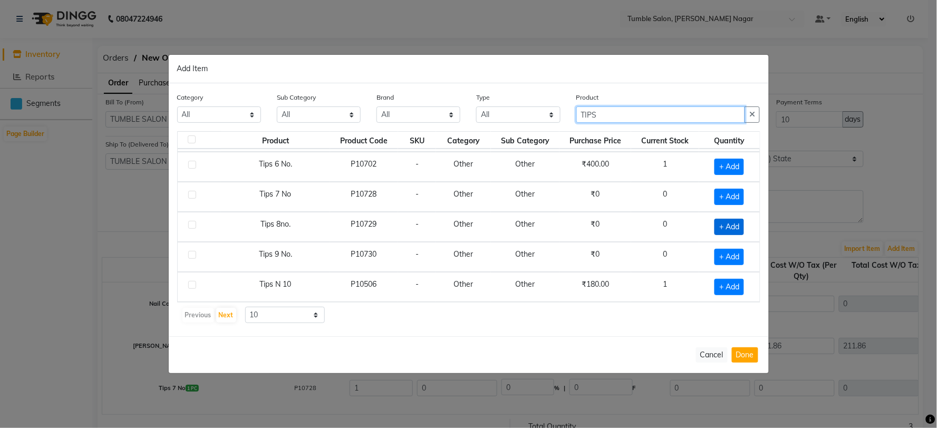
type input "TIPS"
click at [726, 227] on span "+ Add" at bounding box center [730, 227] width 30 height 16
checkbox input "true"
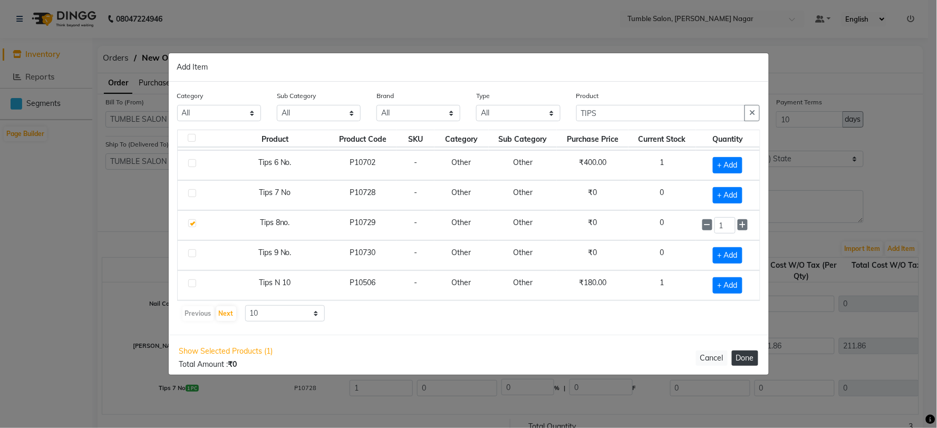
click at [750, 361] on button "Done" at bounding box center [745, 358] width 26 height 15
select select "3741"
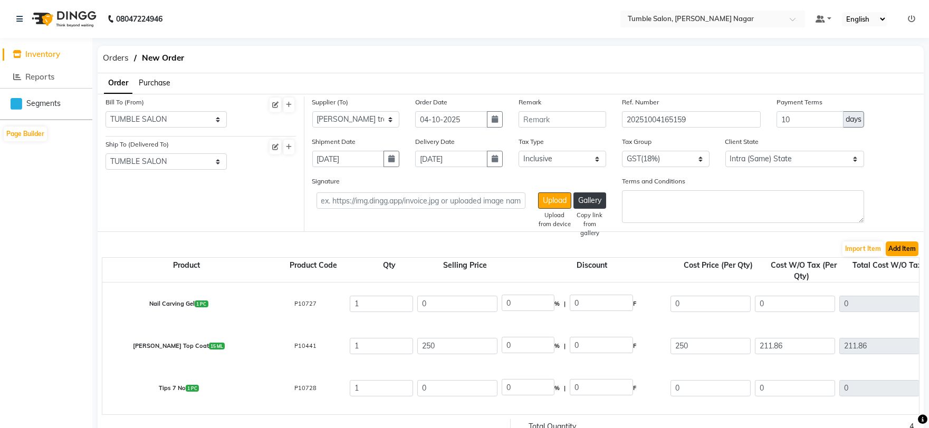
click at [891, 245] on button "Add Item" at bounding box center [901, 249] width 33 height 15
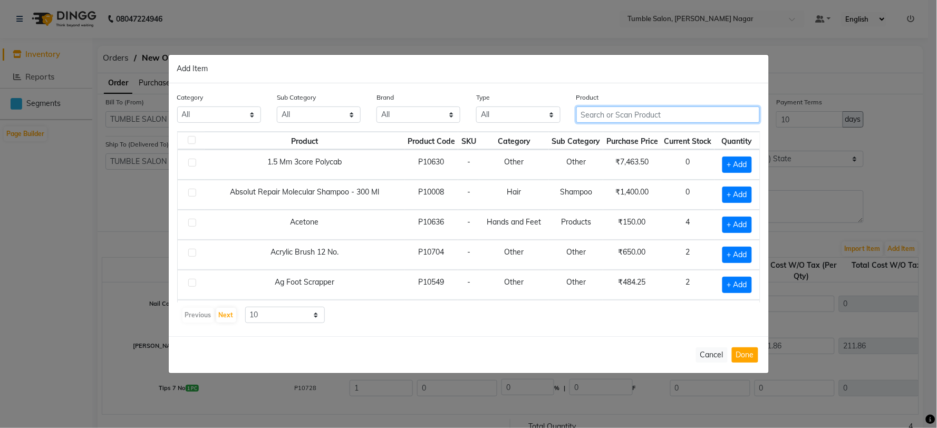
click at [604, 135] on div "Category All Hair Skin Makeup Personal Care Appliances [PERSON_NAME] Waxing Dis…" at bounding box center [469, 209] width 600 height 253
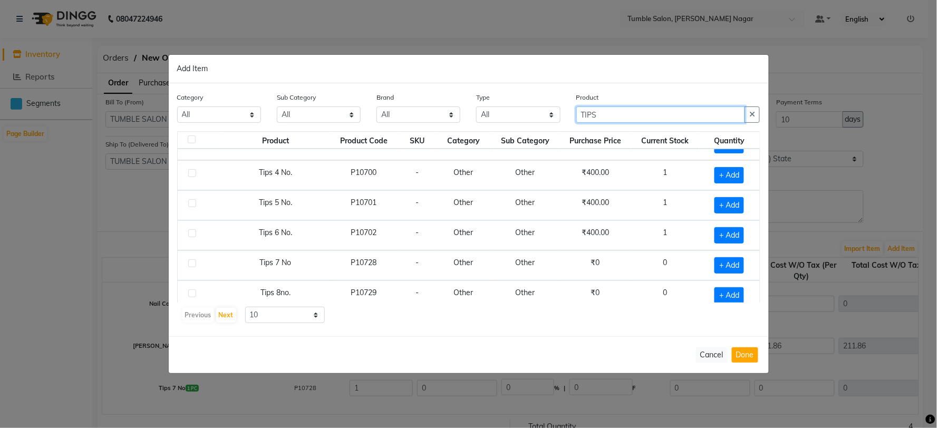
scroll to position [117, 0]
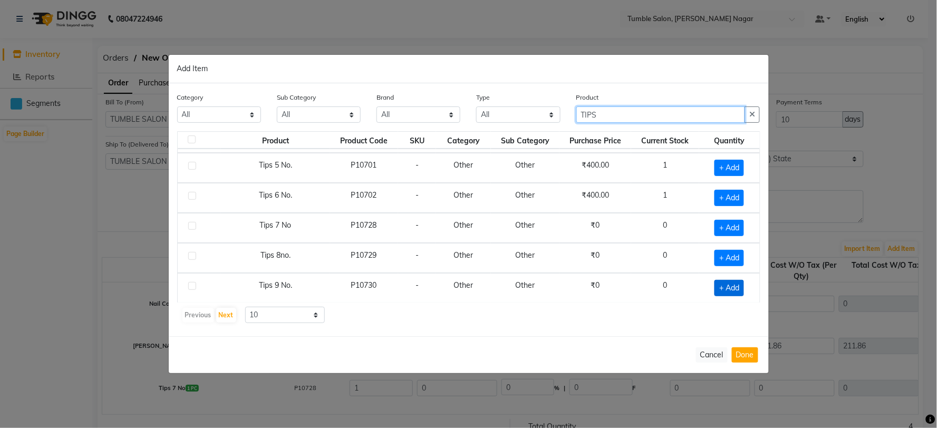
type input "TIPS"
click at [723, 287] on span "+ Add" at bounding box center [730, 288] width 30 height 16
checkbox input "true"
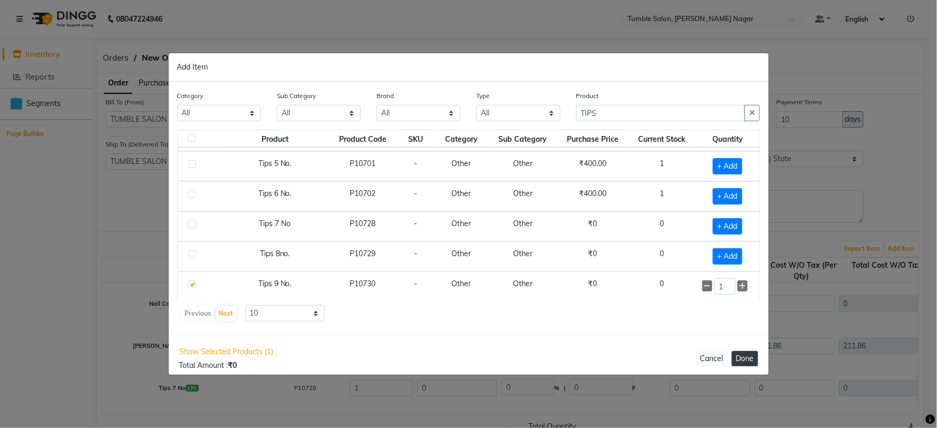
click at [752, 358] on button "Done" at bounding box center [745, 358] width 26 height 15
select select "3741"
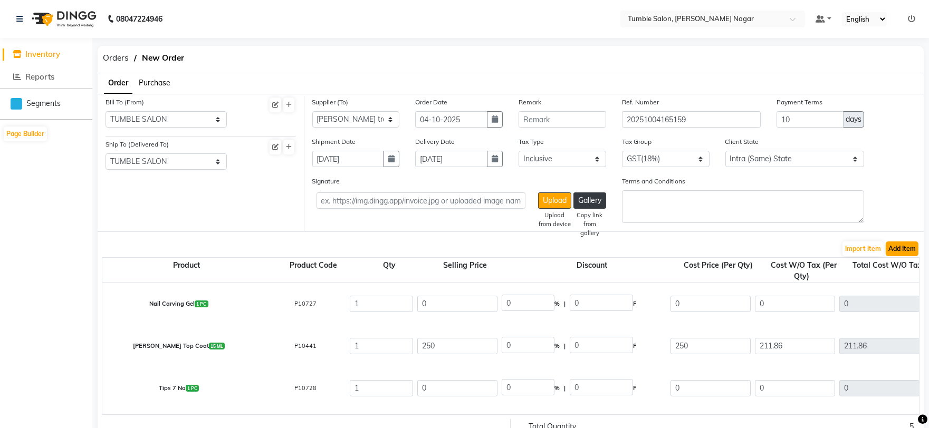
click at [909, 249] on button "Add Item" at bounding box center [901, 249] width 33 height 15
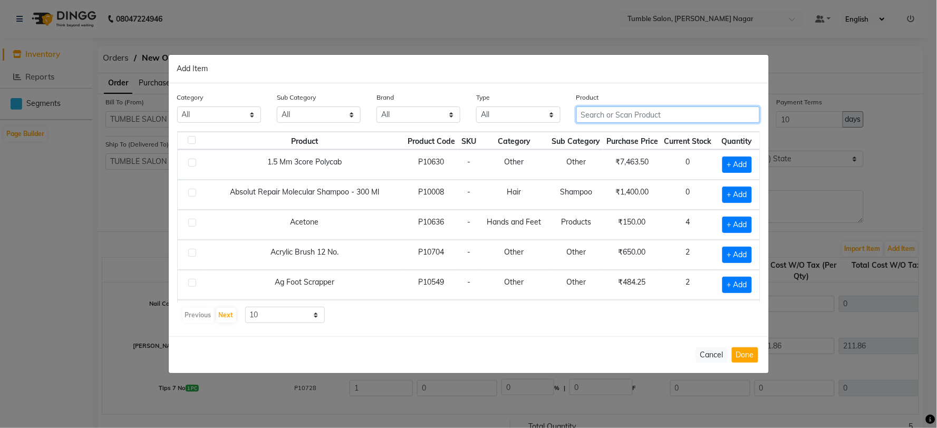
click at [590, 109] on input "text" at bounding box center [668, 115] width 184 height 16
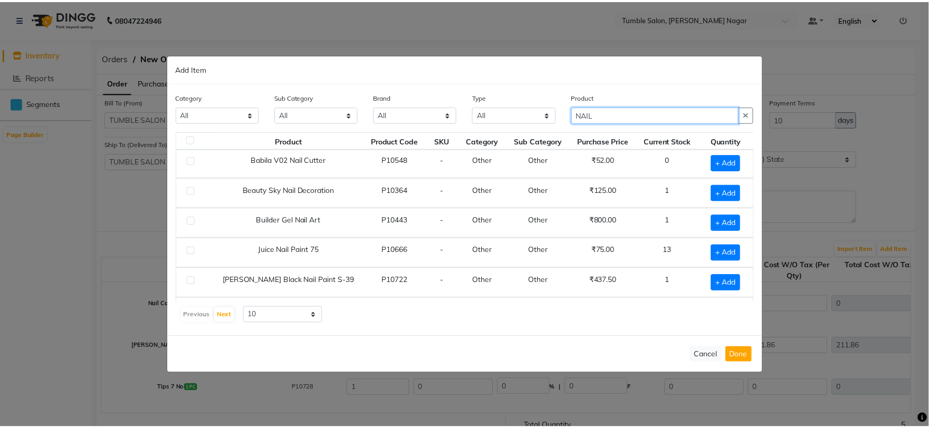
scroll to position [0, 0]
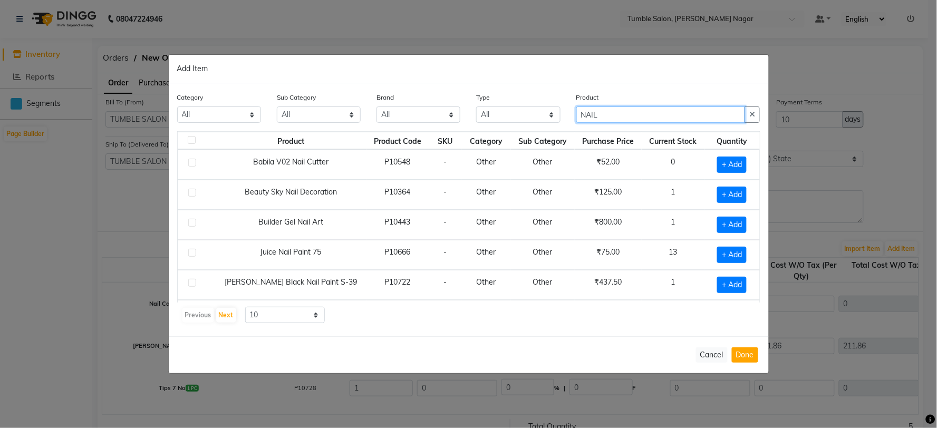
drag, startPoint x: 631, startPoint y: 110, endPoint x: 556, endPoint y: 111, distance: 74.4
click at [556, 111] on div "Category All Hair Skin Makeup Personal Care Appliances [PERSON_NAME] Waxing Dis…" at bounding box center [468, 112] width 599 height 40
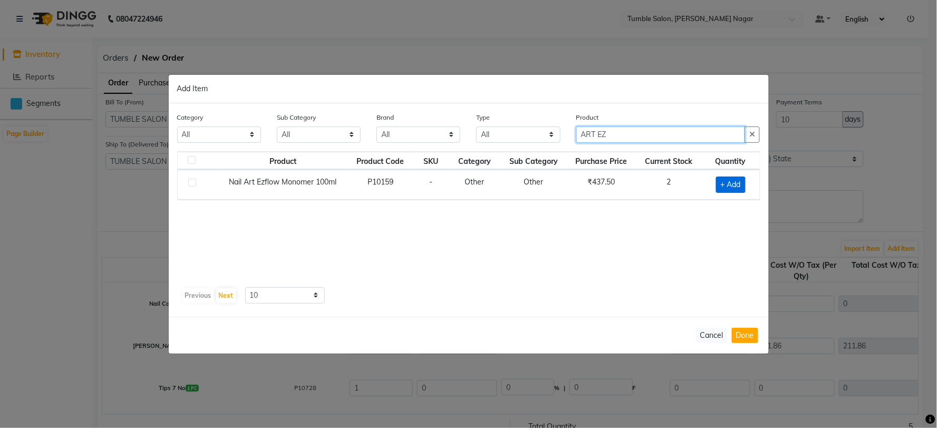
type input "ART EZ"
click at [729, 187] on span "+ Add" at bounding box center [731, 185] width 30 height 16
checkbox input "true"
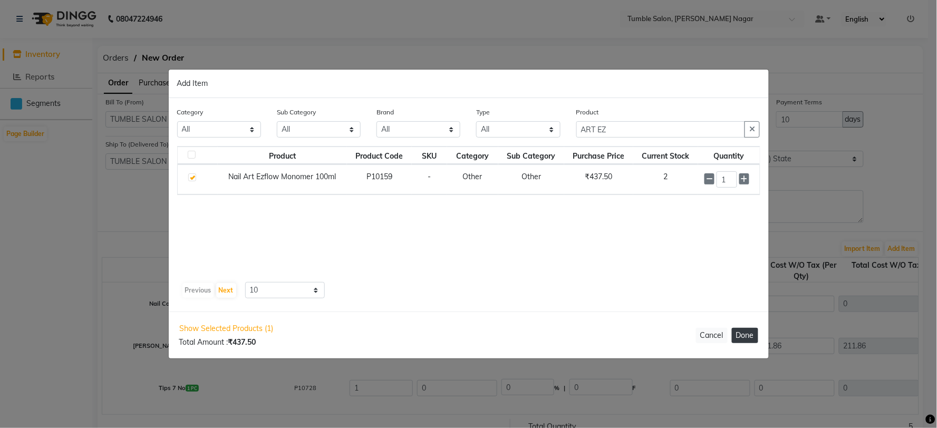
click at [739, 341] on button "Done" at bounding box center [745, 335] width 26 height 15
select select "3741"
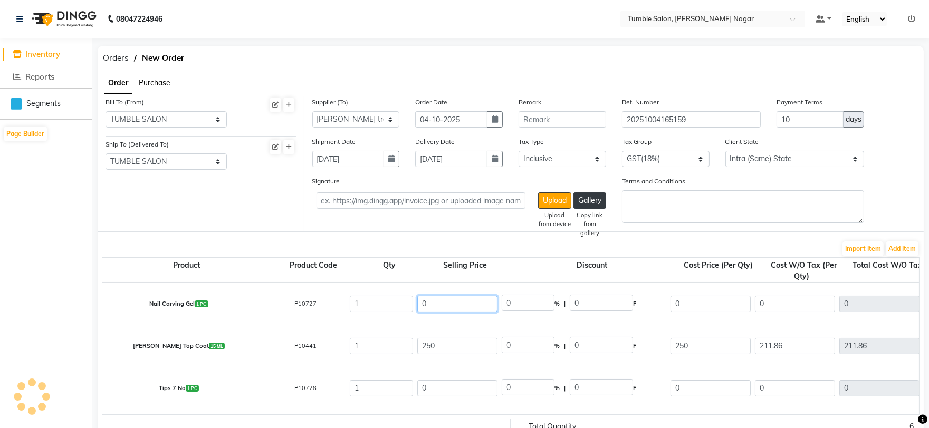
drag, startPoint x: 435, startPoint y: 307, endPoint x: 413, endPoint y: 306, distance: 21.1
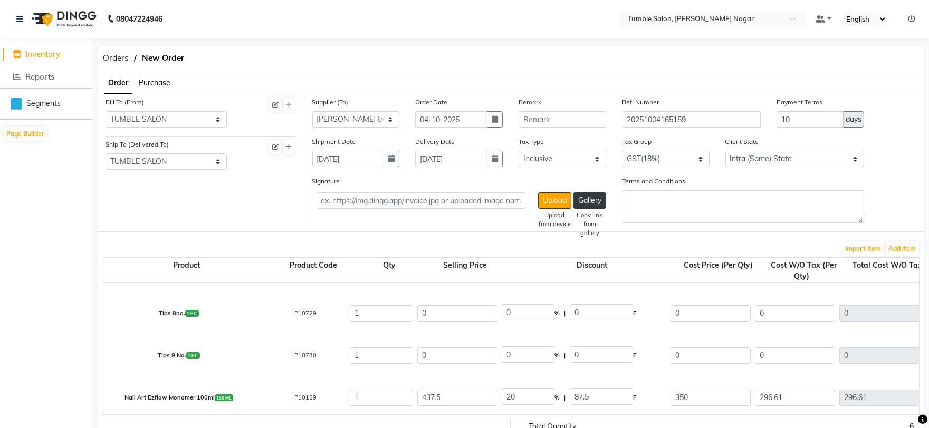
scroll to position [59, 0]
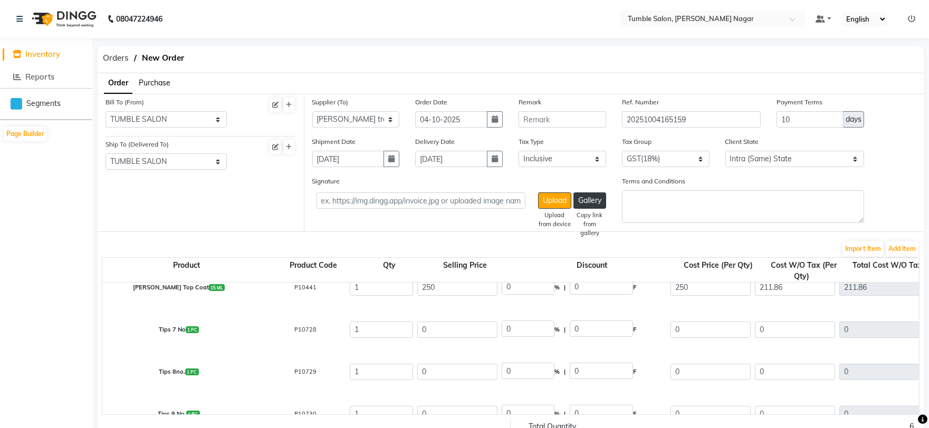
type input "250"
type input "100"
type input "250"
drag, startPoint x: 449, startPoint y: 334, endPoint x: 416, endPoint y: 333, distance: 33.3
click at [416, 333] on div "0" at bounding box center [457, 330] width 84 height 21
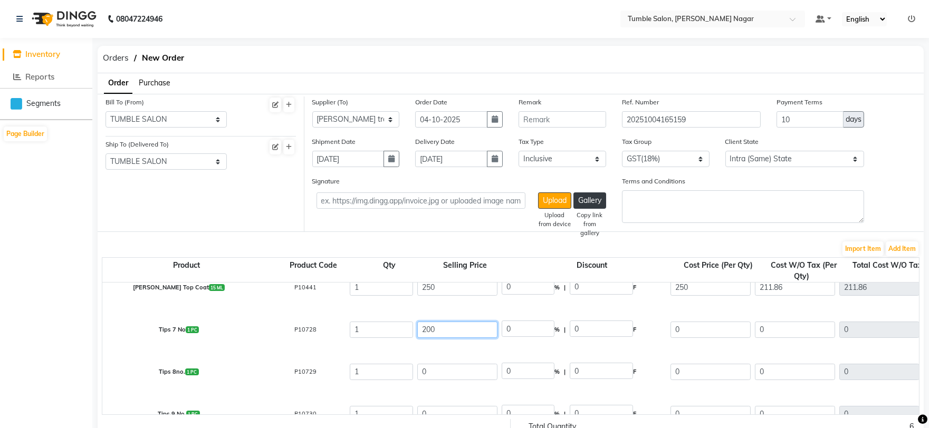
type input "200"
type input "100"
type input "200"
click at [428, 368] on input "0" at bounding box center [457, 372] width 80 height 16
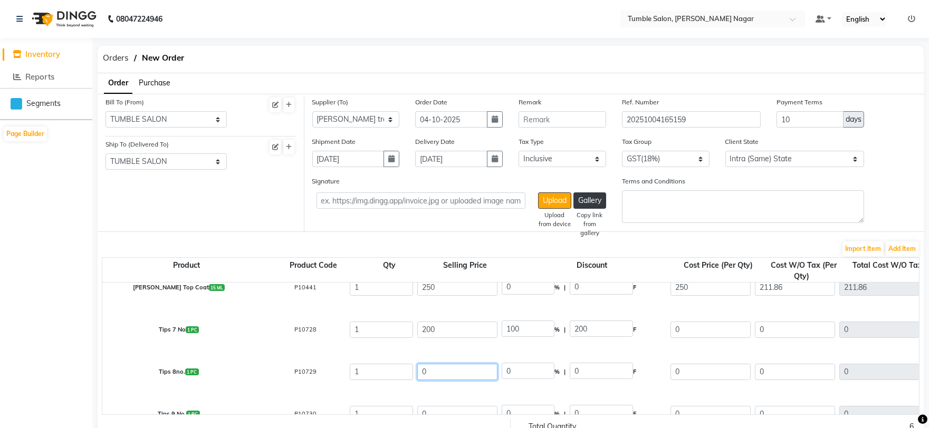
click at [426, 369] on input "0" at bounding box center [457, 372] width 80 height 16
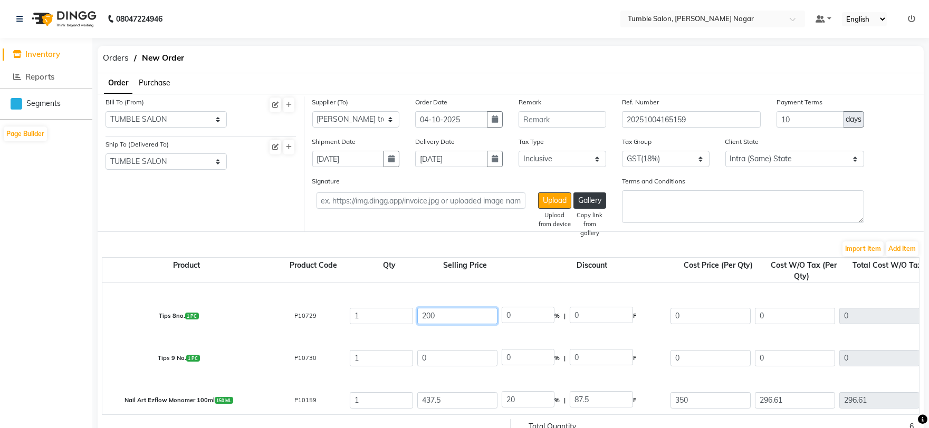
scroll to position [117, 0]
type input "200"
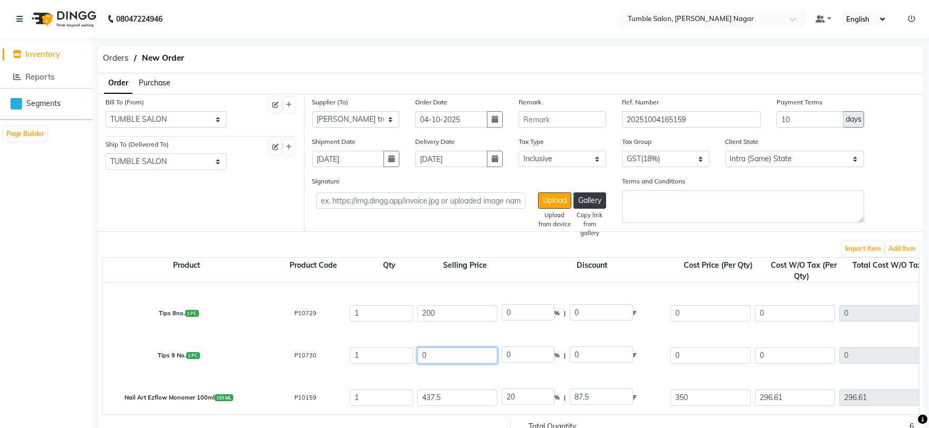
type input "100"
type input "200"
drag, startPoint x: 451, startPoint y: 360, endPoint x: 420, endPoint y: 356, distance: 31.3
click at [420, 356] on input "0" at bounding box center [457, 356] width 80 height 16
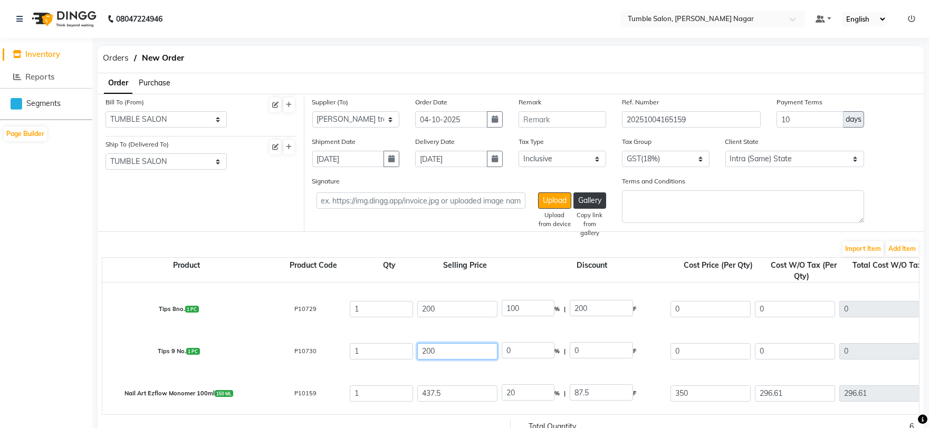
type input "200"
type input "100"
type input "200"
drag, startPoint x: 451, startPoint y: 388, endPoint x: 416, endPoint y: 391, distance: 36.0
click at [416, 391] on div "437.5" at bounding box center [457, 393] width 84 height 21
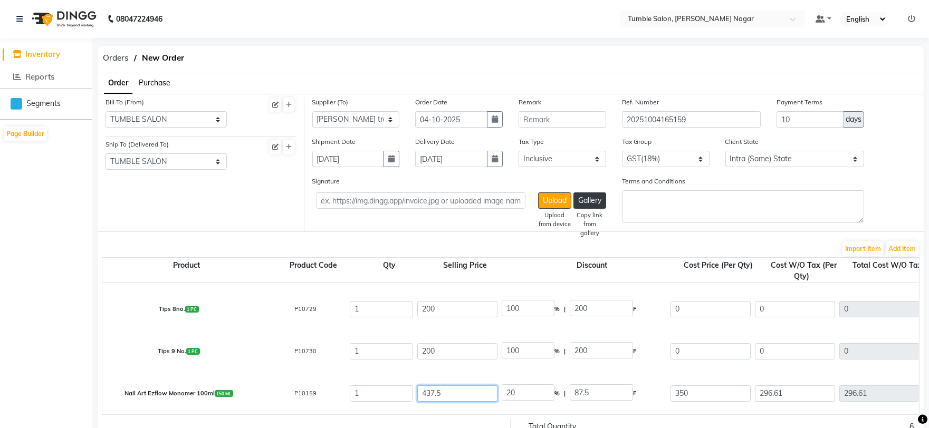
type input "3"
type input "2916.67"
type input "30"
type input "291.67"
type input "300"
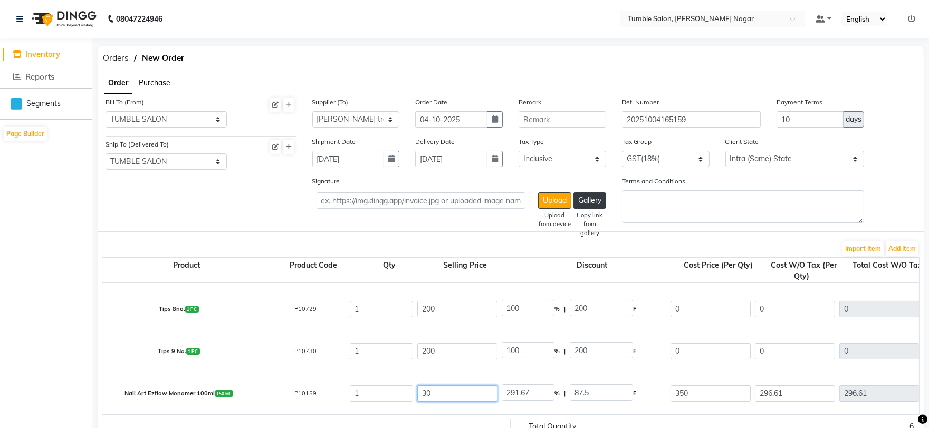
type input "29.17"
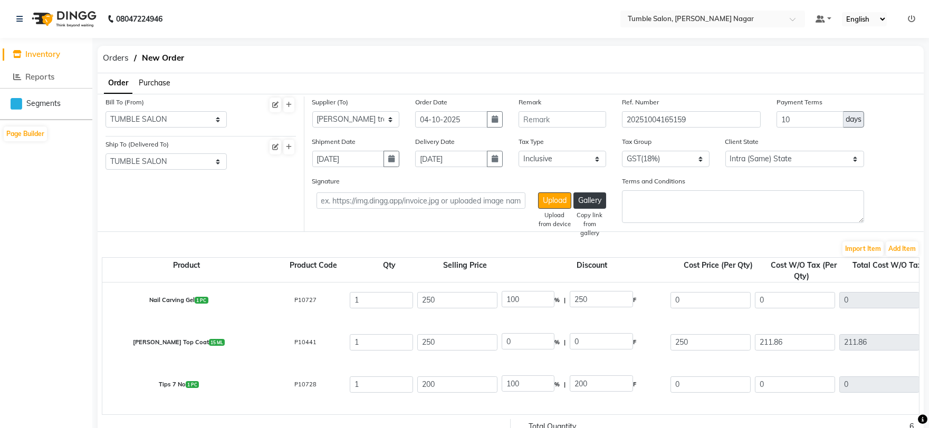
scroll to position [0, 0]
type input "300"
type input "0"
drag, startPoint x: 538, startPoint y: 303, endPoint x: 501, endPoint y: 306, distance: 37.5
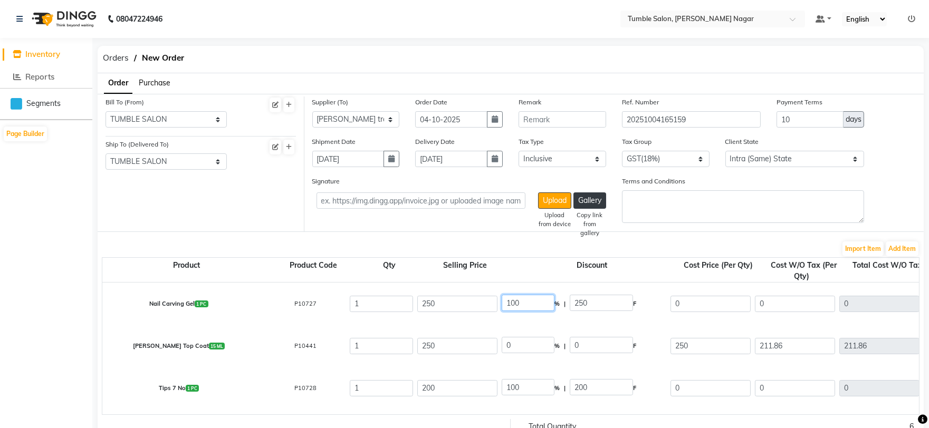
click at [501, 306] on input "100" at bounding box center [527, 303] width 53 height 16
type input "0"
type input "250"
type input "211.86"
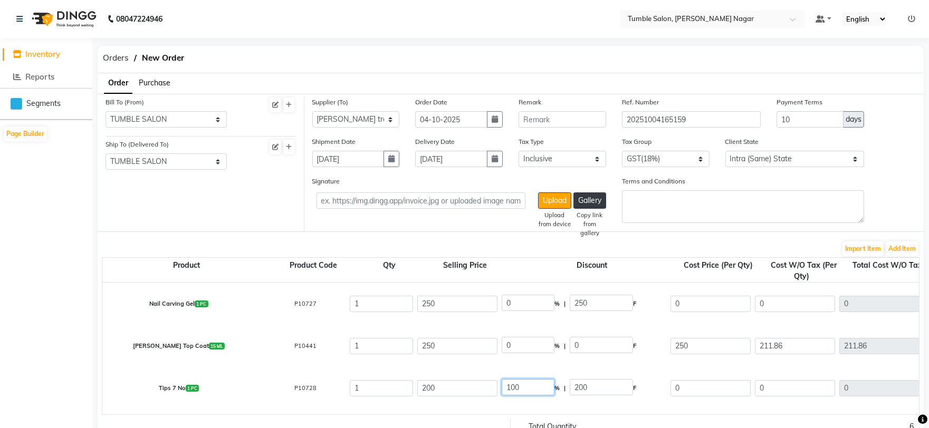
type input "211.86"
type input "38.13"
type input "249.99"
drag, startPoint x: 529, startPoint y: 385, endPoint x: 502, endPoint y: 388, distance: 27.0
click at [502, 388] on input "100" at bounding box center [527, 387] width 53 height 16
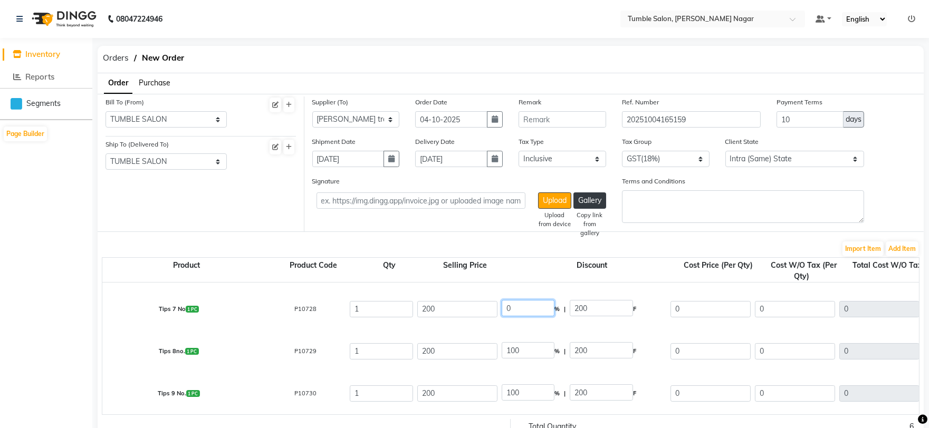
scroll to position [59, 0]
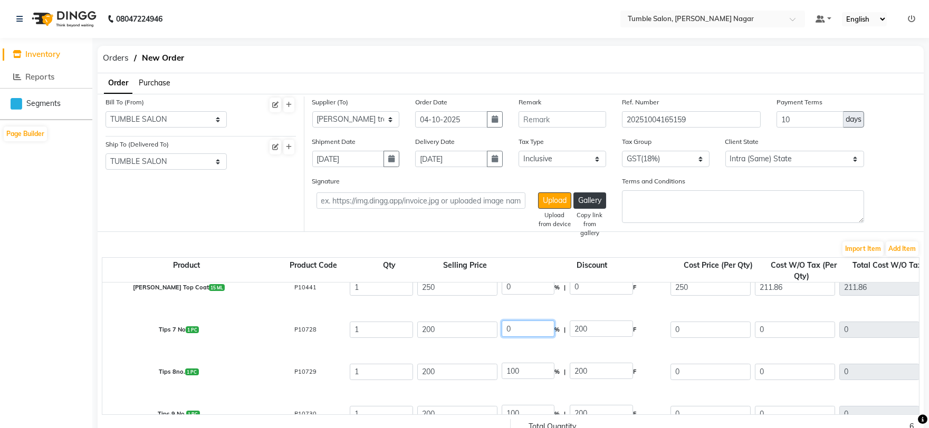
type input "0"
type input "200"
type input "169.49"
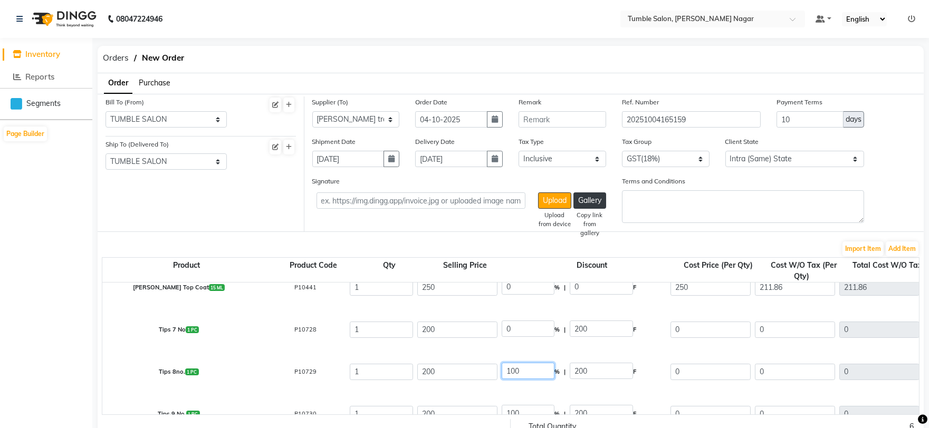
type input "30.51"
type input "200"
drag, startPoint x: 528, startPoint y: 372, endPoint x: 504, endPoint y: 372, distance: 24.3
click at [504, 372] on input "100" at bounding box center [527, 371] width 53 height 16
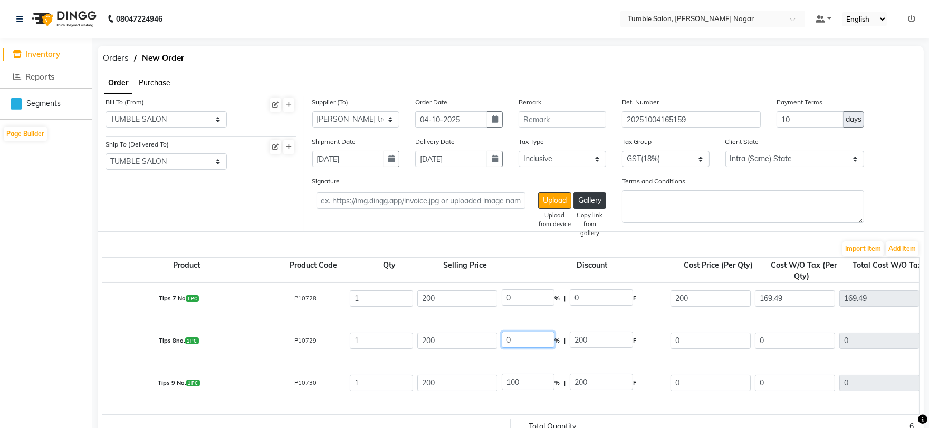
scroll to position [117, 0]
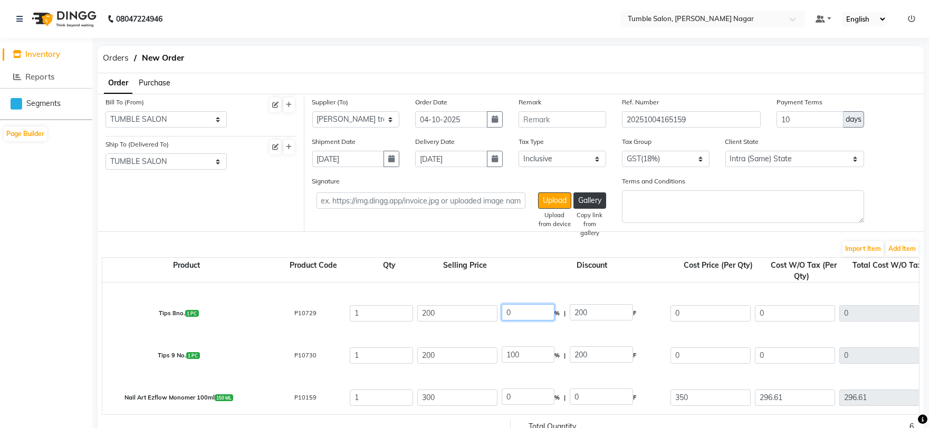
type input "0"
type input "200"
type input "169.49"
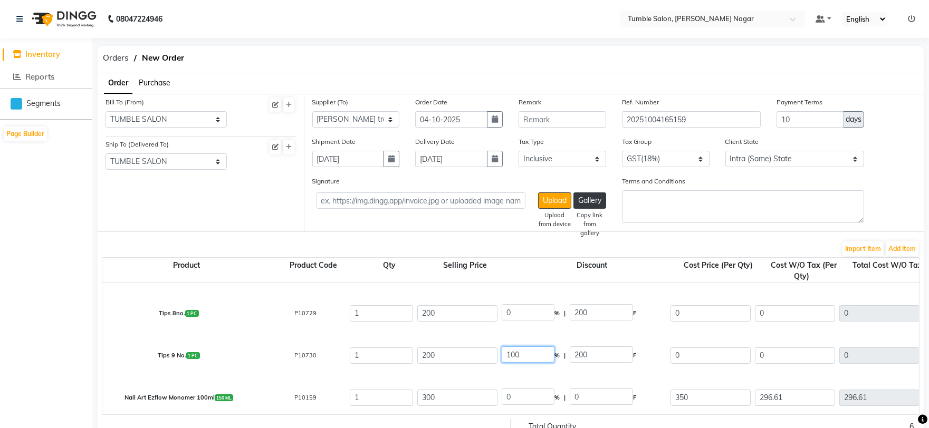
type input "30.51"
type input "200"
drag, startPoint x: 529, startPoint y: 355, endPoint x: 498, endPoint y: 355, distance: 30.6
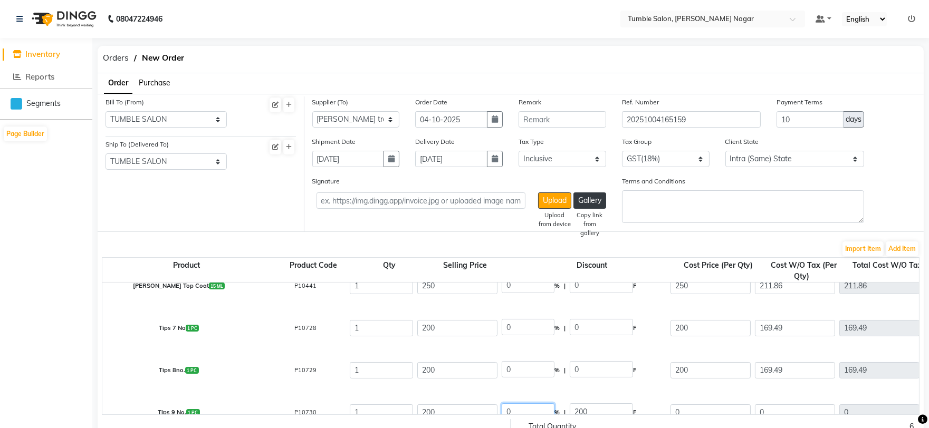
scroll to position [121, 0]
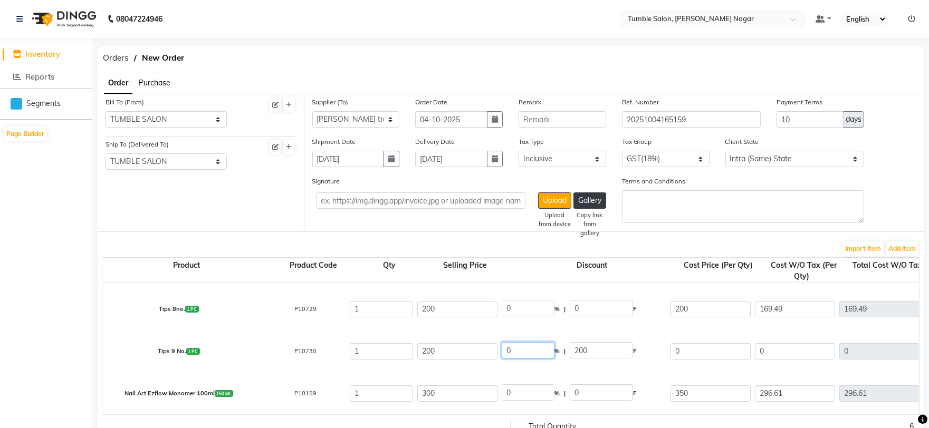
type input "0"
type input "200"
type input "169.49"
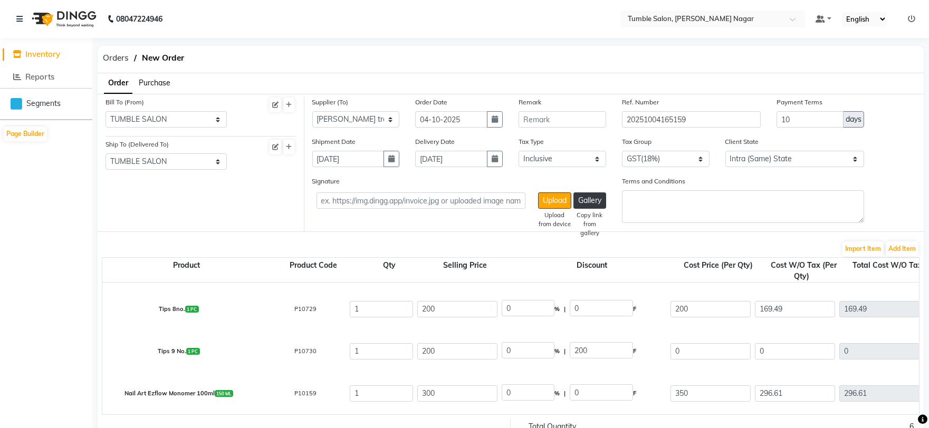
type input "30.51"
type input "200"
click at [519, 245] on div "Import Item Add Item" at bounding box center [510, 248] width 817 height 17
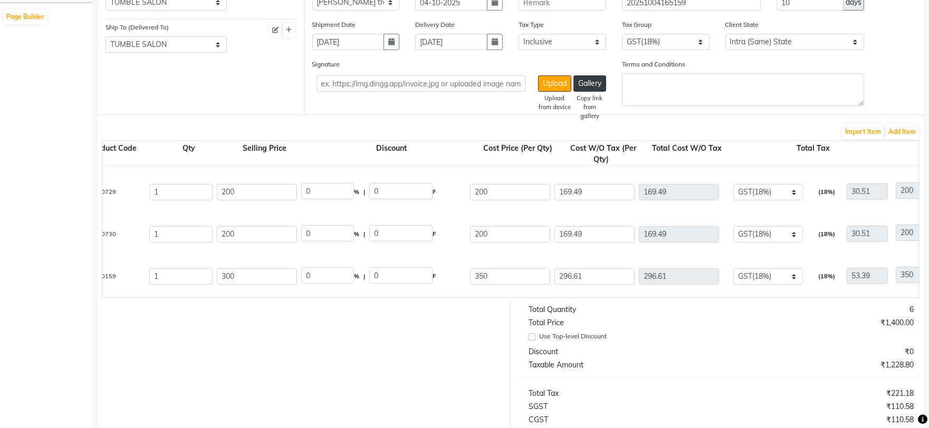
scroll to position [176, 0]
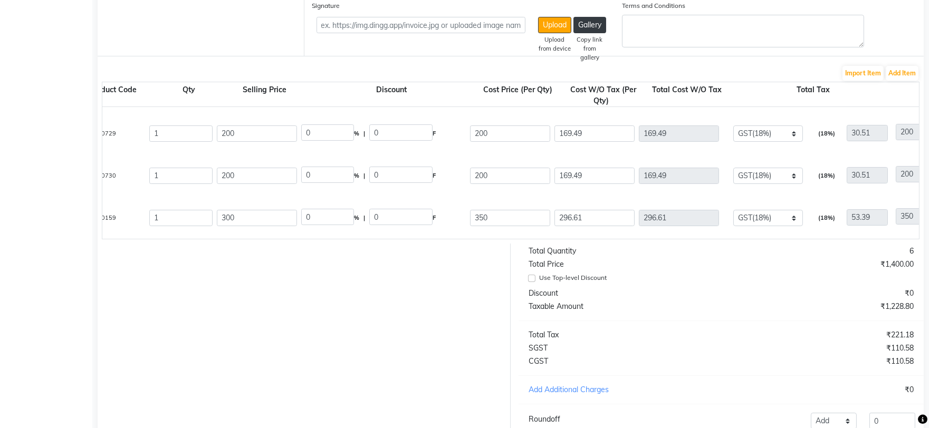
click at [652, 299] on div "Discount" at bounding box center [620, 293] width 200 height 11
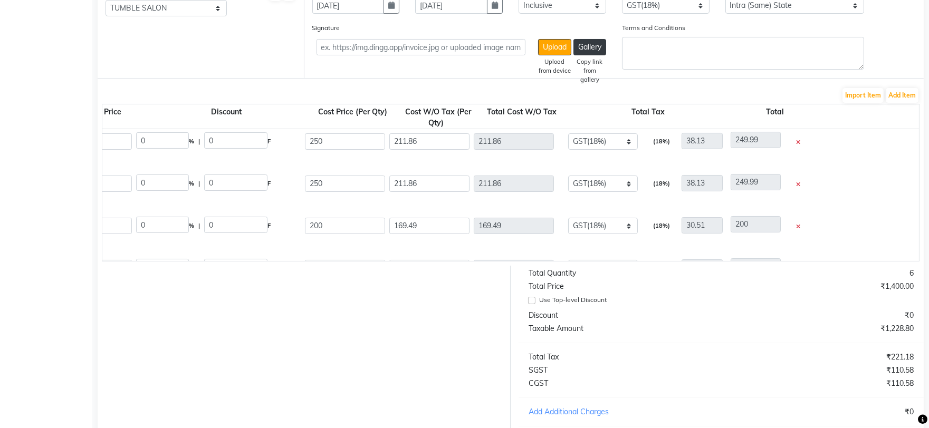
scroll to position [0, 0]
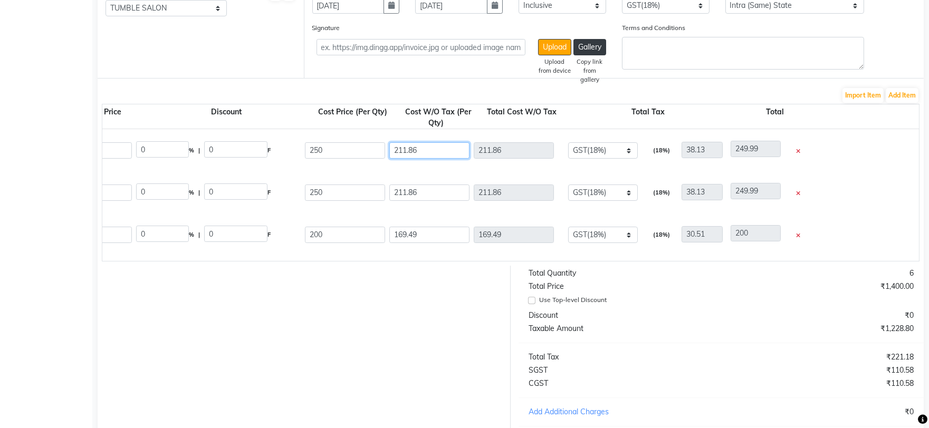
drag, startPoint x: 440, startPoint y: 149, endPoint x: 379, endPoint y: 150, distance: 61.7
click at [379, 150] on div "Nail Carving Gel 1 PC P10727 1 250 0 % | 0 F 250 211.86 211.86 None GST 5% GST(…" at bounding box center [643, 150] width 1828 height 42
type input "2"
type input "40.13"
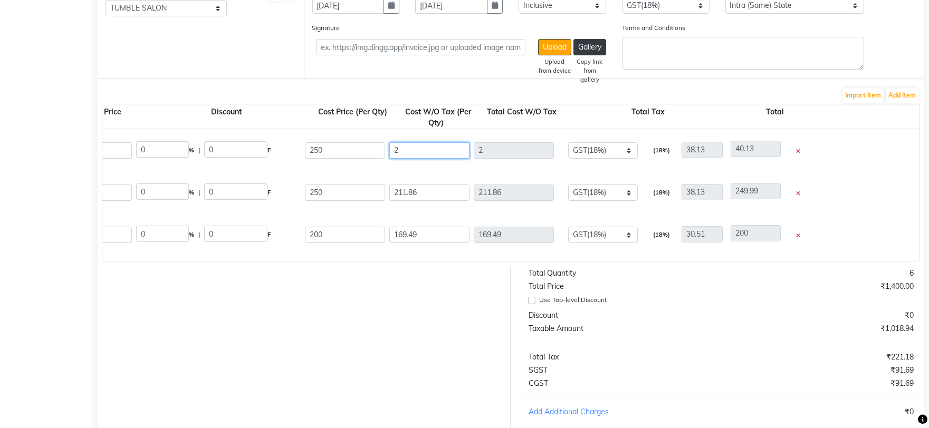
type input "25"
type input "63.13"
type input "250"
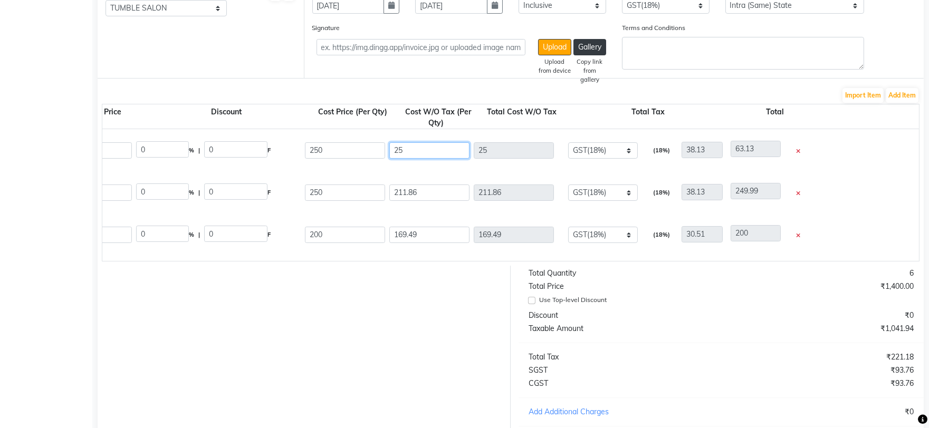
type input "288.13"
type input "250"
type input "295"
type input "45"
type input "295"
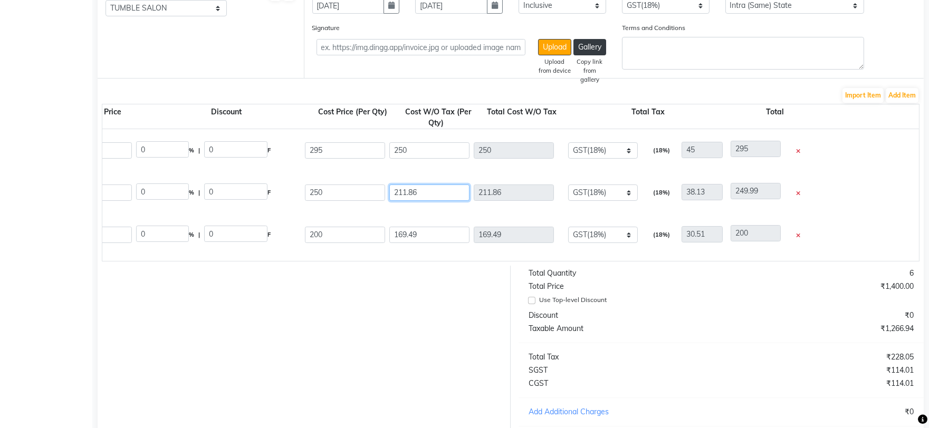
click at [422, 186] on input "211.86" at bounding box center [429, 193] width 80 height 16
drag, startPoint x: 424, startPoint y: 190, endPoint x: 371, endPoint y: 191, distance: 53.3
click at [371, 191] on div "[PERSON_NAME] Top Coat 15 ML P10441 1 250 0 % | 0 F 250 211.86 211.86 None GST …" at bounding box center [643, 192] width 1828 height 42
type input "2"
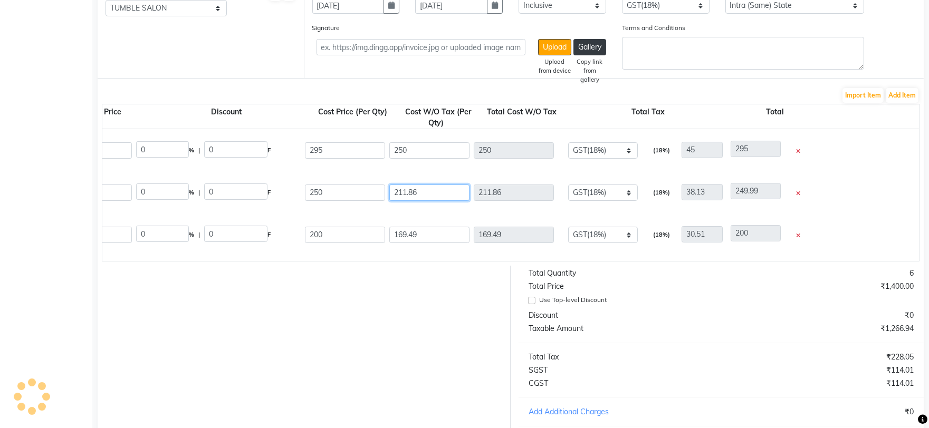
type input "40.13"
type input "25"
type input "63.13"
type input "250"
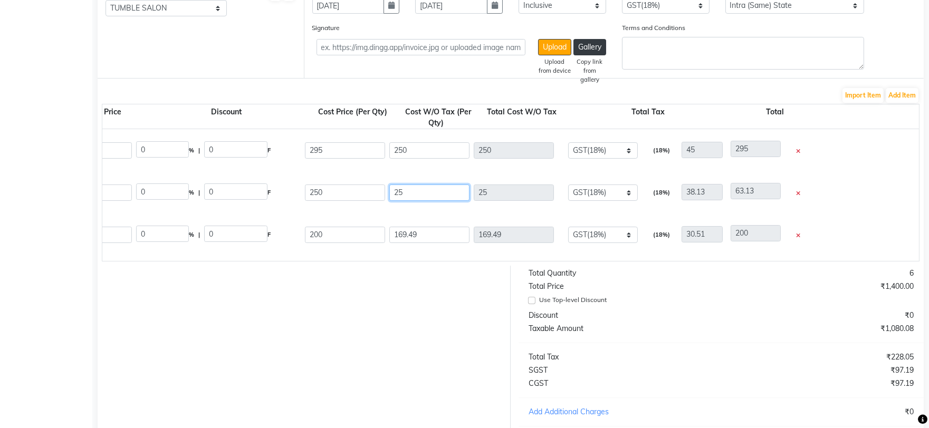
type input "250"
type input "288.13"
type input "250"
type input "295"
click at [419, 237] on input "169.49" at bounding box center [429, 235] width 80 height 16
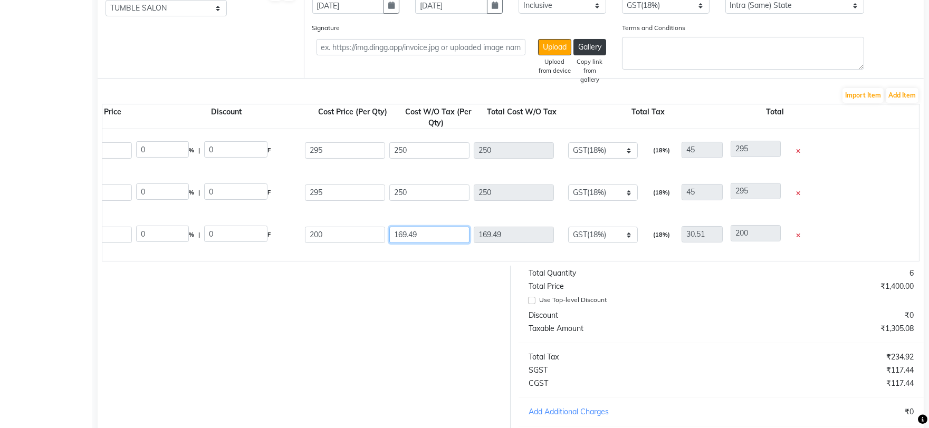
drag, startPoint x: 419, startPoint y: 237, endPoint x: 386, endPoint y: 238, distance: 33.2
click at [386, 238] on div "Tips 7 No 1 PC P10728 1 200 0 % | 0 F 200 169.49 169.49 None GST 5% GST(5%) GST…" at bounding box center [643, 235] width 1828 height 42
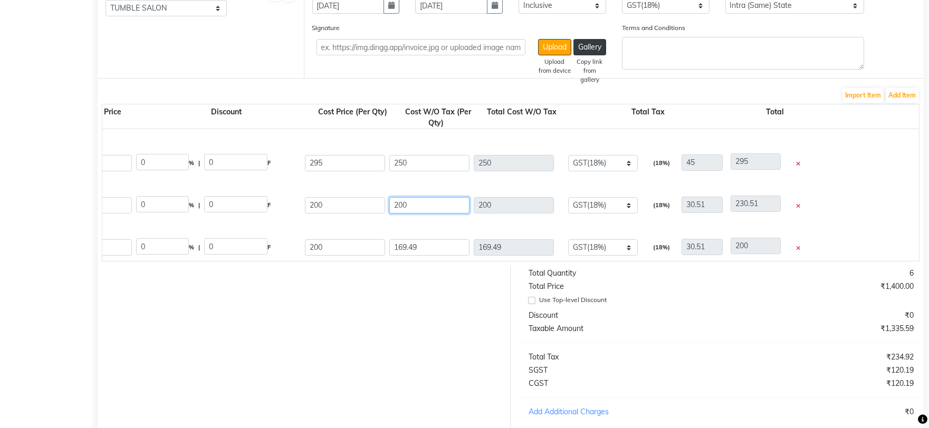
scroll to position [59, 0]
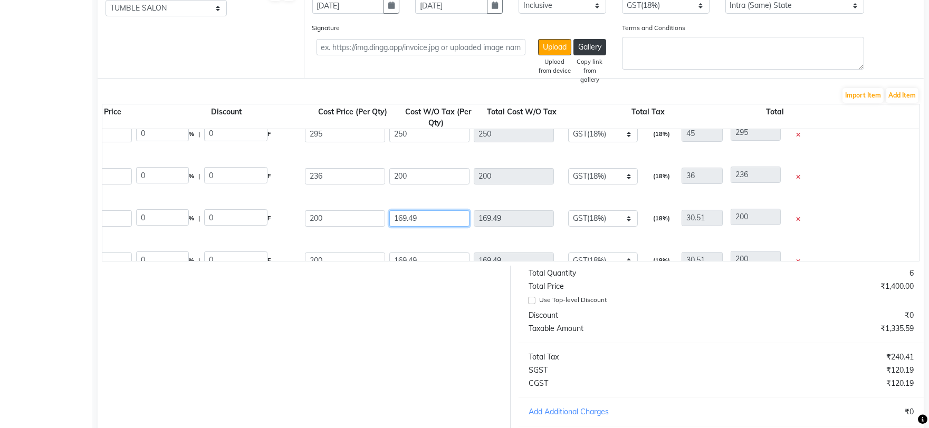
drag, startPoint x: 431, startPoint y: 215, endPoint x: 366, endPoint y: 215, distance: 65.4
click at [366, 215] on div "Tips 8no. 1 PC P10729 1 200 0 % | 0 F 200 169.49 169.49 None GST 5% GST(5%) GST…" at bounding box center [643, 218] width 1828 height 42
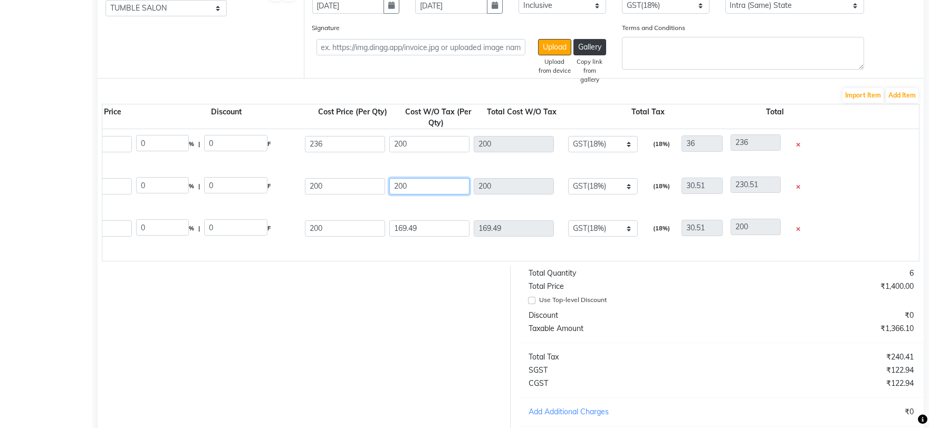
scroll to position [121, 0]
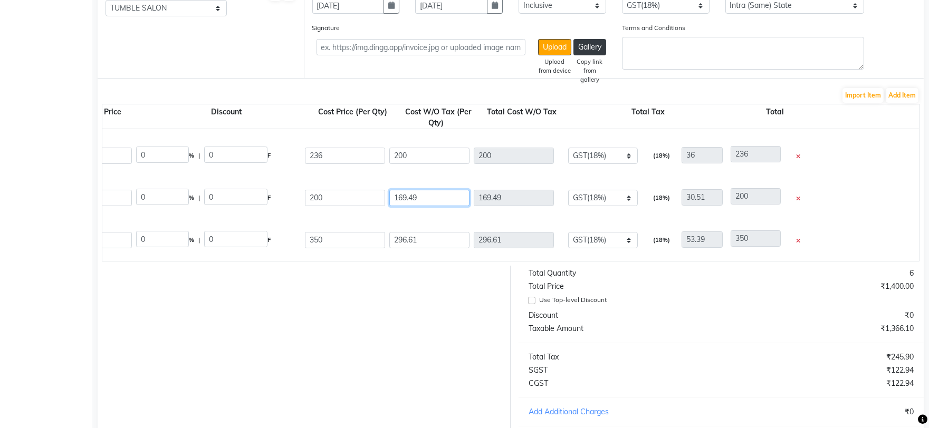
drag, startPoint x: 422, startPoint y: 198, endPoint x: 380, endPoint y: 196, distance: 42.8
click at [380, 196] on div "Tips 9 No. 1 PC P10730 1 200 0 % | 0 F 200 169.49 169.49 None GST 5% GST(5%) GS…" at bounding box center [643, 198] width 1828 height 42
drag, startPoint x: 426, startPoint y: 239, endPoint x: 375, endPoint y: 239, distance: 50.6
click at [375, 239] on div "Nail Art Ezflow Monomer 100ml 150 ML P10159 1 300 0 % | 0 F 350 296.61 296.61 N…" at bounding box center [643, 240] width 1828 height 42
click at [441, 306] on div at bounding box center [300, 374] width 421 height 216
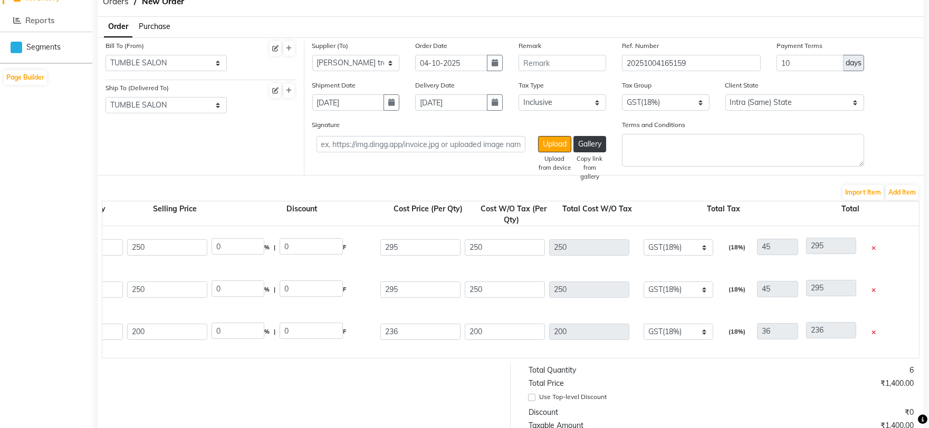
scroll to position [36, 0]
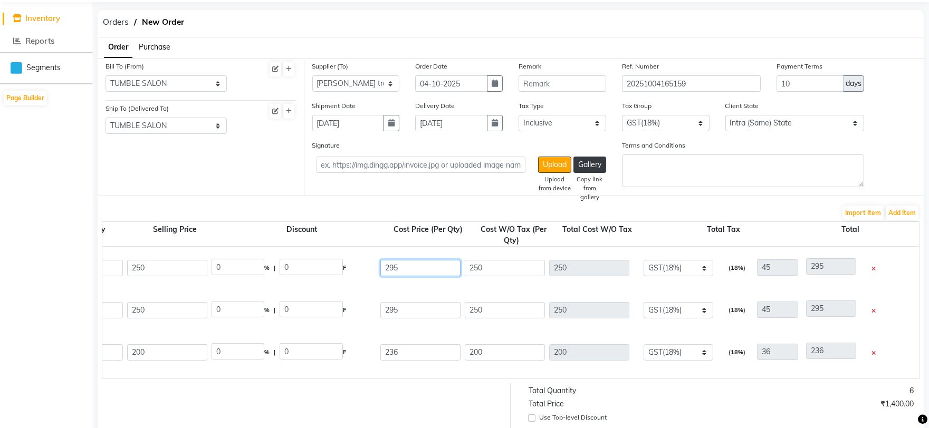
drag, startPoint x: 419, startPoint y: 269, endPoint x: 376, endPoint y: 272, distance: 42.8
click at [376, 272] on div "Nail Carving Gel 1 PC P10727 1 250 0 % | 0 F 295 250 250 None GST 5% GST(5%) GS…" at bounding box center [718, 268] width 1828 height 42
click at [425, 313] on input "295" at bounding box center [420, 310] width 80 height 16
drag, startPoint x: 425, startPoint y: 313, endPoint x: 375, endPoint y: 308, distance: 50.3
click at [375, 308] on div "[PERSON_NAME] Top Coat 15 ML P10441 1 250 0 % | 0 F 295 250 250 None GST 5% GST…" at bounding box center [718, 310] width 1828 height 42
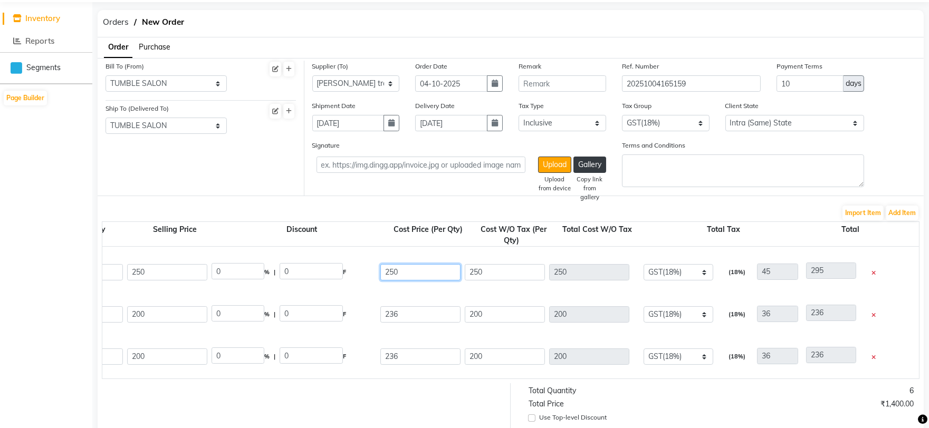
scroll to position [59, 0]
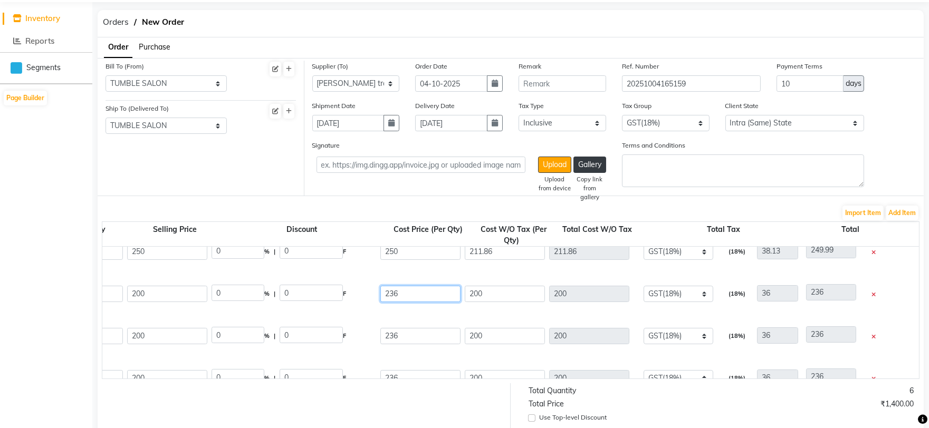
drag, startPoint x: 410, startPoint y: 296, endPoint x: 348, endPoint y: 295, distance: 61.7
click at [348, 295] on div "Tips 7 No 1 PC P10728 1 200 0 % | 0 F 236 200 200 None GST 5% GST(5%) GST(12%) …" at bounding box center [718, 294] width 1828 height 42
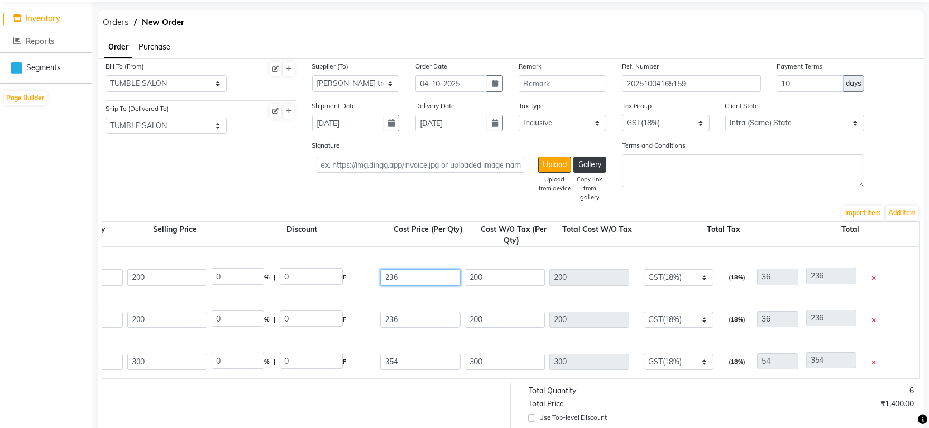
drag, startPoint x: 392, startPoint y: 278, endPoint x: 369, endPoint y: 281, distance: 22.8
click at [369, 281] on div "Tips 8no. 1 PC P10729 1 200 0 % | 0 F 236 200 200 None GST 5% GST(5%) GST(12%) …" at bounding box center [718, 277] width 1828 height 42
drag, startPoint x: 408, startPoint y: 322, endPoint x: 355, endPoint y: 323, distance: 52.7
click at [360, 325] on div "Tips 9 No. 1 PC P10730 1 200 0 % | 0 F 236 200 200 None GST 5% GST(5%) GST(12%)…" at bounding box center [718, 319] width 1828 height 42
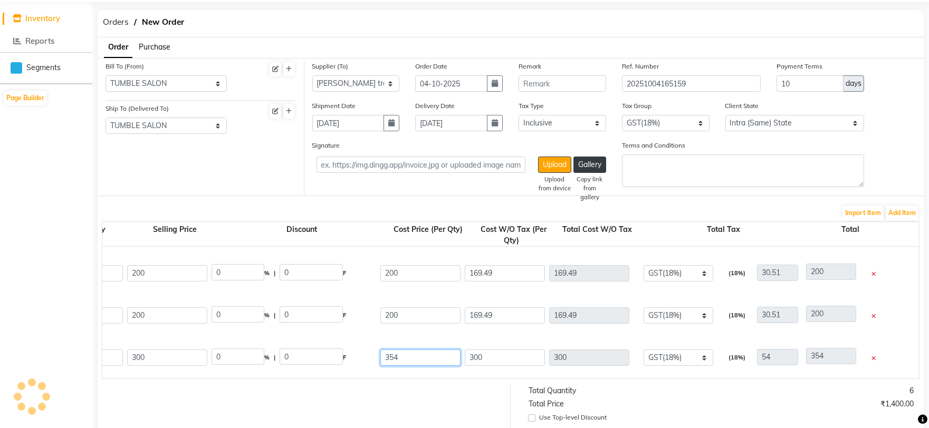
drag, startPoint x: 412, startPoint y: 356, endPoint x: 364, endPoint y: 355, distance: 48.0
click at [364, 355] on div "Nail Art Ezflow Monomer 100ml 150 ML P10159 1 300 0 % | 0 F 354 300 300 None GS…" at bounding box center [718, 357] width 1828 height 42
click at [441, 249] on div "Tips 7 No 1 PC P10728 1 200 0 % | 0 F 200 169.49 169.49 None GST 5% GST(5%) GST…" at bounding box center [718, 231] width 1828 height 42
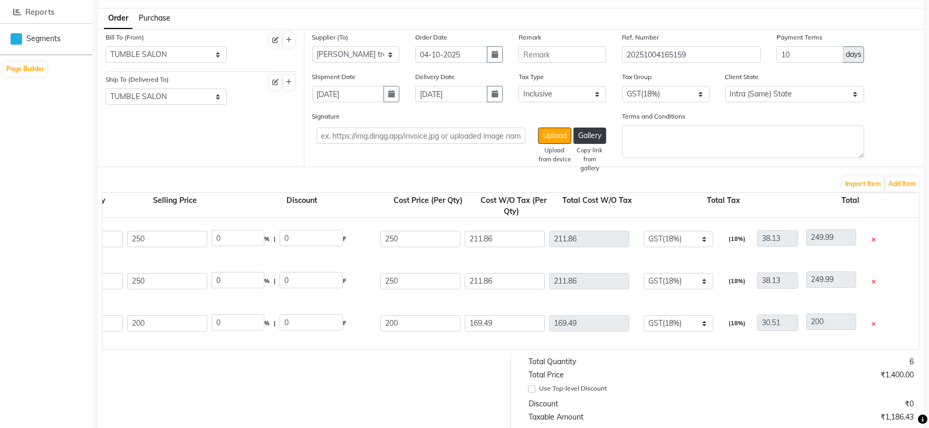
scroll to position [36, 0]
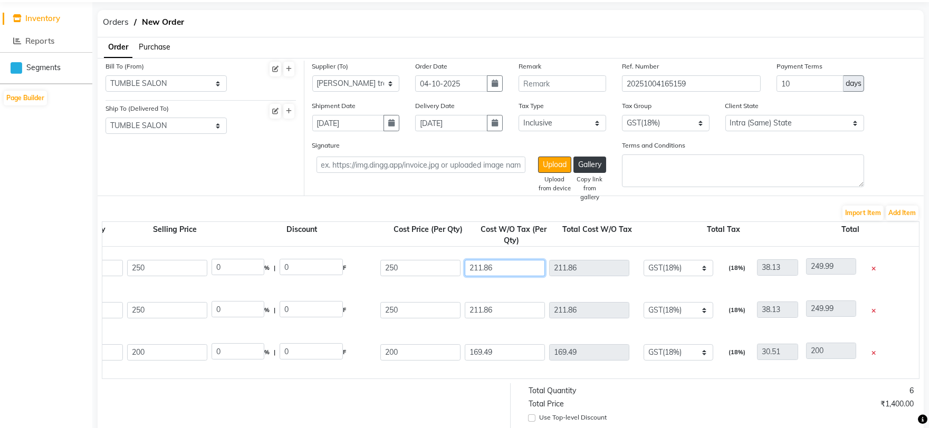
drag, startPoint x: 508, startPoint y: 265, endPoint x: 455, endPoint y: 264, distance: 52.7
click at [455, 264] on div "Nail Carving Gel 1 PC P10727 1 250 0 % | 0 F 250 211.86 211.86 None GST 5% GST(…" at bounding box center [718, 268] width 1828 height 42
click at [501, 307] on input "211.86" at bounding box center [505, 310] width 80 height 16
drag, startPoint x: 504, startPoint y: 309, endPoint x: 466, endPoint y: 308, distance: 38.0
click at [466, 308] on input "211.86" at bounding box center [505, 310] width 80 height 16
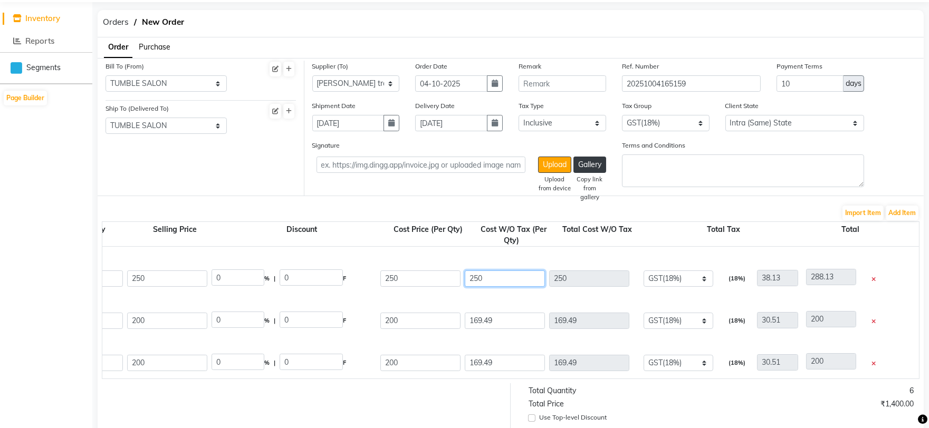
scroll to position [59, 0]
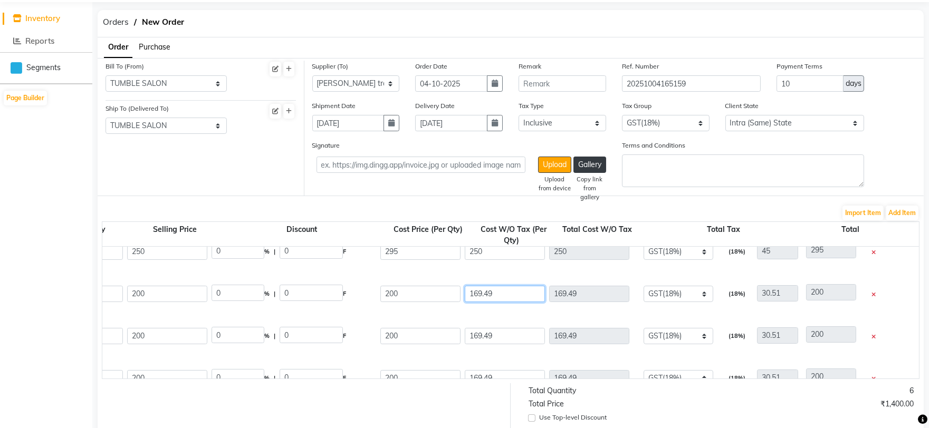
drag, startPoint x: 504, startPoint y: 293, endPoint x: 466, endPoint y: 294, distance: 38.0
click at [466, 294] on input "169.49" at bounding box center [505, 294] width 80 height 16
drag, startPoint x: 501, startPoint y: 335, endPoint x: 450, endPoint y: 332, distance: 50.7
click at [450, 333] on div "Tips 8no. 1 PC P10729 1 200 0 % | 0 F 200 169.49 169.49 None GST 5% GST(5%) GST…" at bounding box center [718, 336] width 1828 height 42
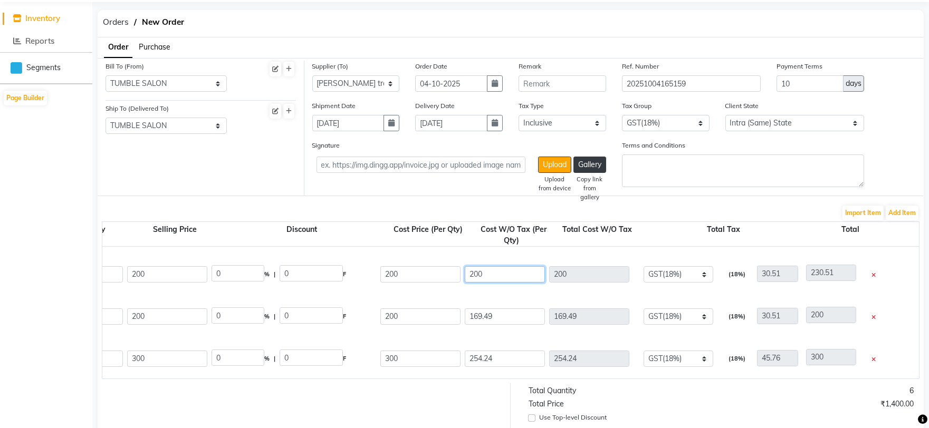
scroll to position [121, 0]
drag, startPoint x: 499, startPoint y: 315, endPoint x: 454, endPoint y: 313, distance: 45.4
click at [454, 313] on div "Tips 9 No. 1 PC P10730 1 200 0 % | 0 F 200 169.49 169.49 None GST 5% GST(5%) GS…" at bounding box center [718, 315] width 1828 height 42
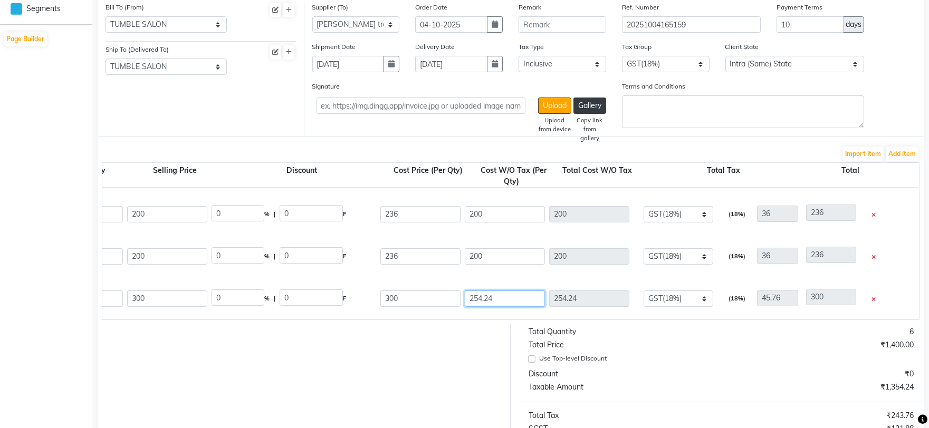
drag, startPoint x: 454, startPoint y: 296, endPoint x: 443, endPoint y: 296, distance: 11.1
click at [443, 296] on div "Nail Art Ezflow Monomer 100ml 150 ML P10159 1 300 0 % | 0 F 300 254.24 254.24 N…" at bounding box center [718, 298] width 1828 height 42
click at [441, 349] on div at bounding box center [300, 432] width 421 height 216
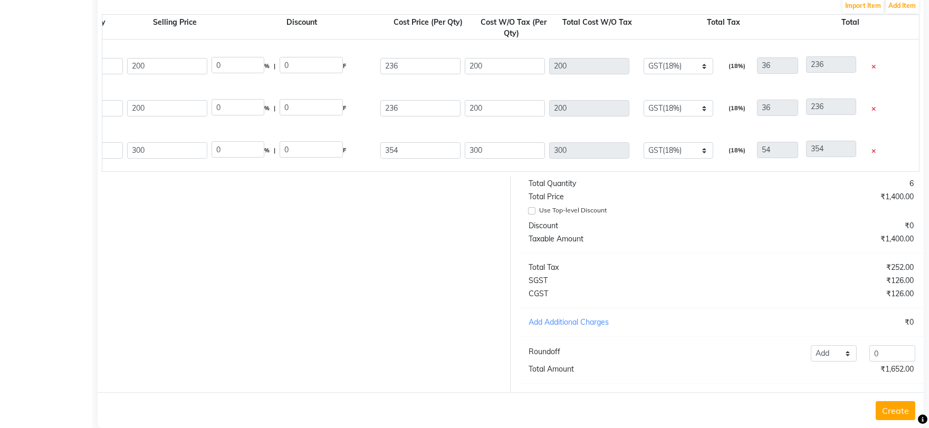
scroll to position [271, 0]
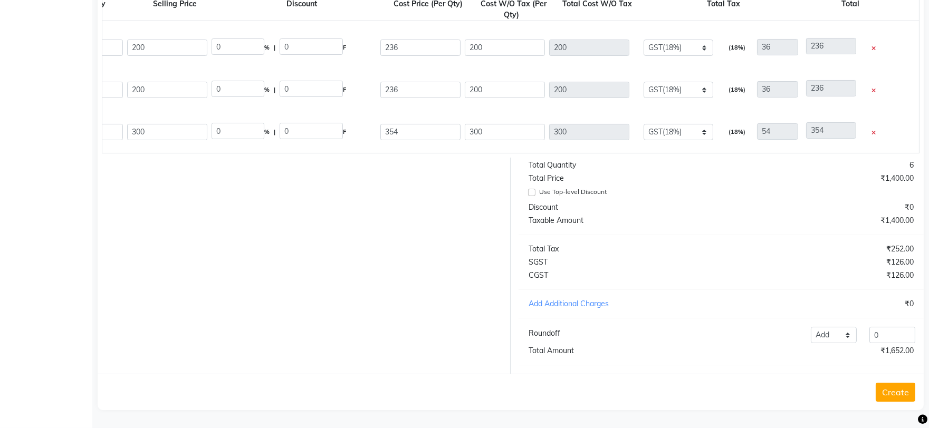
click at [587, 304] on div "Add Additional Charges" at bounding box center [620, 303] width 200 height 11
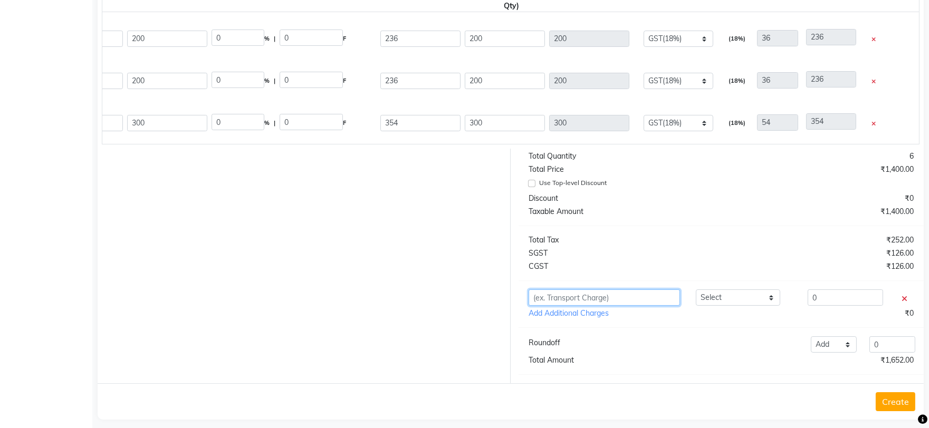
click at [650, 306] on input "text" at bounding box center [603, 297] width 151 height 16
click at [719, 306] on select "Select SIGNATURE ENTERPRISES QUANTUM INC - QUANTUM inc HARKRISHAN MEDICAL - ANI…" at bounding box center [738, 297] width 84 height 16
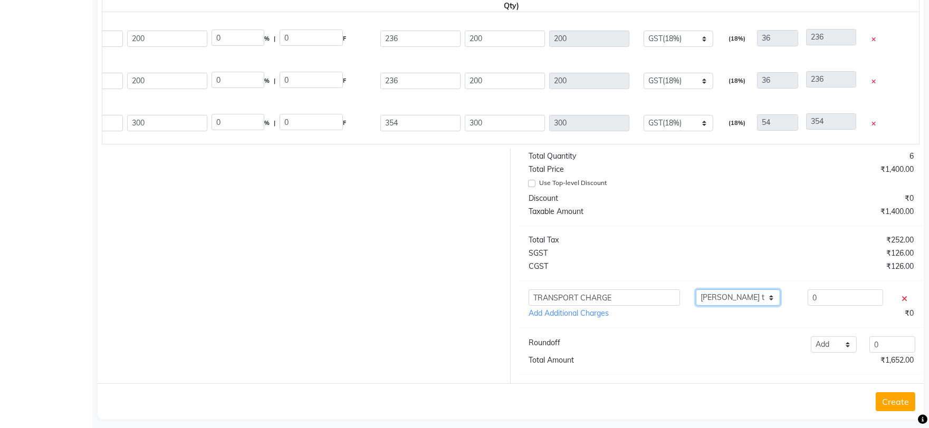
click at [696, 298] on select "Select SIGNATURE ENTERPRISES QUANTUM INC - QUANTUM inc HARKRISHAN MEDICAL - ANI…" at bounding box center [738, 297] width 84 height 16
click at [826, 305] on input "0" at bounding box center [844, 297] width 75 height 16
drag, startPoint x: 826, startPoint y: 305, endPoint x: 810, endPoint y: 305, distance: 15.8
click at [810, 305] on input "0" at bounding box center [844, 297] width 75 height 16
click at [839, 321] on div "Split Charges" at bounding box center [857, 314] width 49 height 13
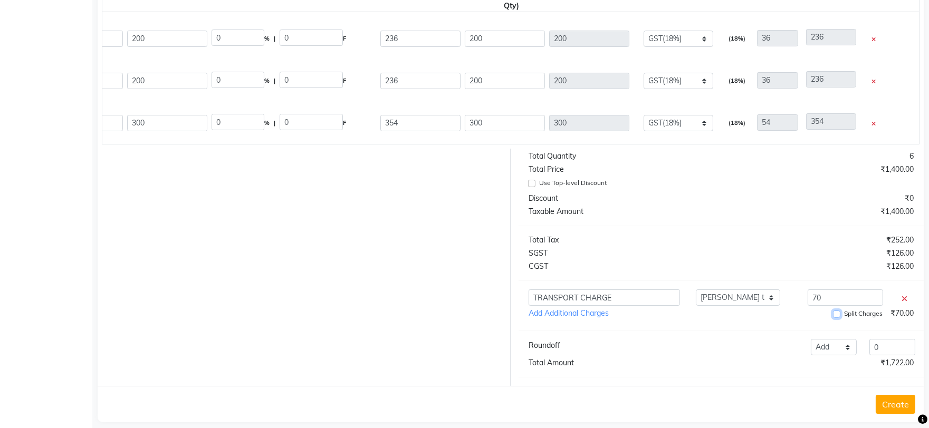
click at [837, 318] on input "Split Charges" at bounding box center [836, 314] width 7 height 7
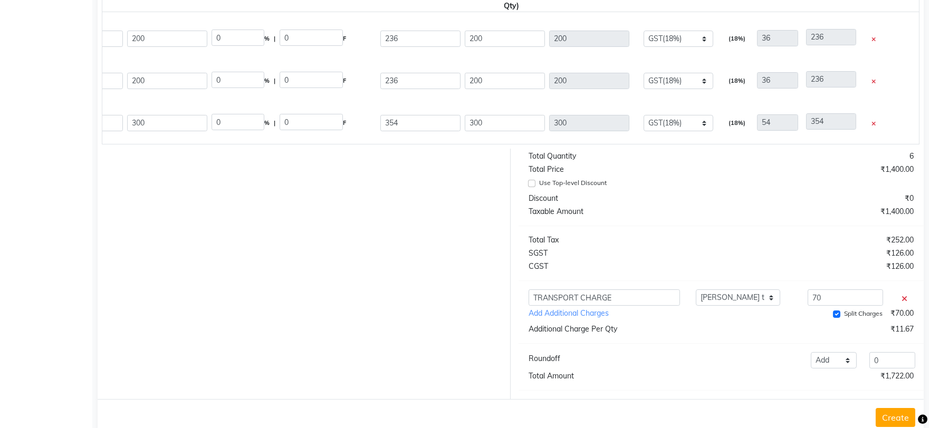
click at [767, 346] on div "Total Quantity 6 Total Price ₹1,400.00 Use Top-level Discount Discount ₹0 Taxab…" at bounding box center [720, 274] width 421 height 250
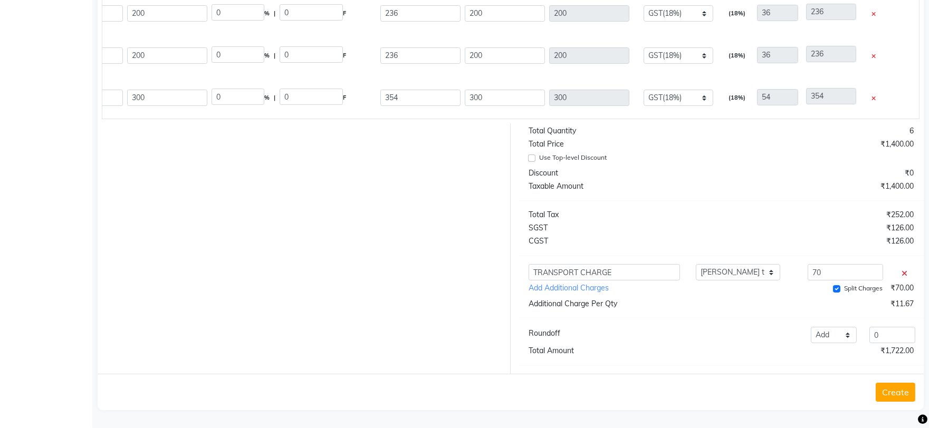
scroll to position [305, 0]
click at [896, 394] on button "Create" at bounding box center [895, 392] width 40 height 19
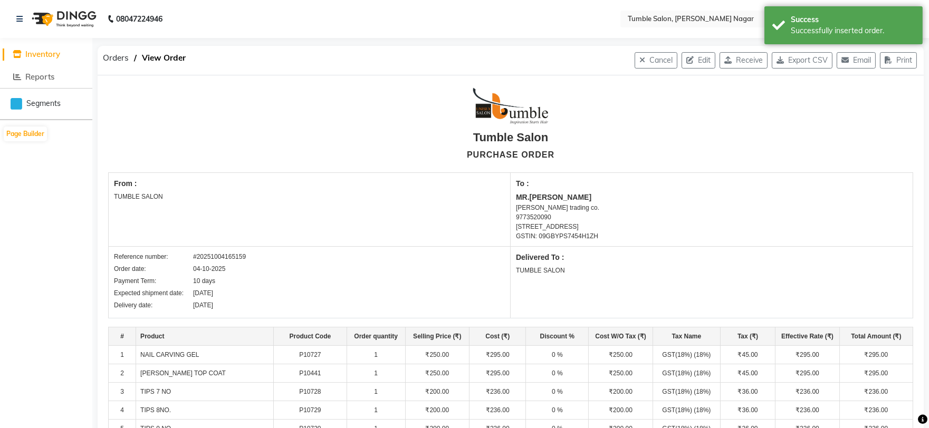
click at [903, 59] on button "Print" at bounding box center [898, 60] width 37 height 16
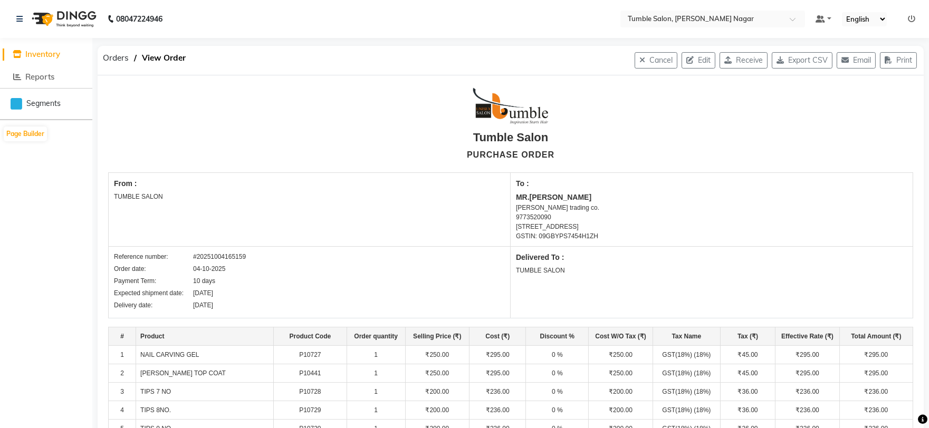
click at [46, 53] on span "Inventory" at bounding box center [42, 54] width 35 height 10
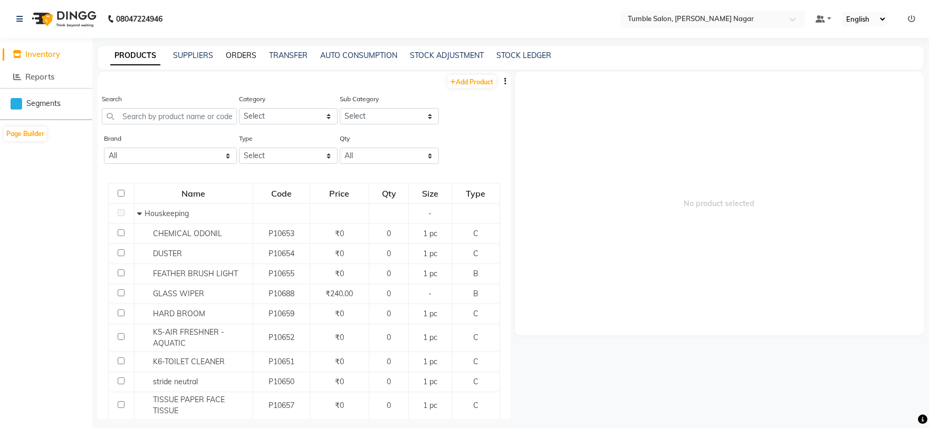
click at [229, 53] on link "ORDERS" at bounding box center [241, 55] width 31 height 9
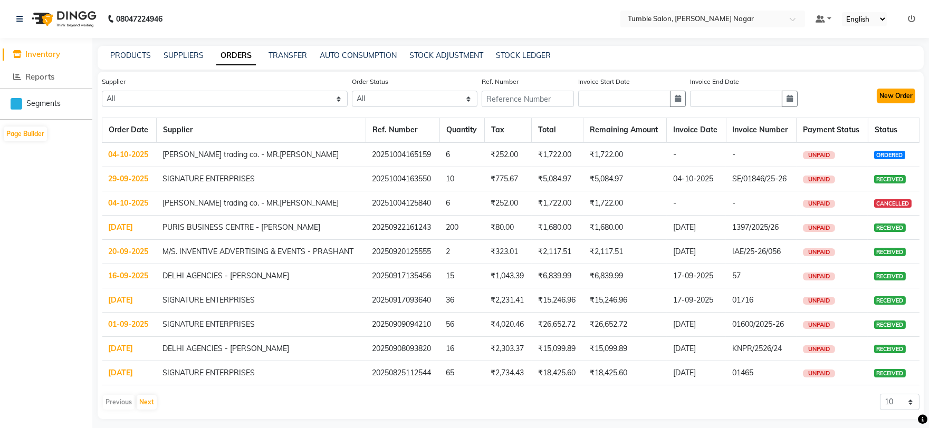
click at [902, 95] on button "New Order" at bounding box center [895, 96] width 38 height 15
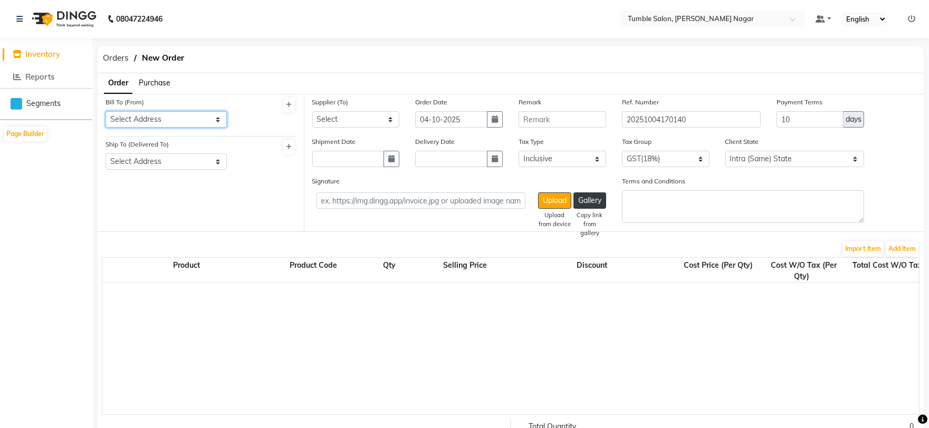
click at [118, 118] on select "Select Address TUMBLE SALON" at bounding box center [165, 119] width 121 height 16
click at [105, 111] on select "Select Address TUMBLE SALON" at bounding box center [165, 119] width 121 height 16
click at [132, 164] on select "Select Address TUMBLE SALON" at bounding box center [165, 161] width 121 height 16
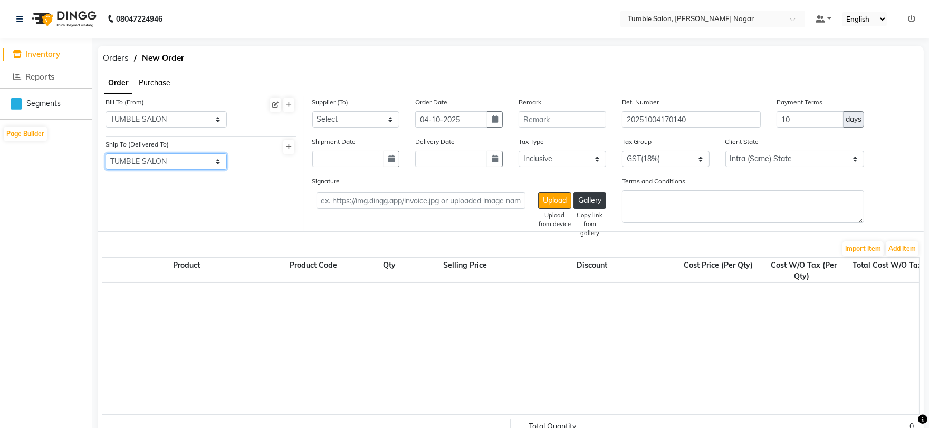
click at [105, 153] on select "Select Address TUMBLE SALON" at bounding box center [165, 161] width 121 height 16
click at [339, 114] on select "Select SIGNATURE ENTERPRISES QUANTUM INC - QUANTUM inc HARKRISHAN MEDICAL - ANI…" at bounding box center [356, 119] width 88 height 16
click at [312, 111] on select "Select SIGNATURE ENTERPRISES QUANTUM INC - QUANTUM inc HARKRISHAN MEDICAL - ANI…" at bounding box center [356, 119] width 88 height 16
click at [431, 120] on input "04-10-2025" at bounding box center [451, 119] width 72 height 16
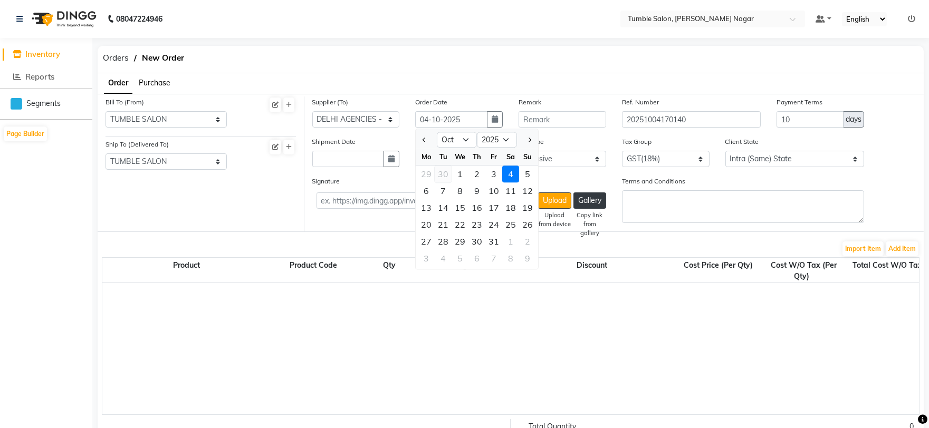
click at [442, 172] on div "30" at bounding box center [443, 174] width 17 height 17
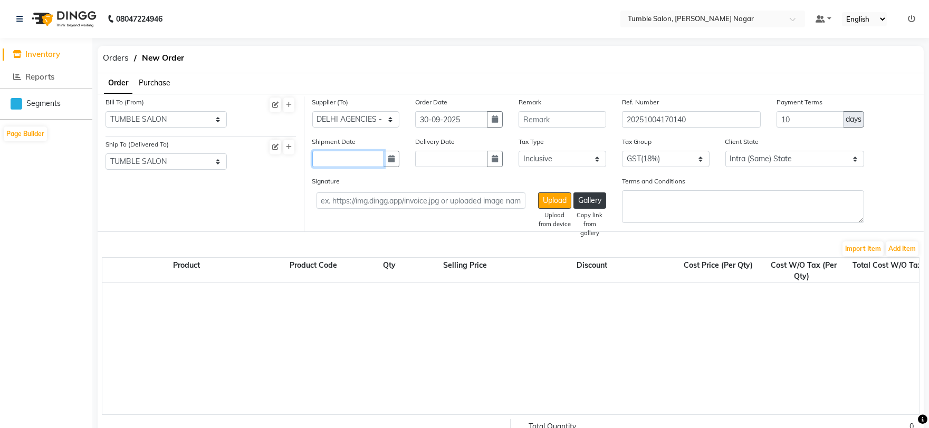
click at [336, 157] on input "text" at bounding box center [348, 159] width 72 height 16
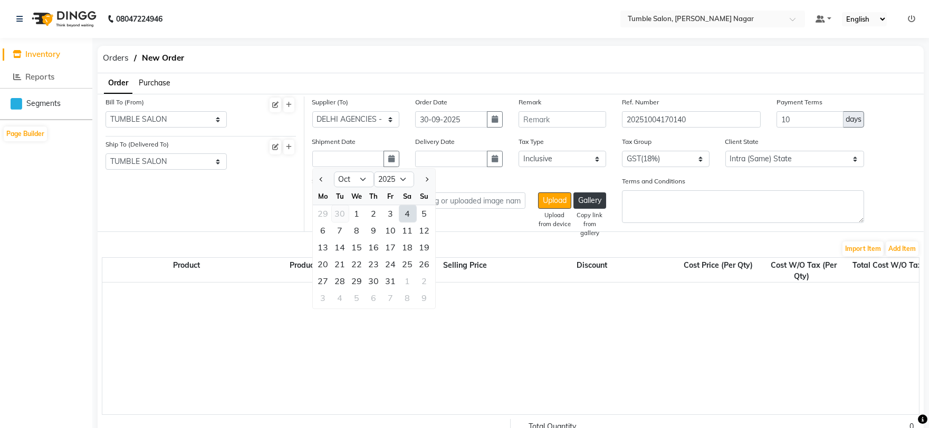
click at [341, 214] on div "30" at bounding box center [340, 213] width 17 height 17
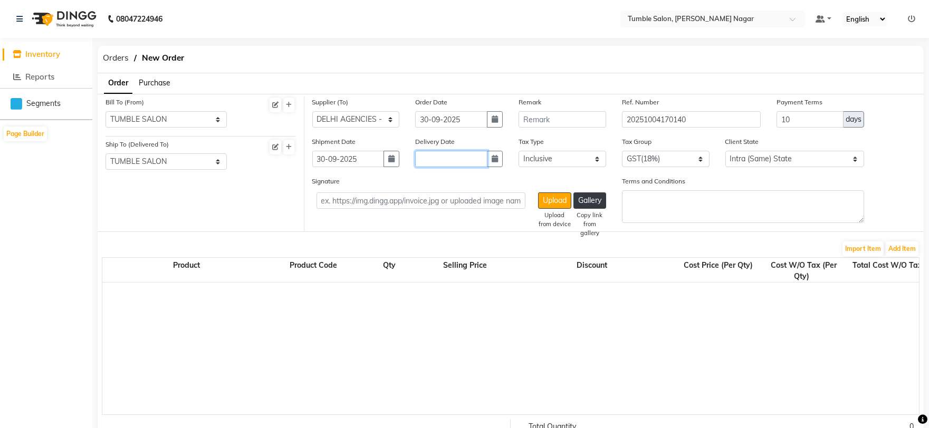
click at [437, 160] on input "text" at bounding box center [451, 159] width 72 height 16
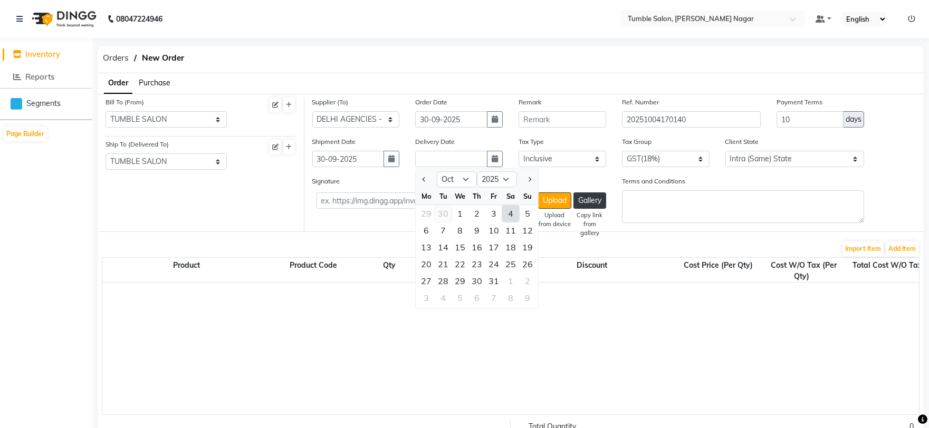
click at [441, 215] on div "30" at bounding box center [443, 213] width 17 height 17
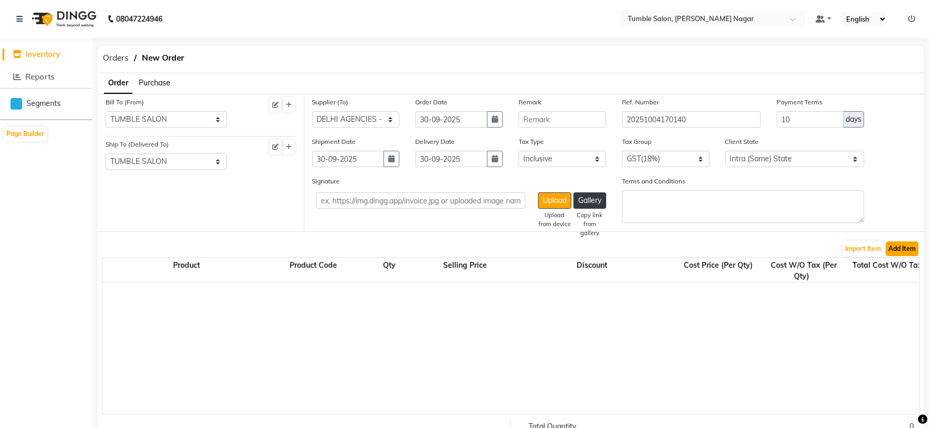
click at [902, 252] on button "Add Item" at bounding box center [901, 249] width 33 height 15
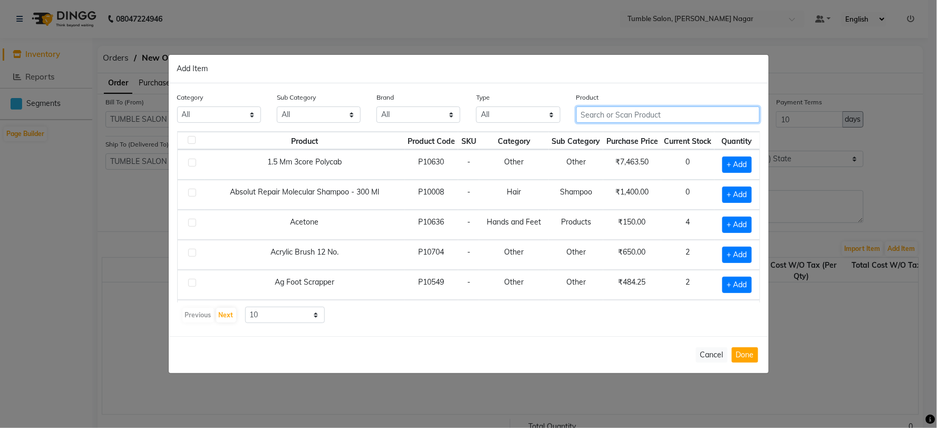
click at [602, 113] on input "text" at bounding box center [668, 115] width 184 height 16
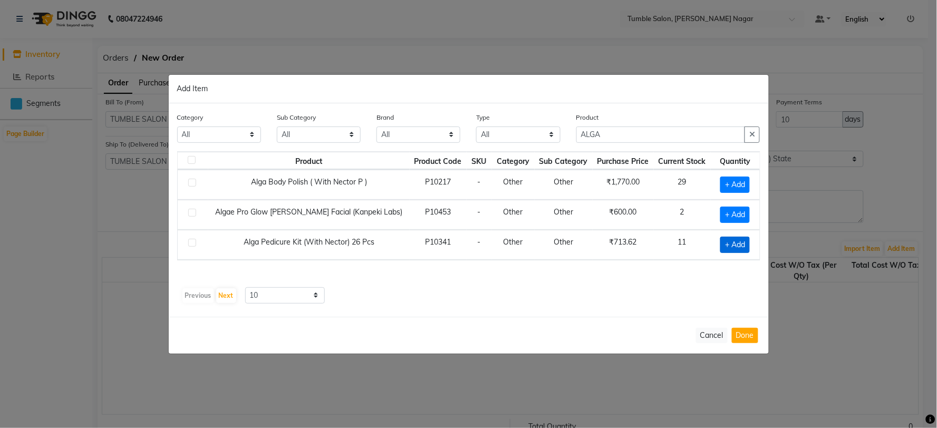
click at [733, 246] on span "+ Add" at bounding box center [735, 245] width 30 height 16
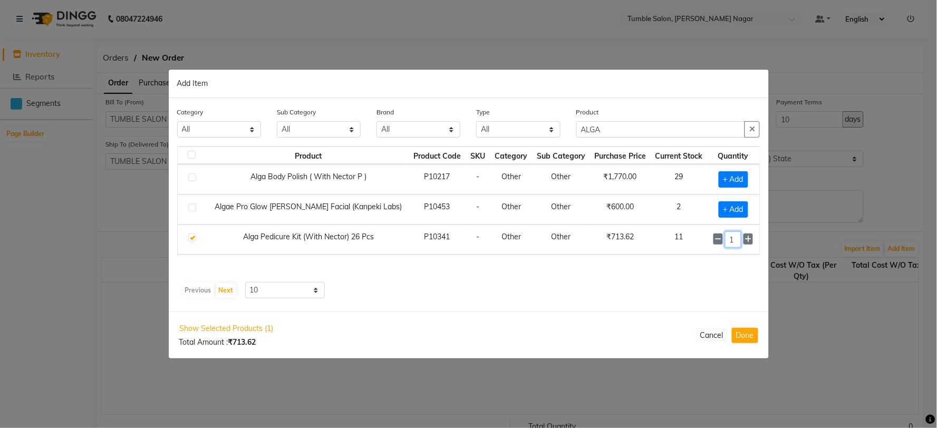
click at [736, 242] on input "1" at bounding box center [733, 239] width 16 height 16
drag, startPoint x: 736, startPoint y: 242, endPoint x: 729, endPoint y: 241, distance: 6.3
click at [729, 241] on input "1" at bounding box center [733, 239] width 16 height 16
click at [688, 299] on div "Previous Next 10 50 100" at bounding box center [468, 291] width 575 height 17
click at [752, 337] on button "Done" at bounding box center [745, 335] width 26 height 15
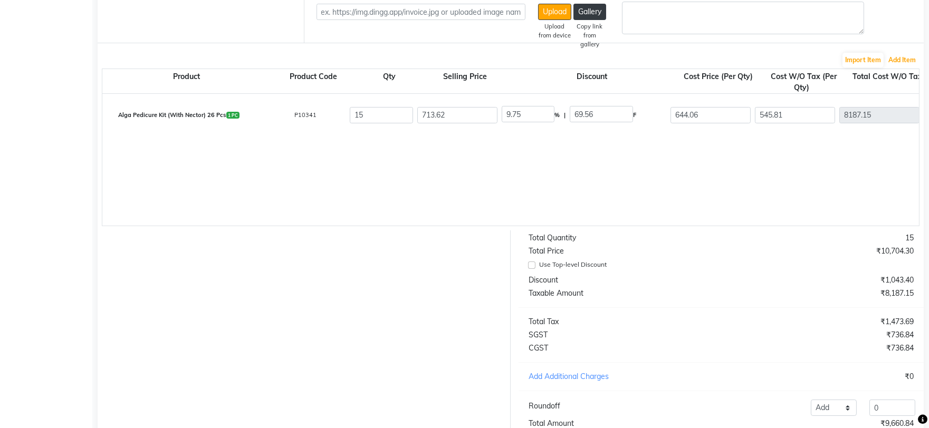
scroll to position [153, 0]
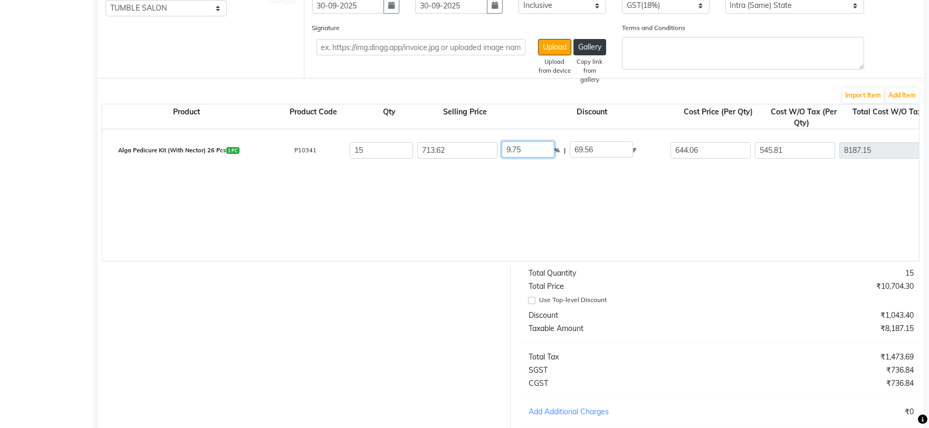
drag, startPoint x: 534, startPoint y: 151, endPoint x: 500, endPoint y: 148, distance: 33.9
click at [501, 148] on input "9.75" at bounding box center [527, 149] width 53 height 16
drag, startPoint x: 747, startPoint y: 151, endPoint x: 716, endPoint y: 151, distance: 31.1
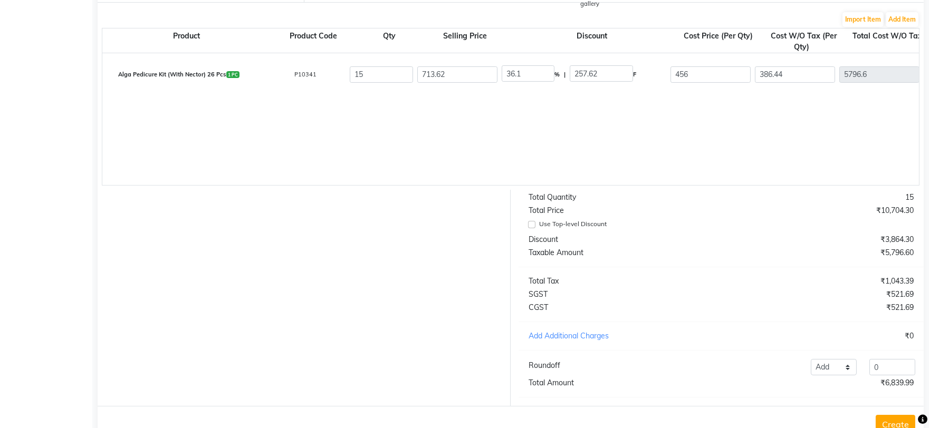
scroll to position [271, 0]
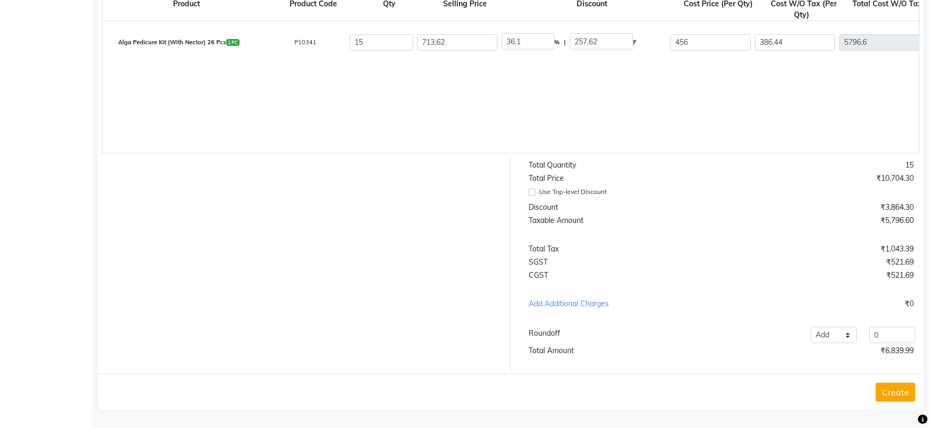
click at [897, 390] on button "Create" at bounding box center [895, 392] width 40 height 19
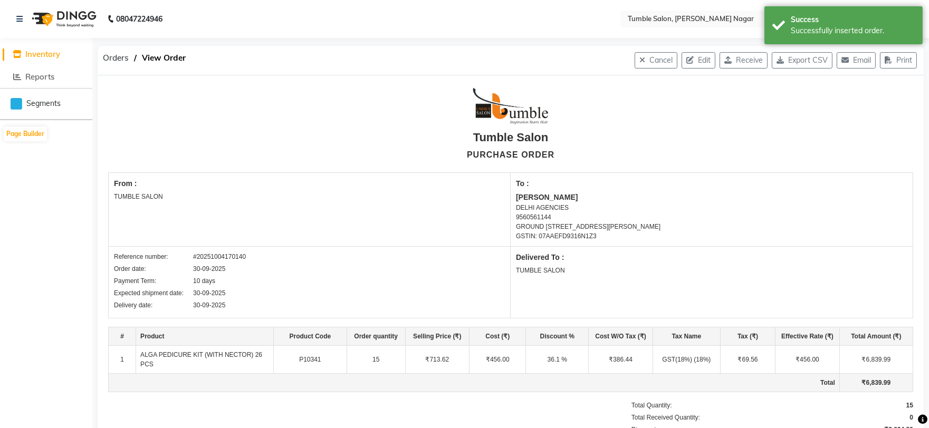
click at [902, 61] on button "Print" at bounding box center [898, 60] width 37 height 16
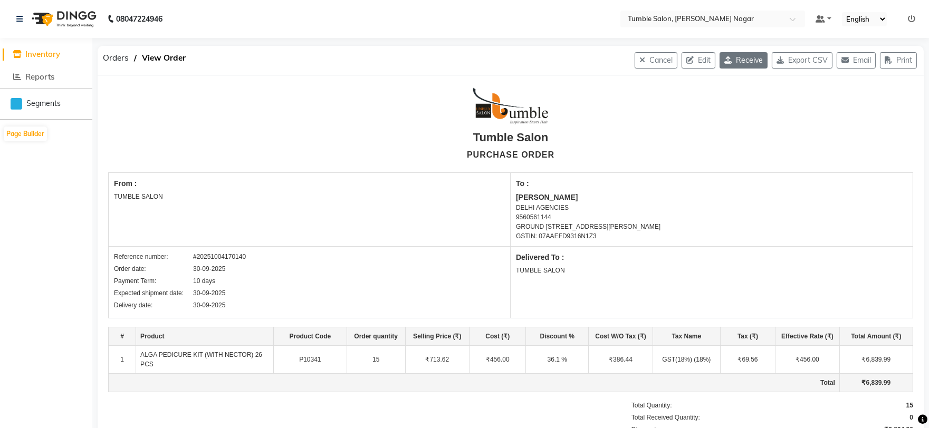
click at [744, 60] on button "Receive" at bounding box center [743, 60] width 48 height 16
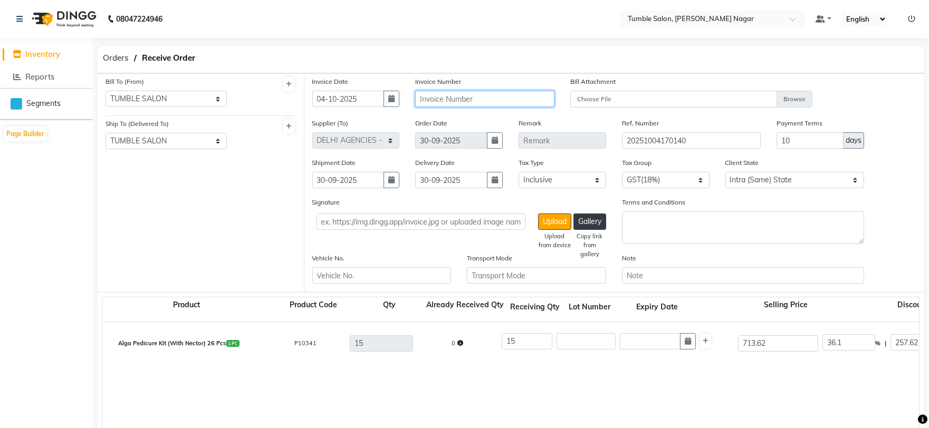
click at [455, 96] on input "text" at bounding box center [484, 99] width 139 height 16
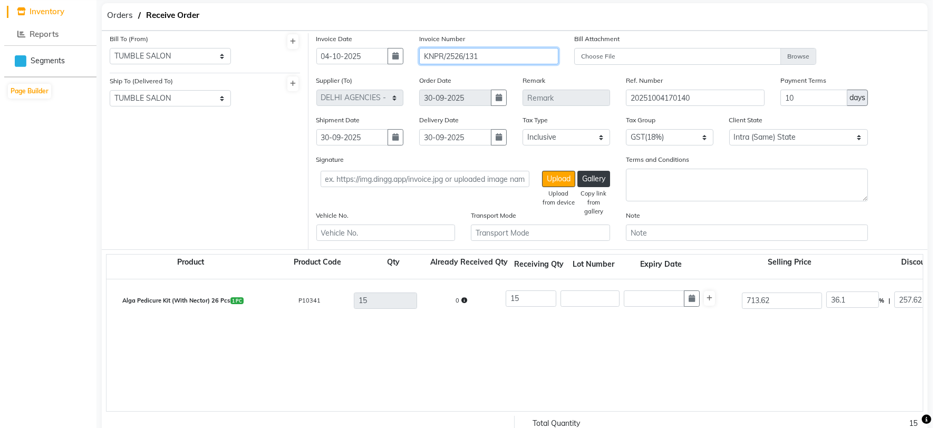
scroll to position [311, 0]
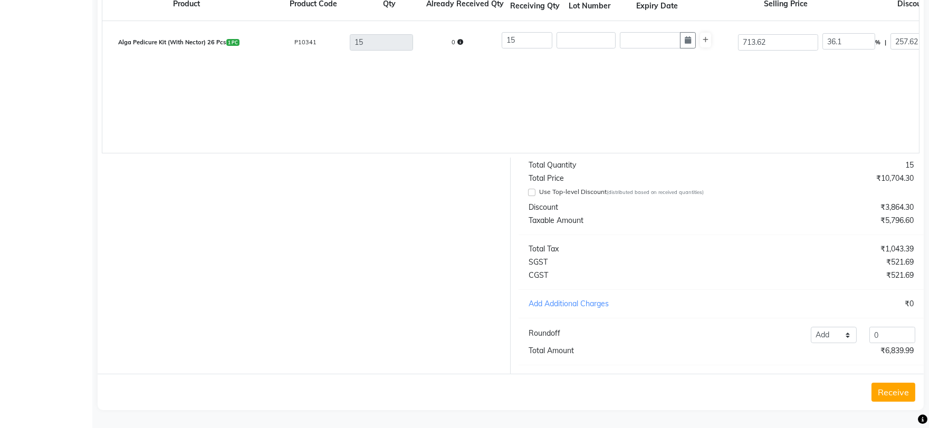
click at [892, 392] on button "Receive" at bounding box center [893, 392] width 44 height 19
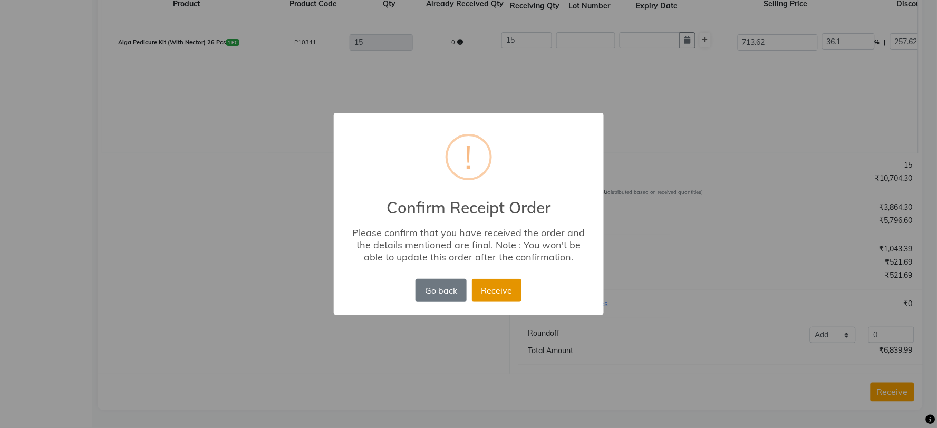
click at [497, 291] on button "Receive" at bounding box center [497, 290] width 50 height 23
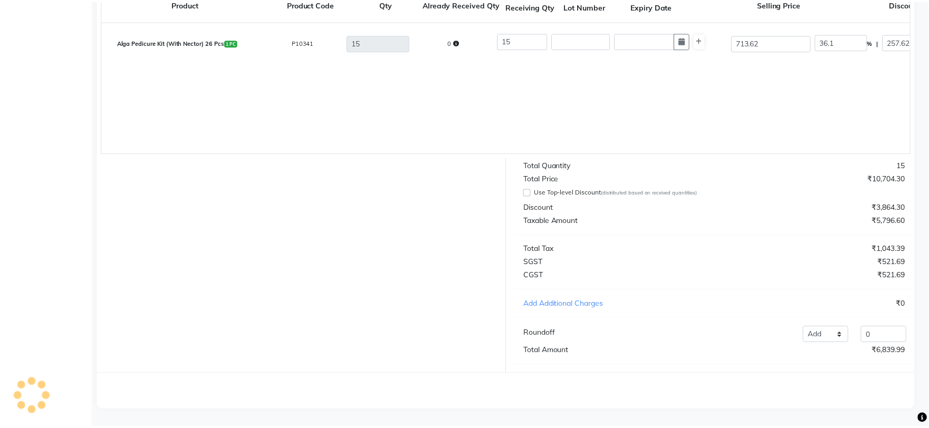
scroll to position [0, 0]
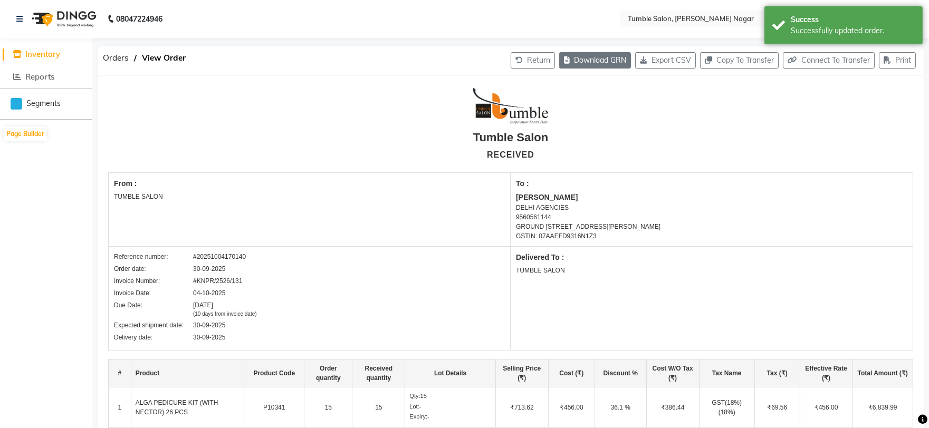
click at [602, 60] on button "Download GRN" at bounding box center [595, 60] width 72 height 16
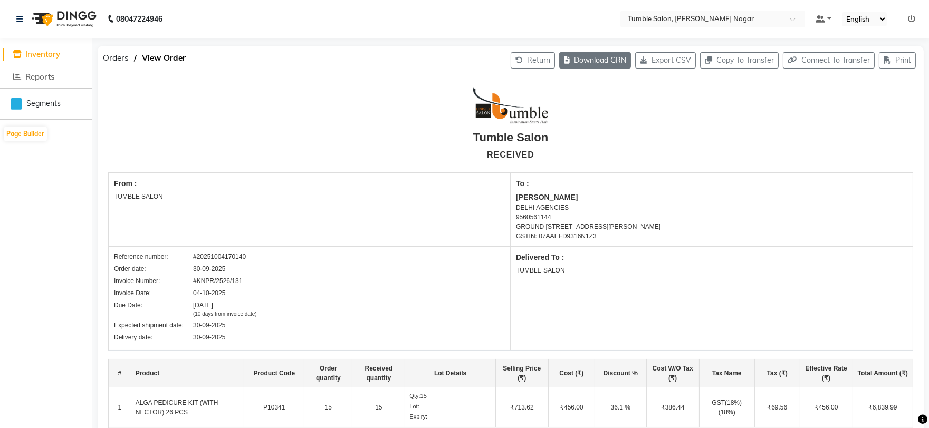
click at [576, 64] on button "Download GRN" at bounding box center [595, 60] width 72 height 16
click at [38, 56] on span "Inventory" at bounding box center [42, 54] width 35 height 10
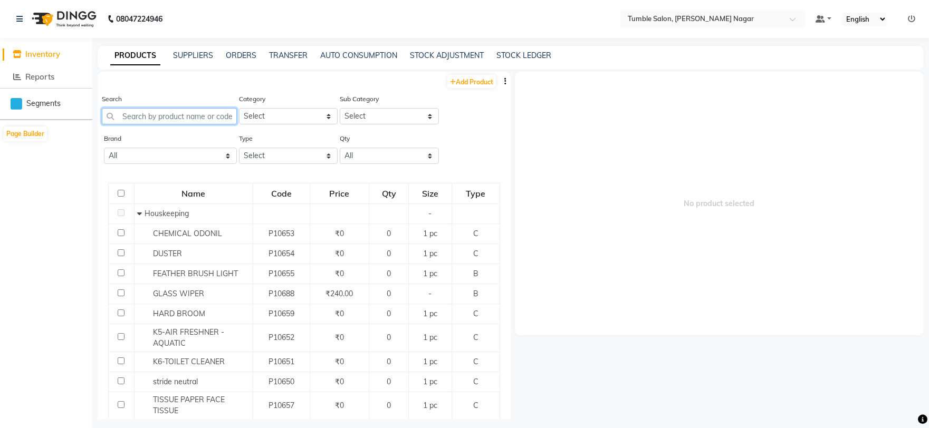
click at [149, 124] on input "text" at bounding box center [169, 116] width 135 height 16
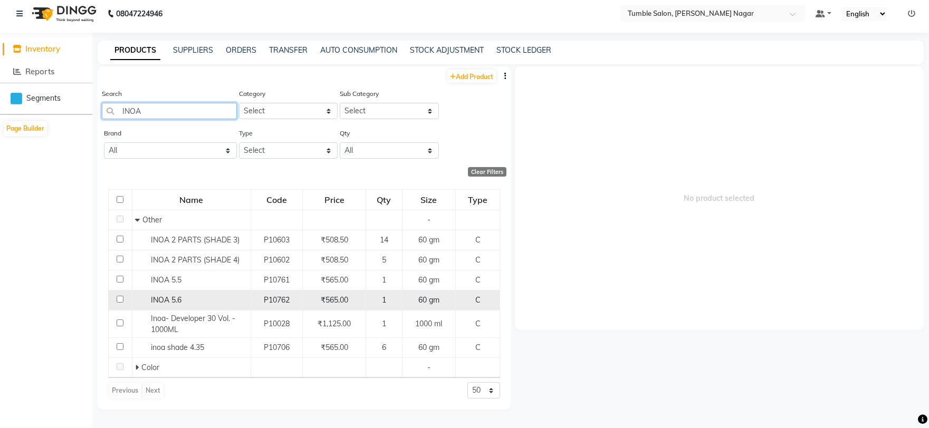
scroll to position [6, 0]
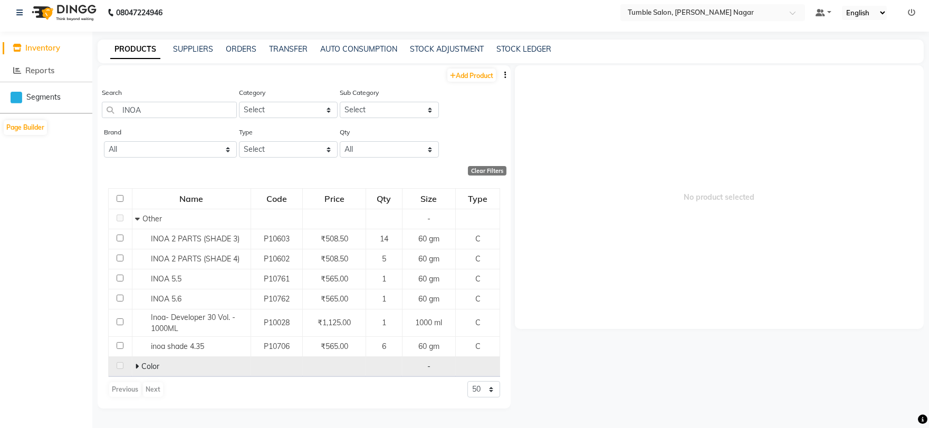
click at [141, 365] on span "Color" at bounding box center [150, 366] width 18 height 9
click at [138, 367] on icon at bounding box center [137, 366] width 4 height 7
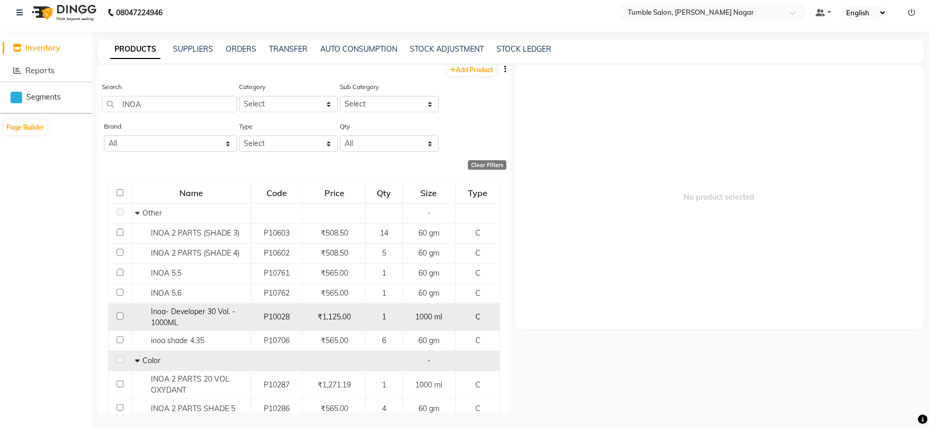
scroll to position [0, 0]
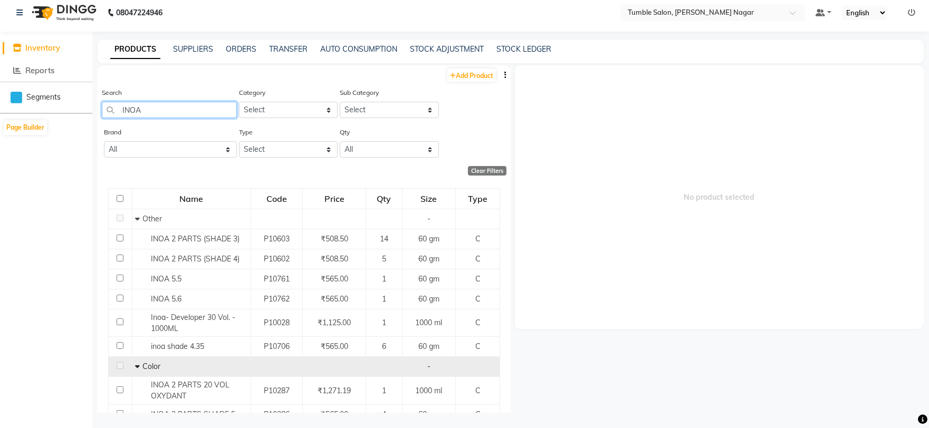
drag, startPoint x: 149, startPoint y: 109, endPoint x: 108, endPoint y: 109, distance: 41.7
click at [108, 109] on input "INOA" at bounding box center [169, 110] width 135 height 16
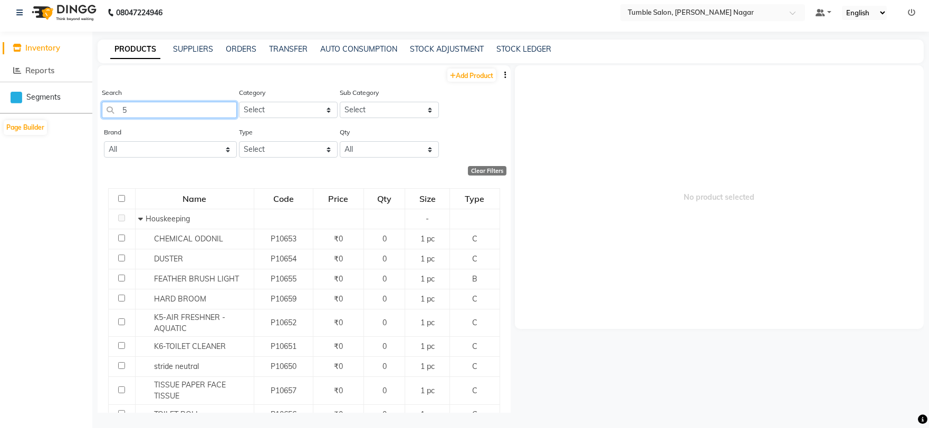
drag, startPoint x: 137, startPoint y: 110, endPoint x: 98, endPoint y: 104, distance: 39.9
click at [98, 104] on div "Search 5 Category Select Hair Skin Makeup Personal Care Appliances [PERSON_NAME…" at bounding box center [304, 107] width 413 height 40
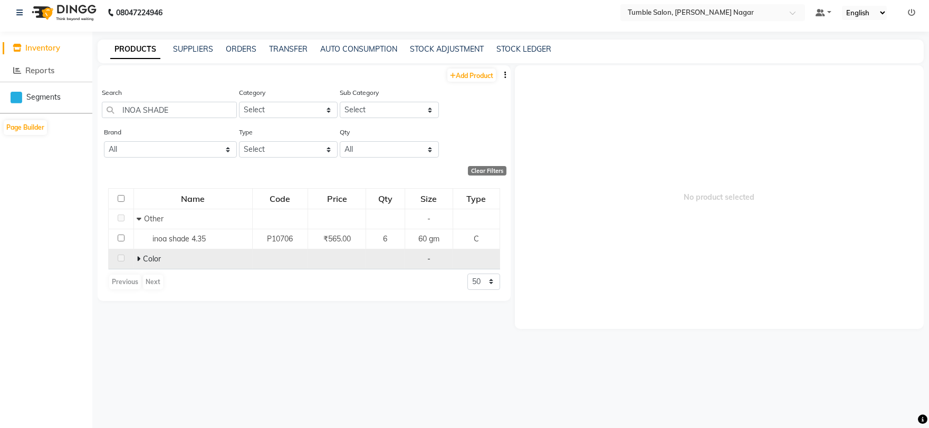
click at [138, 258] on icon at bounding box center [139, 258] width 4 height 7
drag, startPoint x: 179, startPoint y: 111, endPoint x: 113, endPoint y: 110, distance: 66.5
click at [113, 110] on input "INOA SHADE" at bounding box center [169, 110] width 135 height 16
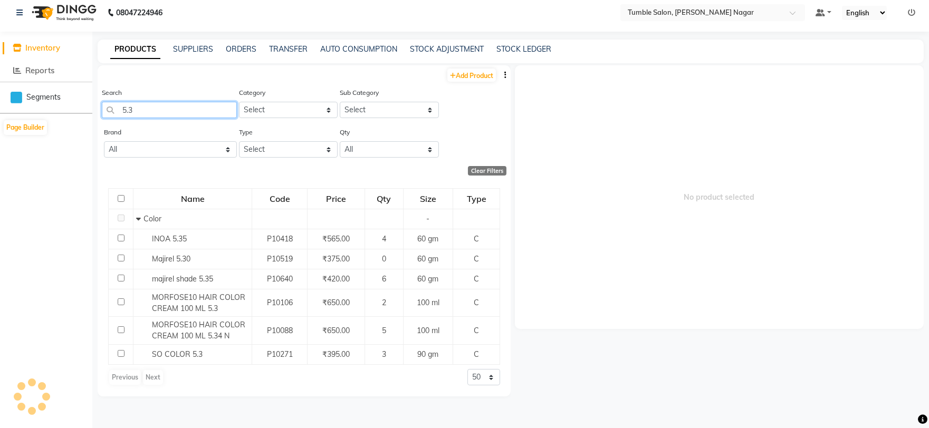
drag, startPoint x: 161, startPoint y: 111, endPoint x: 99, endPoint y: 111, distance: 61.7
click at [99, 111] on div "Search 5.3 Category Select Hair Skin Makeup Personal Care Appliances [PERSON_NA…" at bounding box center [304, 107] width 413 height 40
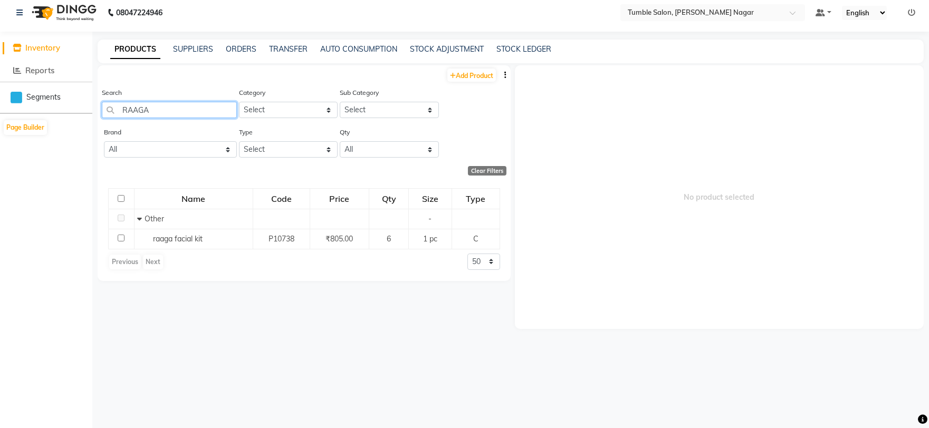
drag, startPoint x: 155, startPoint y: 109, endPoint x: 106, endPoint y: 109, distance: 48.5
click at [106, 109] on input "RAAGA" at bounding box center [169, 110] width 135 height 16
drag, startPoint x: 176, startPoint y: 111, endPoint x: 76, endPoint y: 111, distance: 99.7
click at [76, 111] on app-home "08047224946 Select Location × Tumble Salon, [PERSON_NAME] Nagar Default Panel M…" at bounding box center [464, 211] width 929 height 435
drag, startPoint x: 165, startPoint y: 109, endPoint x: 86, endPoint y: 107, distance: 78.6
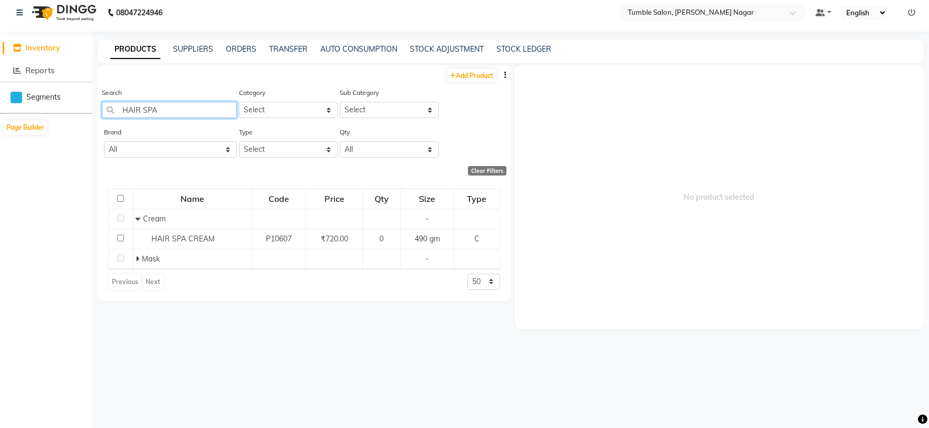
click at [86, 107] on app-home "08047224946 Select Location × Tumble Salon, [PERSON_NAME] Nagar Default Panel M…" at bounding box center [464, 211] width 929 height 435
drag, startPoint x: 191, startPoint y: 112, endPoint x: 91, endPoint y: 110, distance: 100.7
click at [91, 110] on app-home "08047224946 Select Location × Tumble Salon, [PERSON_NAME] Nagar Default Panel M…" at bounding box center [464, 211] width 929 height 435
drag, startPoint x: 181, startPoint y: 112, endPoint x: 86, endPoint y: 108, distance: 95.6
click at [86, 108] on app-home "08047224946 Select Location × Tumble Salon, [PERSON_NAME] Nagar Default Panel M…" at bounding box center [464, 211] width 929 height 435
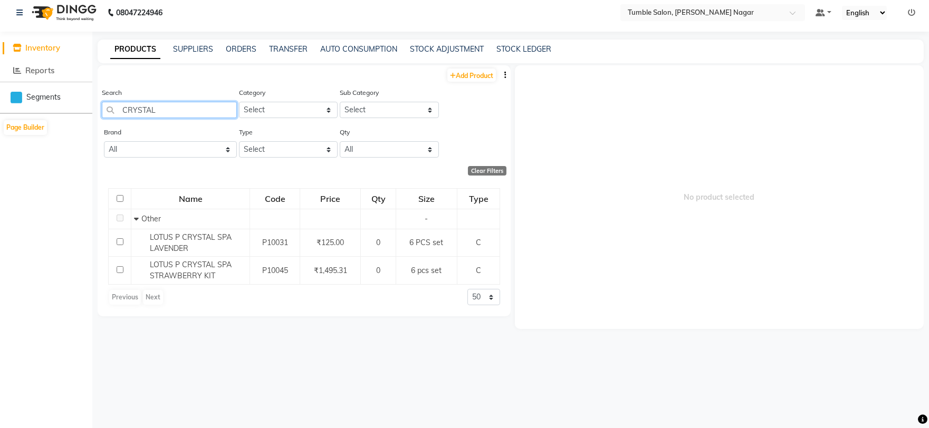
drag, startPoint x: 177, startPoint y: 112, endPoint x: 96, endPoint y: 107, distance: 80.8
click at [96, 107] on main "PRODUCTS SUPPLIERS ORDERS TRANSFER AUTO CONSUMPTION STOCK ADJUSTMENT STOCK LEDG…" at bounding box center [510, 234] width 836 height 389
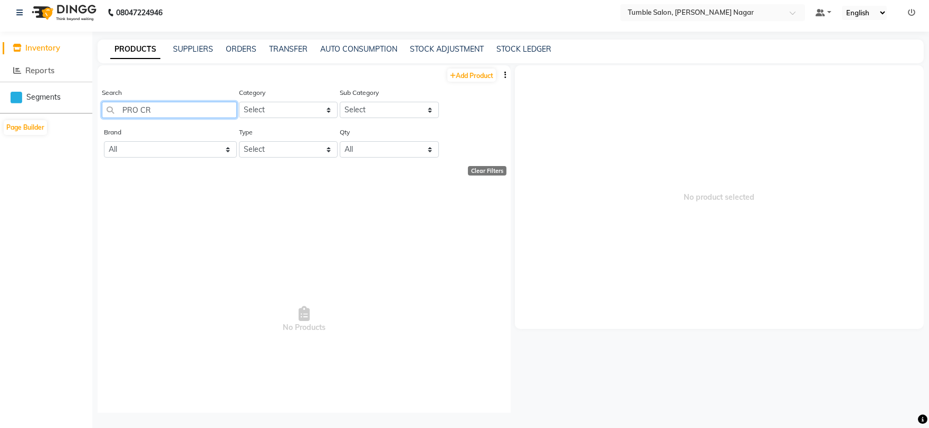
drag, startPoint x: 162, startPoint y: 109, endPoint x: 119, endPoint y: 109, distance: 43.2
click at [119, 109] on input "PRO CR" at bounding box center [169, 110] width 135 height 16
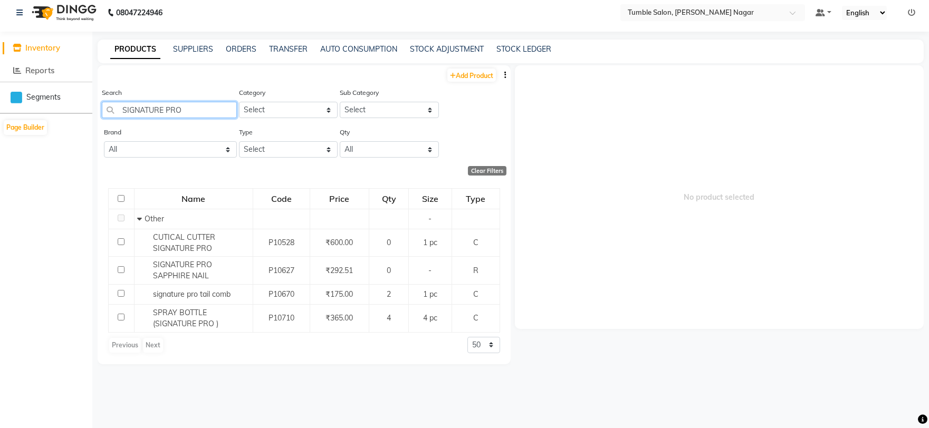
drag, startPoint x: 199, startPoint y: 109, endPoint x: 106, endPoint y: 106, distance: 93.4
click at [106, 106] on input "SIGNATURE PRO" at bounding box center [169, 110] width 135 height 16
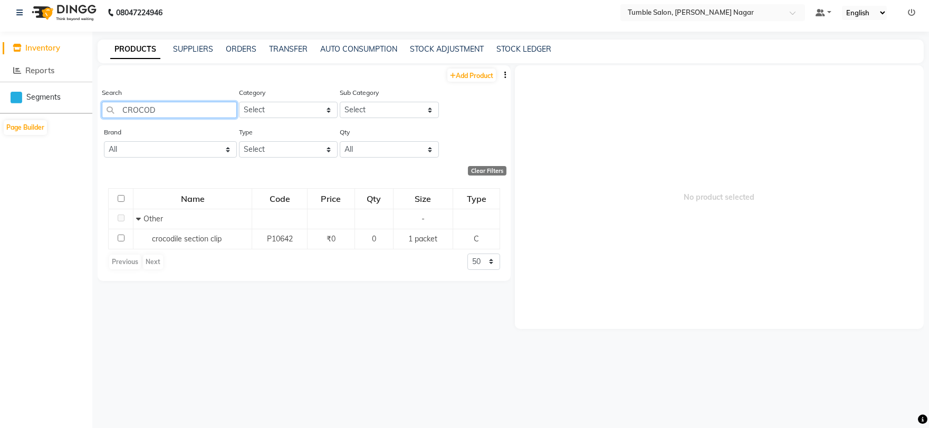
drag, startPoint x: 179, startPoint y: 113, endPoint x: 106, endPoint y: 110, distance: 73.4
click at [106, 110] on input "CROCOD" at bounding box center [169, 110] width 135 height 16
drag, startPoint x: 146, startPoint y: 107, endPoint x: 122, endPoint y: 110, distance: 23.9
click at [122, 110] on input "MIST" at bounding box center [169, 110] width 135 height 16
click at [107, 111] on input "MYSTERY" at bounding box center [169, 110] width 135 height 16
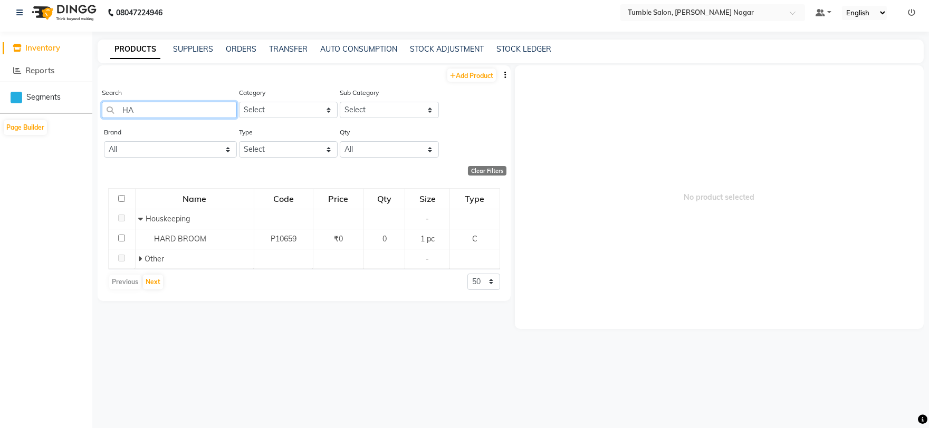
drag, startPoint x: 143, startPoint y: 113, endPoint x: 113, endPoint y: 108, distance: 30.6
click at [113, 108] on input "HA" at bounding box center [169, 110] width 135 height 16
drag, startPoint x: 180, startPoint y: 112, endPoint x: 118, endPoint y: 120, distance: 62.7
click at [118, 120] on div "Search HAZAL STRIP" at bounding box center [169, 107] width 135 height 40
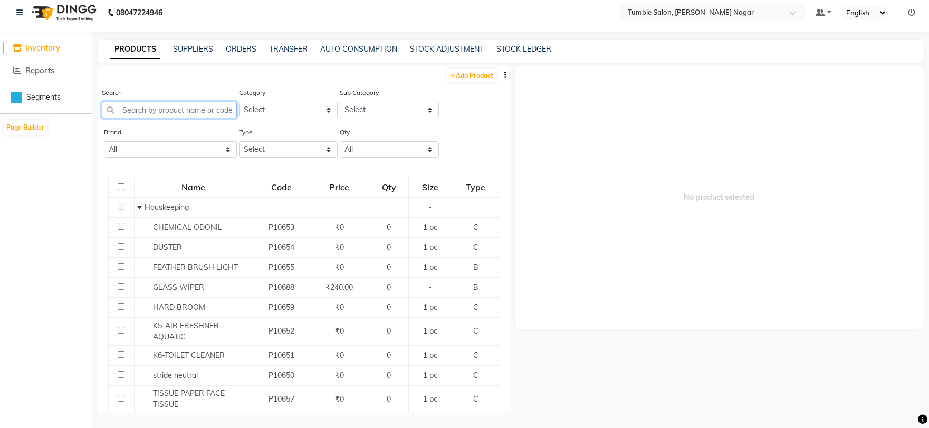
click at [146, 114] on input "text" at bounding box center [169, 110] width 135 height 16
